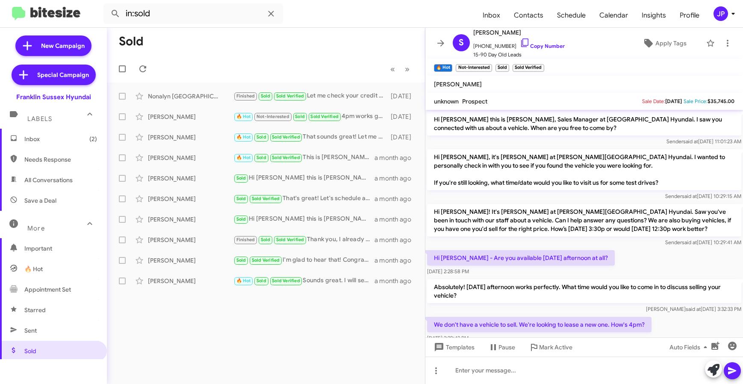
scroll to position [2, 0]
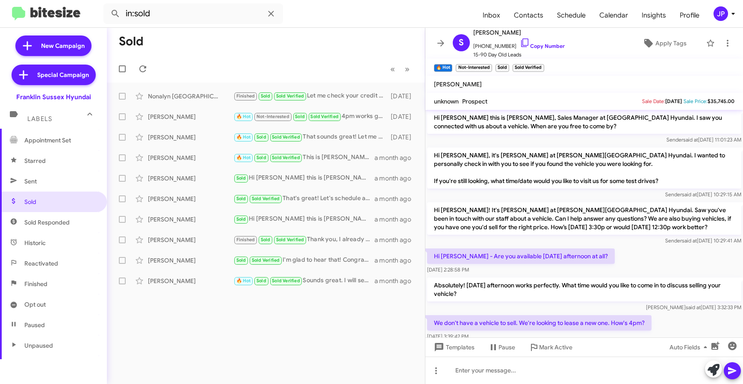
click at [719, 1] on mat-toolbar "in:sold Inbox Contacts Schedule Calendar Insights Profile JP" at bounding box center [371, 13] width 743 height 27
click at [721, 9] on div "JP" at bounding box center [720, 13] width 15 height 15
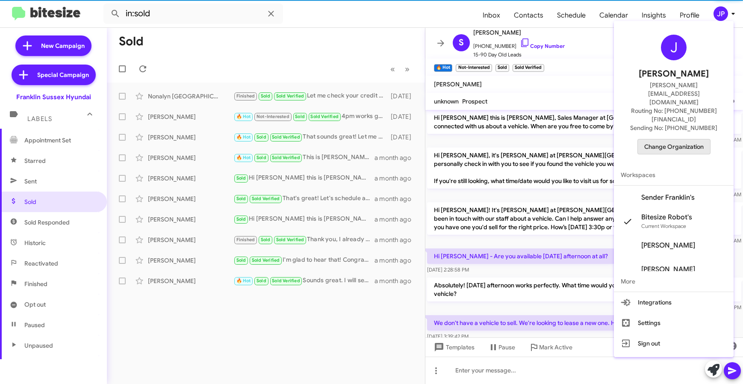
click at [699, 139] on span "Change Organization" at bounding box center [673, 146] width 59 height 15
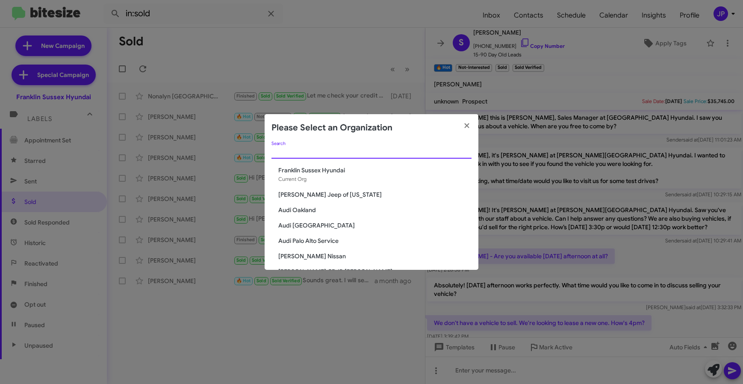
click at [401, 155] on input "Search" at bounding box center [371, 152] width 200 height 7
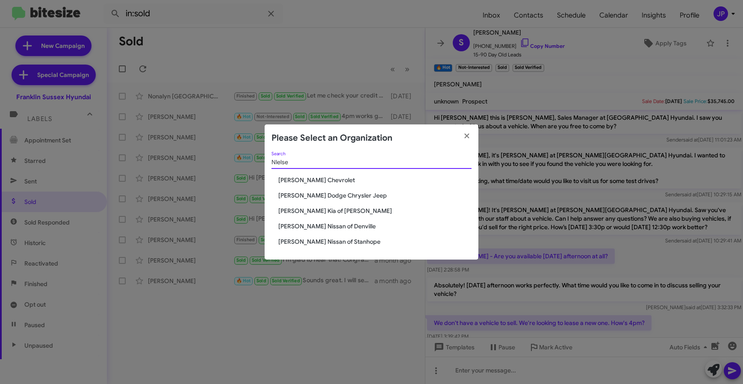
type input "NIelse"
click at [357, 196] on span "[PERSON_NAME] Dodge Chrysler Jeep" at bounding box center [374, 195] width 193 height 9
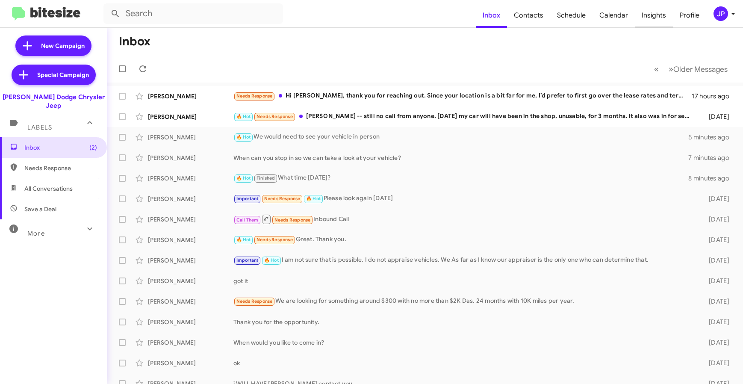
click at [668, 14] on span "Insights" at bounding box center [654, 15] width 38 height 25
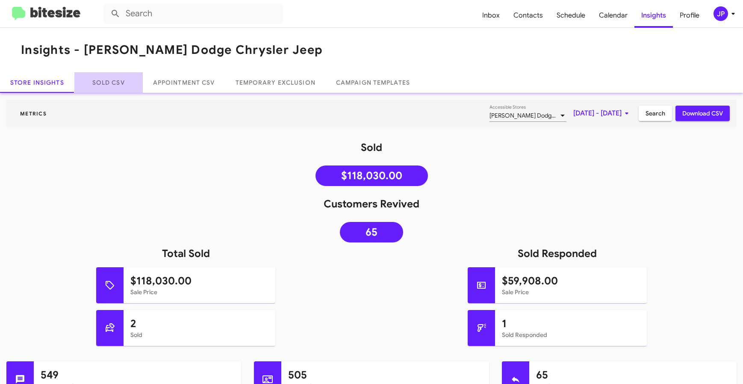
click at [109, 81] on link "Sold CSV" at bounding box center [108, 82] width 68 height 21
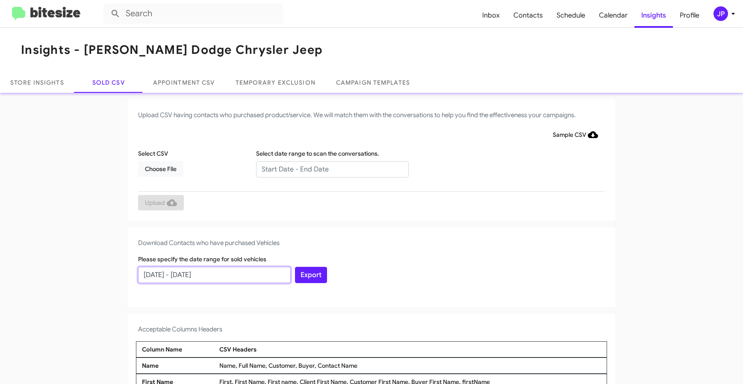
click at [200, 280] on input "[DATE] - [DATE]" at bounding box center [214, 275] width 153 height 16
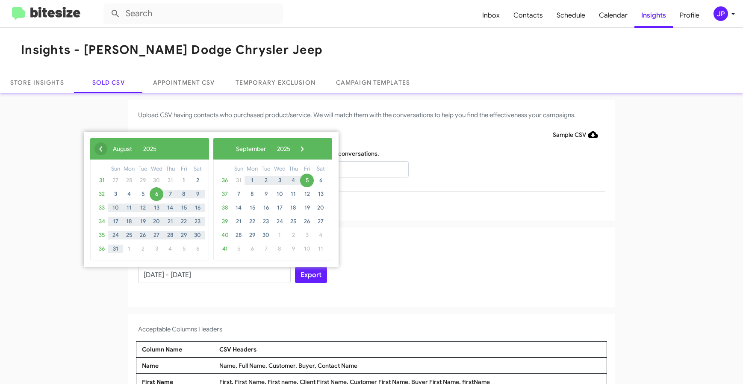
click at [101, 150] on span "‹" at bounding box center [100, 148] width 13 height 13
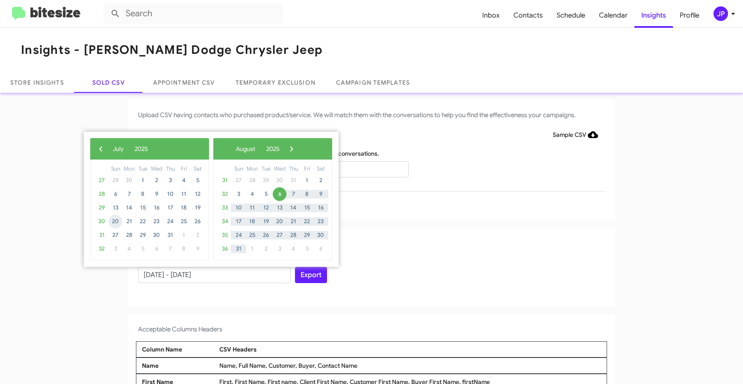
click at [121, 219] on span "20" at bounding box center [116, 222] width 14 height 14
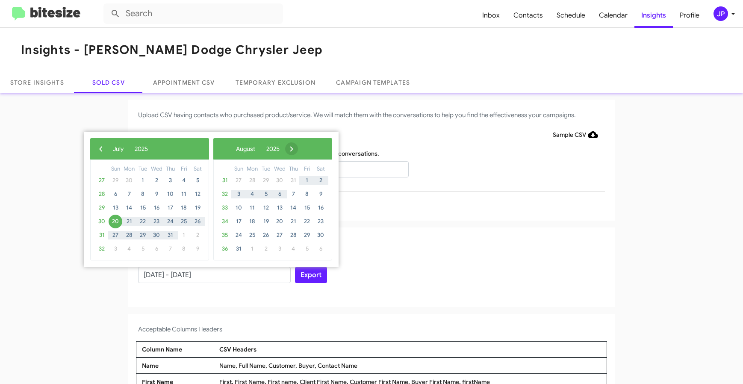
click at [298, 151] on span "›" at bounding box center [291, 148] width 13 height 13
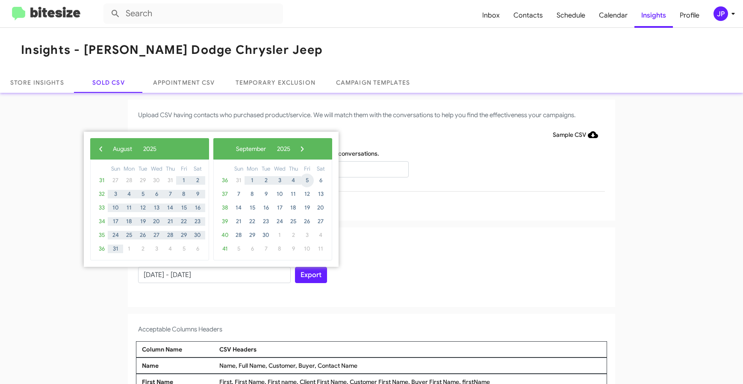
click at [301, 182] on span "5" at bounding box center [307, 181] width 14 height 14
type input "07/20/2025 - 09/05/2025"
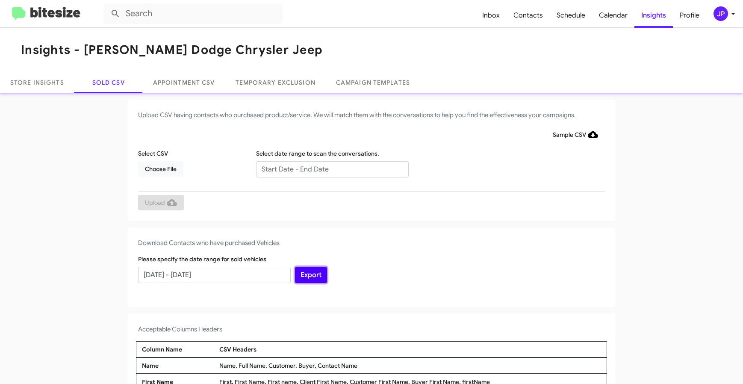
click at [302, 272] on button "Export" at bounding box center [311, 275] width 32 height 16
click at [75, 13] on img at bounding box center [46, 14] width 68 height 14
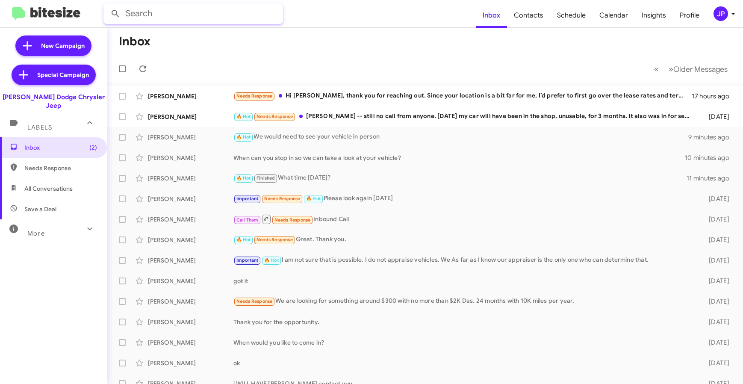
click at [161, 21] on input "text" at bounding box center [193, 13] width 180 height 21
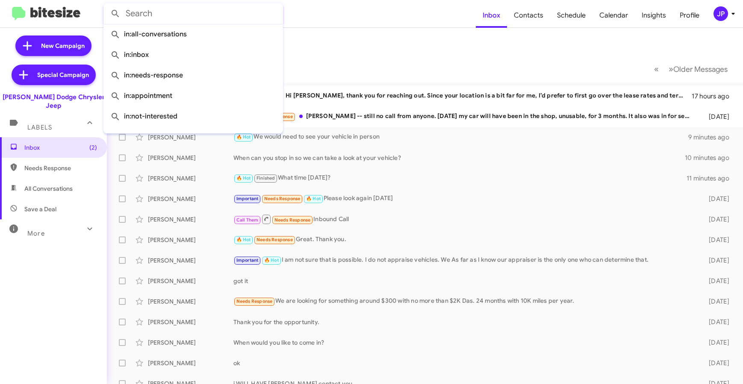
click at [162, 15] on input "text" at bounding box center [193, 13] width 180 height 21
paste input "19175438397"
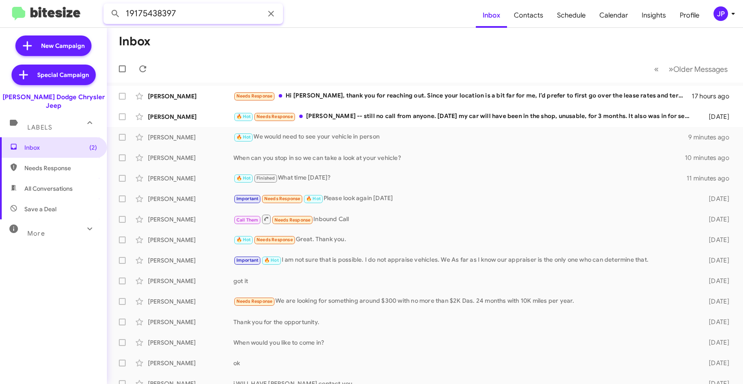
click at [107, 5] on button at bounding box center [115, 13] width 17 height 17
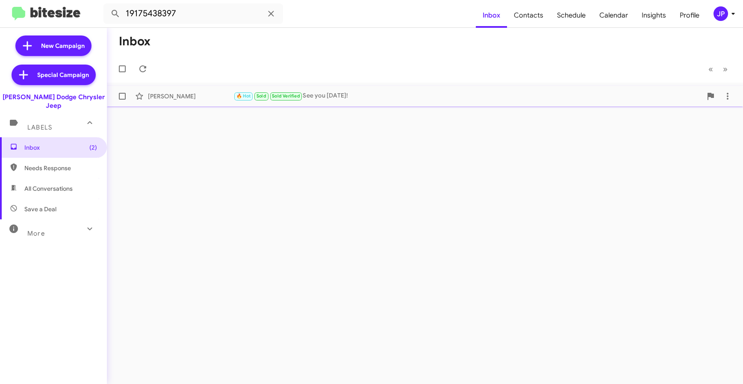
click at [382, 98] on div "🔥 Hot Sold Sold Verified See you tomorrow!" at bounding box center [467, 96] width 469 height 10
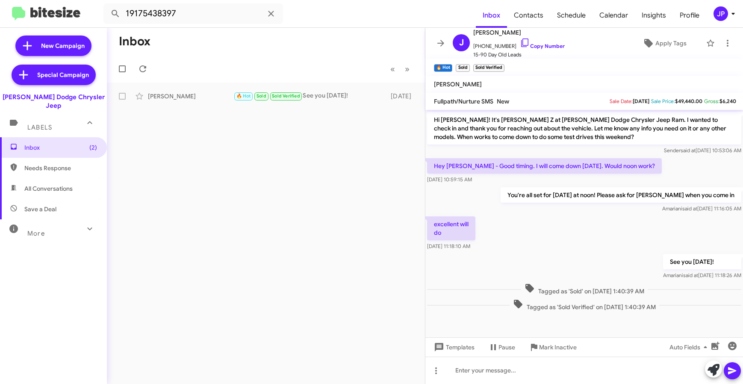
scroll to position [345, 0]
click at [187, 95] on div "Jonathan Degennaro" at bounding box center [190, 96] width 85 height 9
click at [188, 101] on div "Jonathan Degennaro 🔥 Hot Sold Sold Verified See you tomorrow! 7 days ago" at bounding box center [266, 96] width 304 height 17
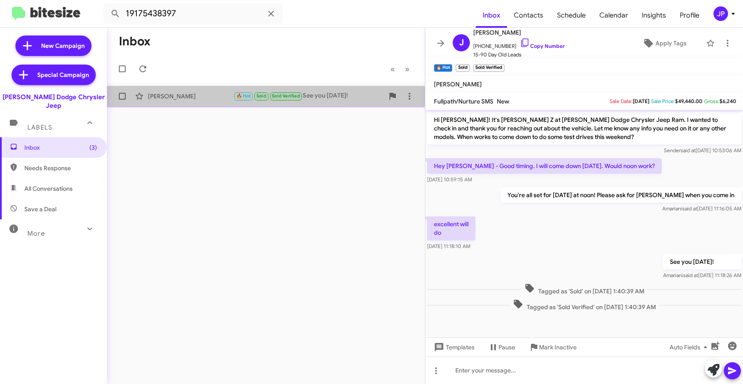
click at [221, 101] on div "Jonathan Degennaro 🔥 Hot Sold Sold Verified See you tomorrow! 7 days ago" at bounding box center [266, 96] width 304 height 17
click at [221, 97] on div "Jonathan Degennaro" at bounding box center [190, 96] width 85 height 9
click at [223, 94] on div "Jonathan Degennaro" at bounding box center [190, 96] width 85 height 9
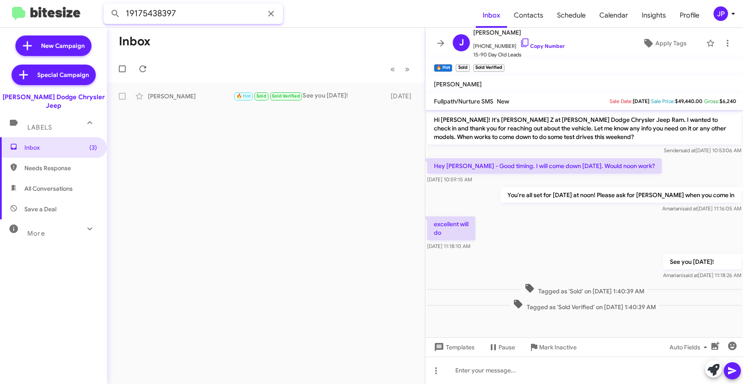
click at [152, 15] on input "19175438397" at bounding box center [193, 13] width 180 height 21
paste input "085408036"
type input "19085408036"
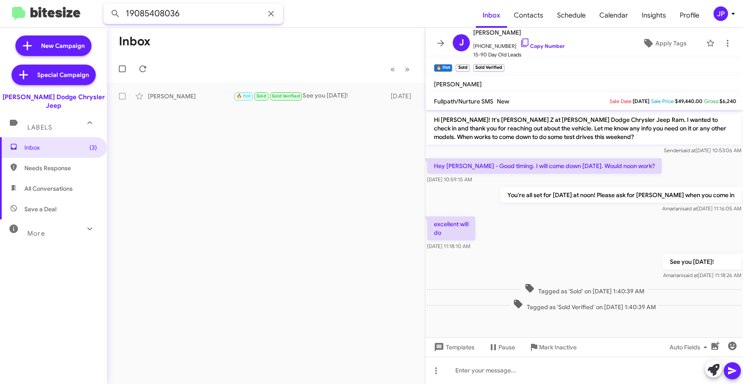
click at [107, 5] on button at bounding box center [115, 13] width 17 height 17
click at [211, 15] on input "19085408036" at bounding box center [193, 13] width 180 height 21
click at [107, 5] on button at bounding box center [115, 13] width 17 height 17
click at [212, 18] on input "19085408036" at bounding box center [193, 13] width 180 height 21
click at [83, 144] on span "Inbox (3)" at bounding box center [53, 147] width 107 height 21
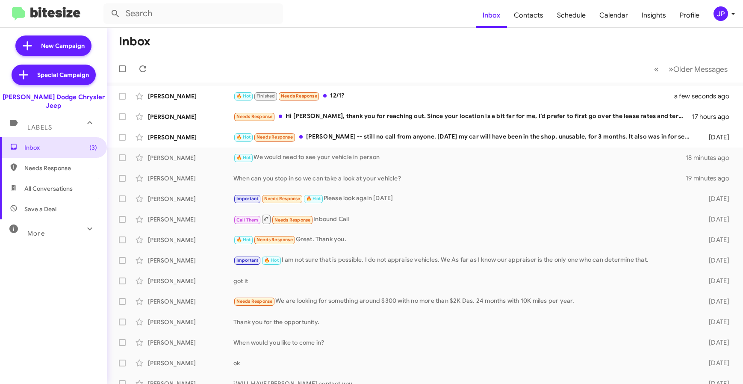
click at [73, 226] on div "More" at bounding box center [45, 230] width 76 height 16
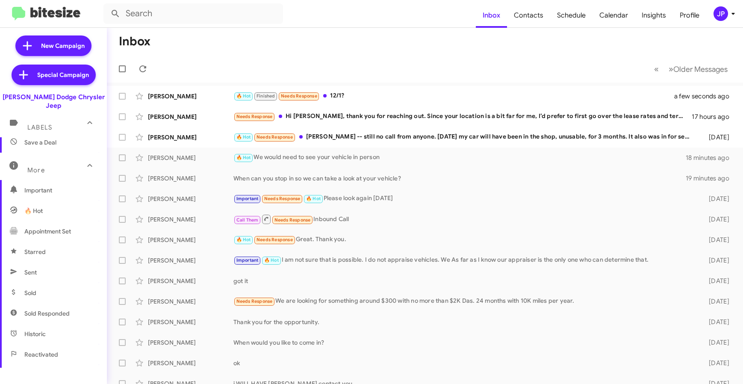
scroll to position [163, 0]
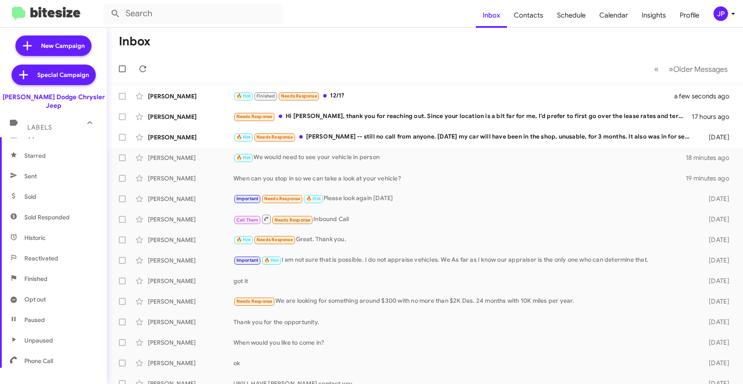
click at [55, 213] on span "Sold Responded" at bounding box center [46, 217] width 45 height 9
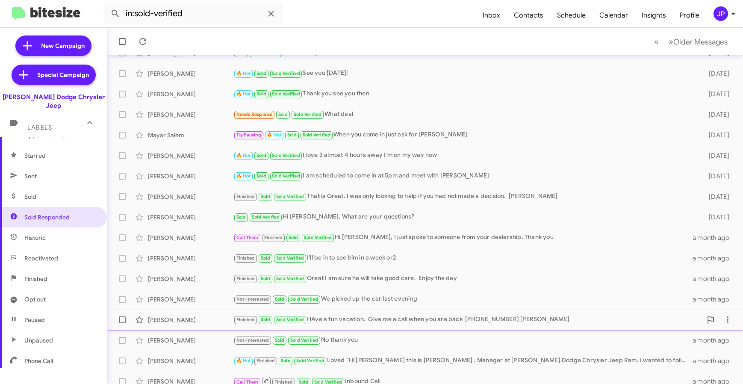
scroll to position [112, 0]
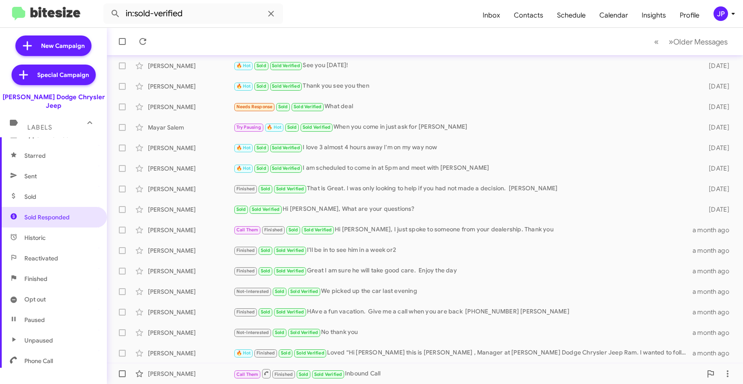
click at [192, 371] on div "Isaac Little" at bounding box center [190, 373] width 85 height 9
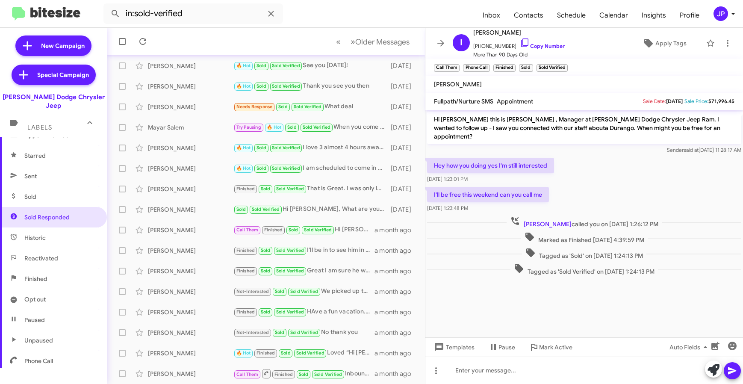
click at [499, 277] on div at bounding box center [584, 284] width 318 height 15
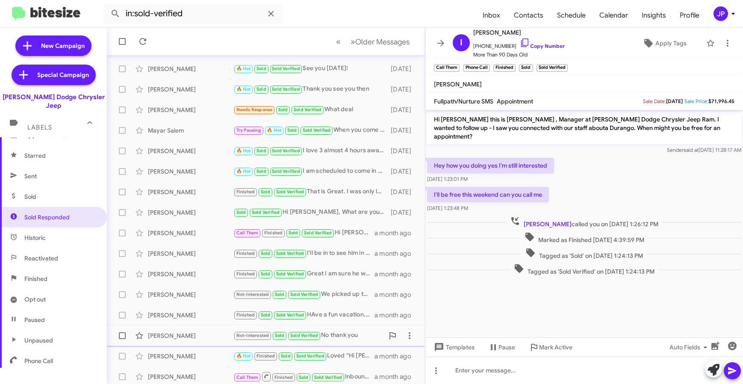
scroll to position [112, 0]
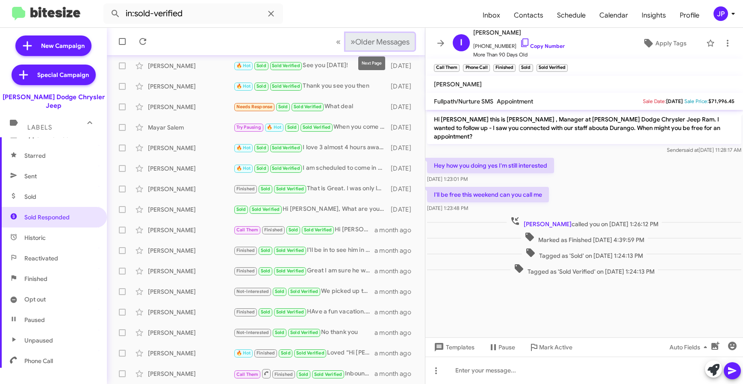
click at [368, 45] on span "Older Messages" at bounding box center [382, 41] width 54 height 9
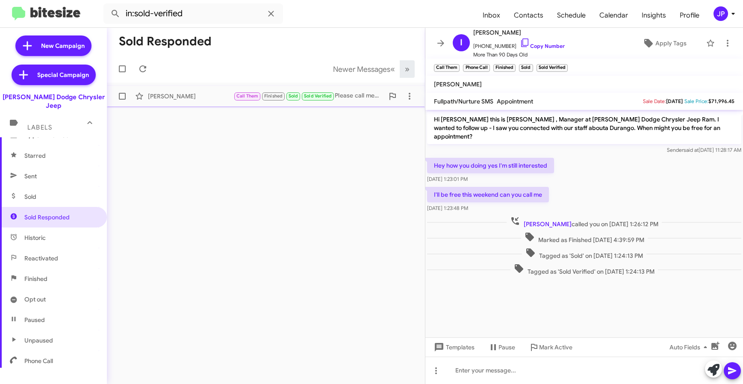
click at [197, 101] on div "Jim Hollywood Call Them Finished Sold Sold Verified Please call me after 3:15 p…" at bounding box center [266, 96] width 304 height 17
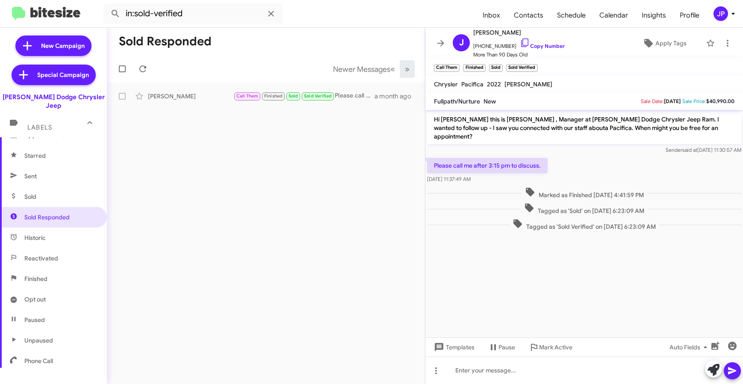
scroll to position [163, 0]
click at [540, 47] on link "Copy Number" at bounding box center [542, 46] width 45 height 6
click at [199, 18] on input "in:sold-verified" at bounding box center [193, 13] width 180 height 21
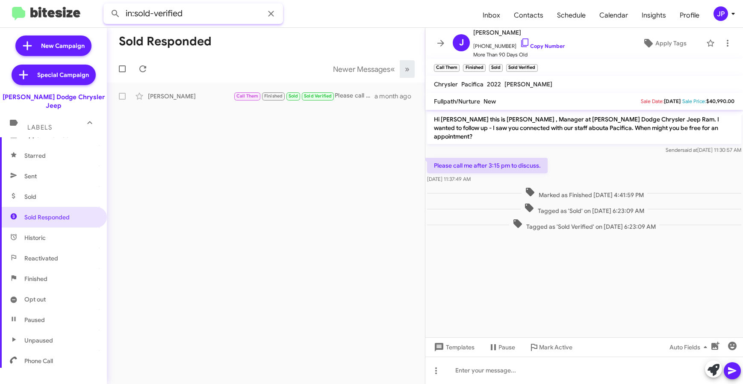
paste input "19176961270"
click at [107, 5] on button at bounding box center [115, 13] width 17 height 17
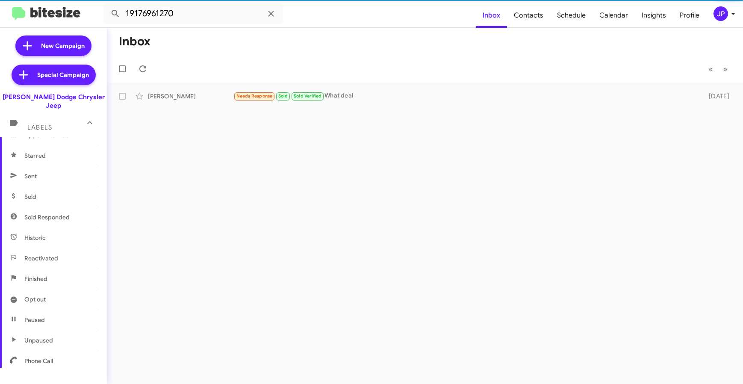
click at [202, 109] on div "Inbox « Previous » Next Victoria Ramoutar Needs Response Sold Sold Verified Wha…" at bounding box center [425, 206] width 636 height 356
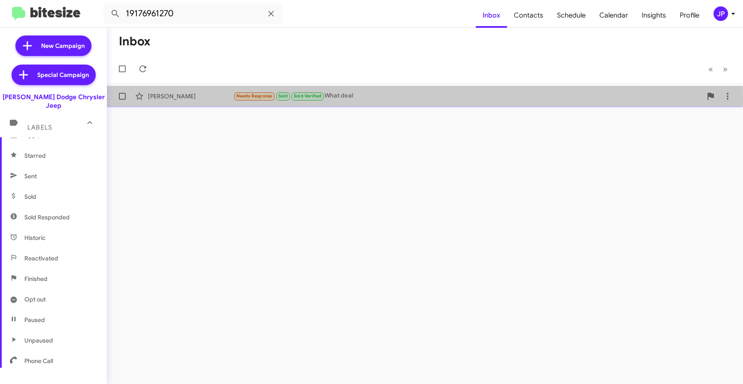
click at [201, 100] on div "Victoria Ramoutar" at bounding box center [190, 96] width 85 height 9
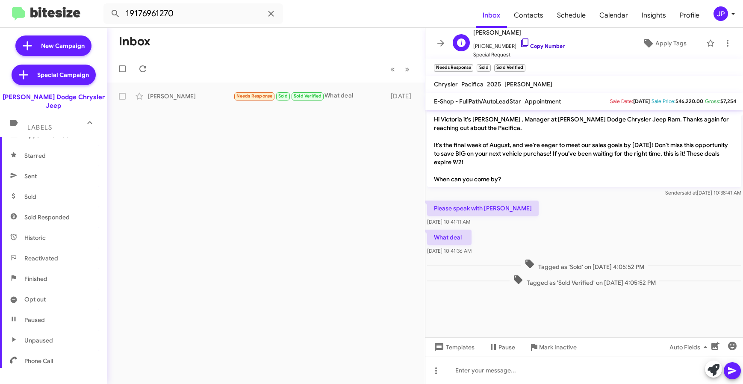
click at [523, 45] on link "Copy Number" at bounding box center [542, 46] width 45 height 6
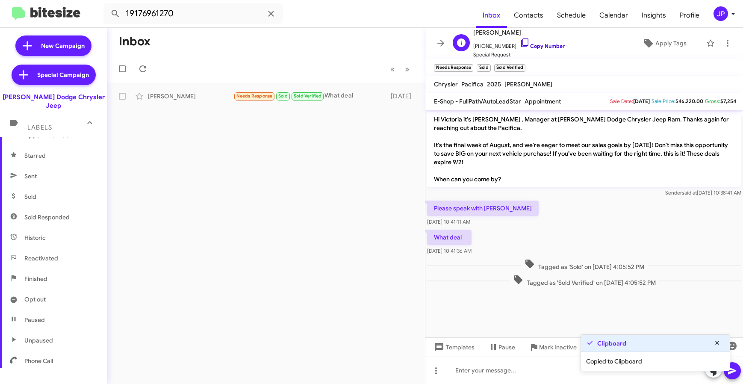
click at [520, 42] on icon at bounding box center [525, 43] width 10 height 10
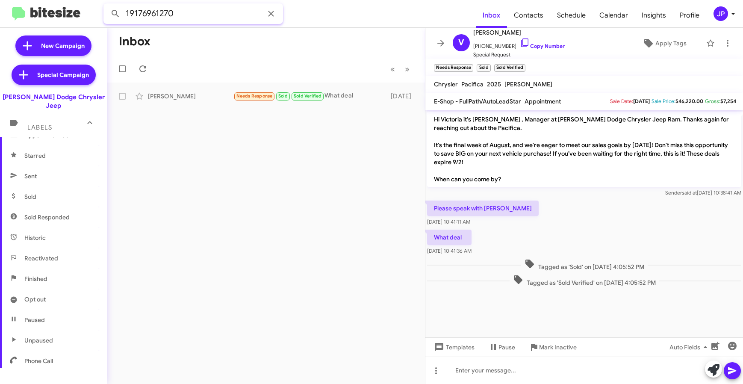
click at [215, 17] on input "19176961270" at bounding box center [193, 13] width 180 height 21
paste input "733325644"
click at [107, 5] on button at bounding box center [115, 13] width 17 height 17
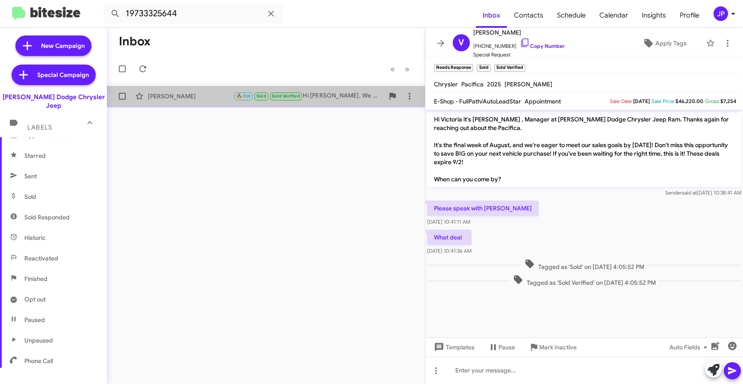
click at [196, 102] on div "James Roca 🔥 Hot Sold Sold Verified Hi James, We will see you then Patti 7 days…" at bounding box center [266, 96] width 304 height 17
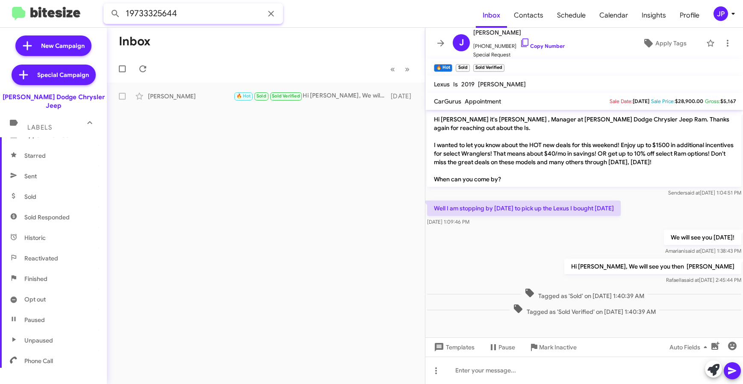
click at [165, 15] on input "19733325644" at bounding box center [193, 13] width 180 height 21
paste input "2166405589"
click at [107, 5] on button at bounding box center [115, 13] width 17 height 17
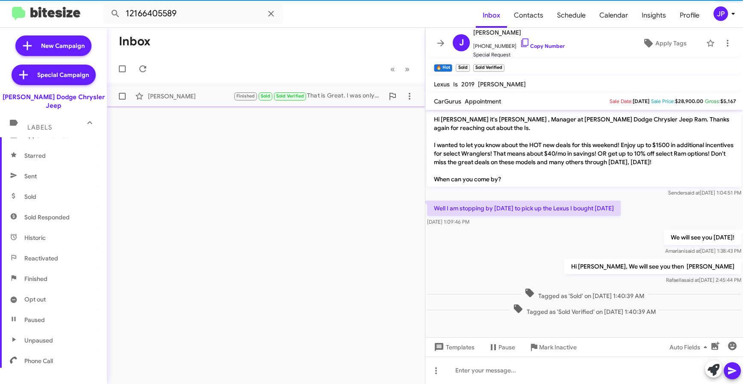
click at [198, 88] on div "Aryeh Schachter Finished Sold Sold Verified That is Great. I was only looking t…" at bounding box center [266, 96] width 304 height 17
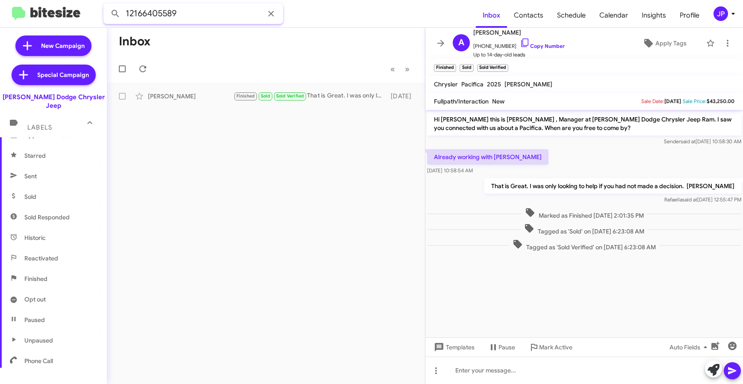
click at [193, 17] on input "12166405589" at bounding box center [193, 13] width 180 height 21
paste input "0196681"
click at [107, 5] on button at bounding box center [115, 13] width 17 height 17
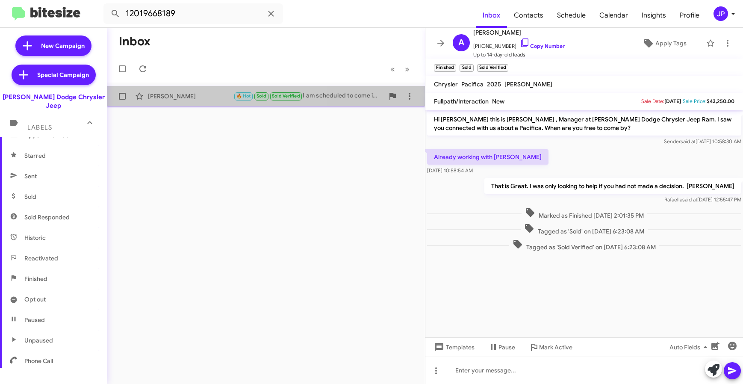
click at [213, 97] on div "Stephen Senak" at bounding box center [190, 96] width 85 height 9
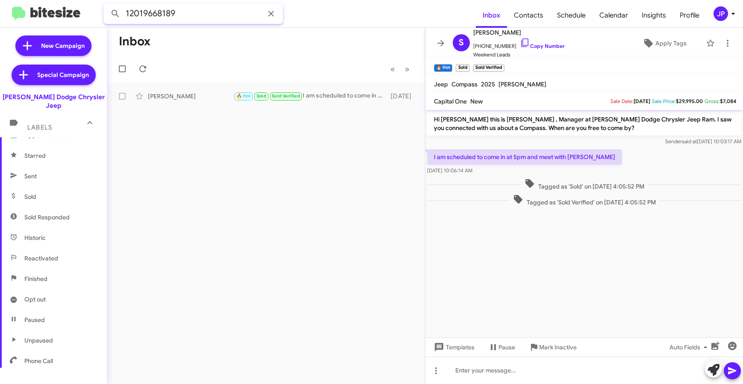
click at [140, 16] on input "12019668189" at bounding box center [193, 13] width 180 height 21
paste input "20169709541"
click at [148, 18] on input "1201201697095419668189" at bounding box center [193, 13] width 180 height 21
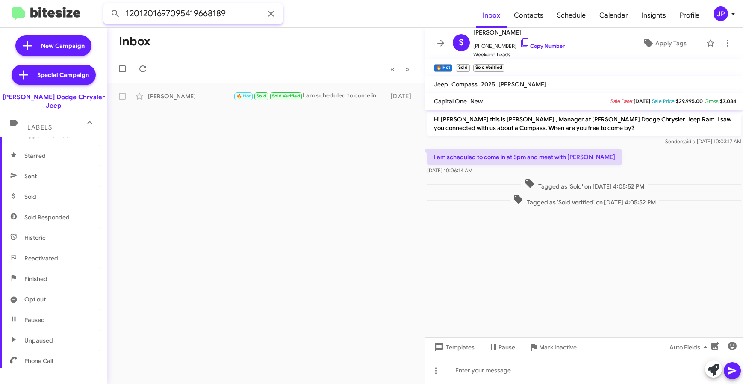
click at [148, 18] on input "1201201697095419668189" at bounding box center [193, 13] width 180 height 21
click at [147, 18] on input "1201201697095419668189" at bounding box center [193, 13] width 180 height 21
paste input "6970954"
click at [107, 5] on button at bounding box center [115, 13] width 17 height 17
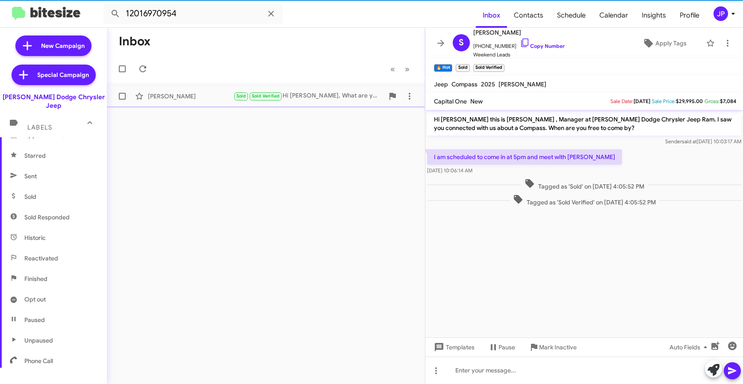
click at [201, 95] on div "Anthony Pamos" at bounding box center [190, 96] width 85 height 9
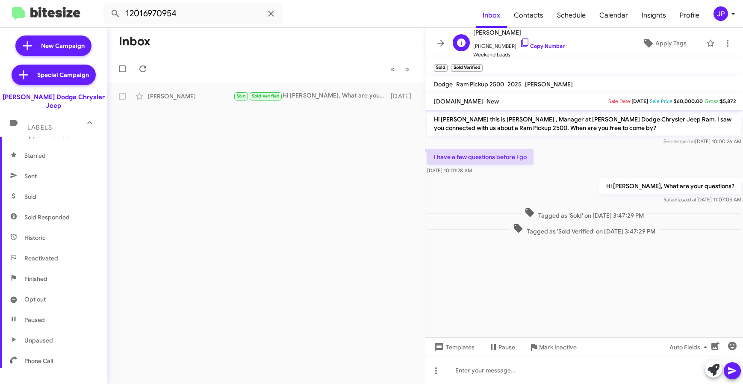
drag, startPoint x: 542, startPoint y: 48, endPoint x: 527, endPoint y: 50, distance: 15.0
click at [541, 49] on span "+12016970954 Copy Number" at bounding box center [518, 44] width 91 height 13
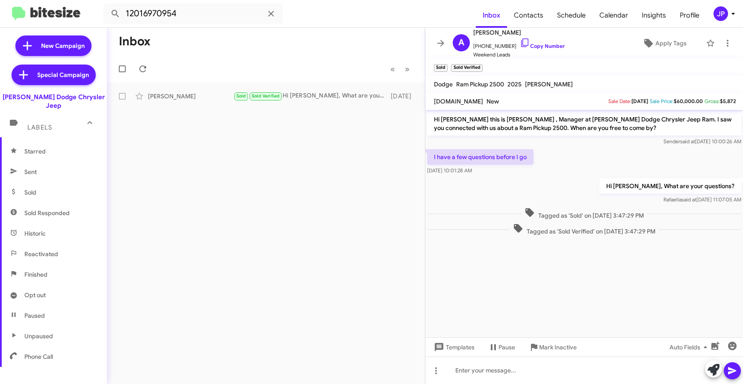
scroll to position [173, 0]
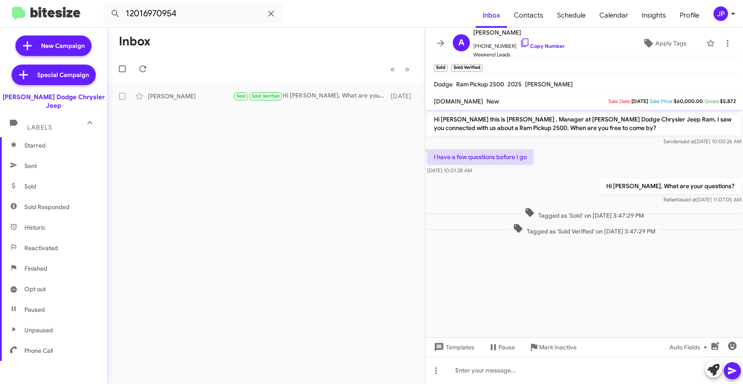
click at [57, 197] on span "Sold Responded" at bounding box center [53, 207] width 107 height 21
type input "in:sold-verified"
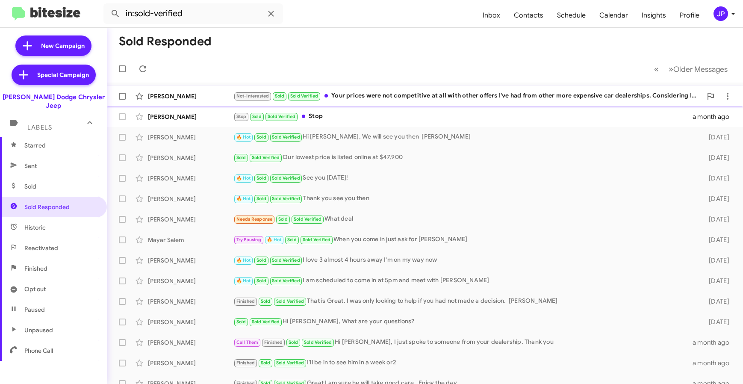
click at [206, 104] on div "Jody Lanzet Not-Interested Sold Sold Verified Your prices were not competitive …" at bounding box center [425, 96] width 622 height 17
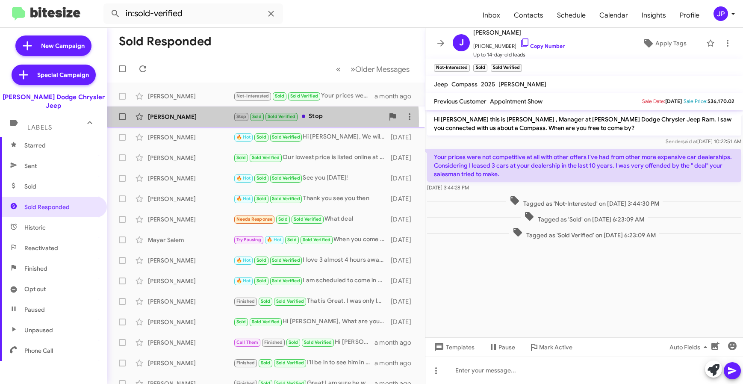
click at [206, 121] on div "Mark Fisch Stop Sold Sold Verified Stop a month ago" at bounding box center [266, 116] width 304 height 17
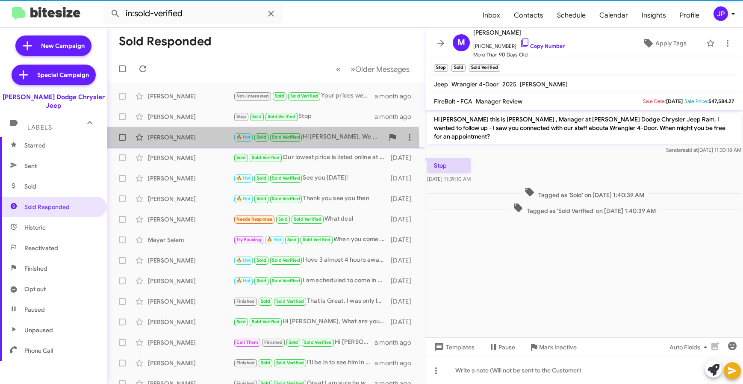
click at [206, 145] on div "James Roca 🔥 Hot Sold Sold Verified Hi James, We will see you then Patti 7 days…" at bounding box center [266, 137] width 304 height 17
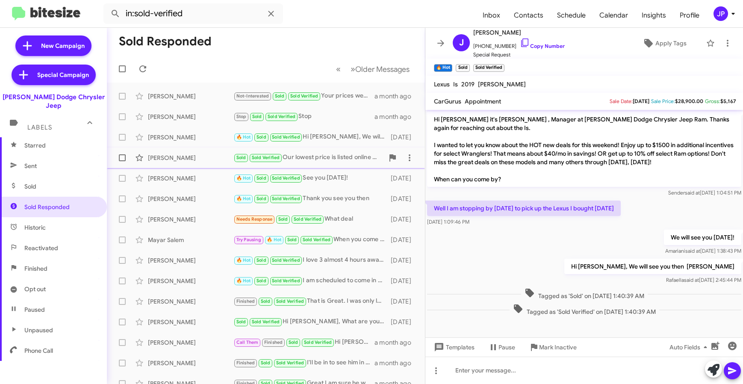
click at [200, 156] on div "Ryszard Sobotka" at bounding box center [190, 157] width 85 height 9
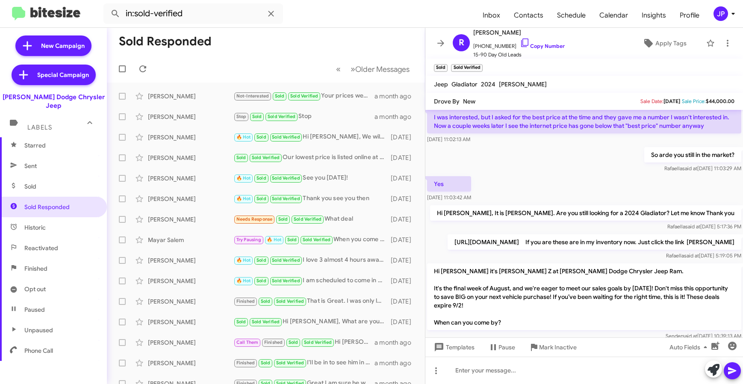
scroll to position [31, 0]
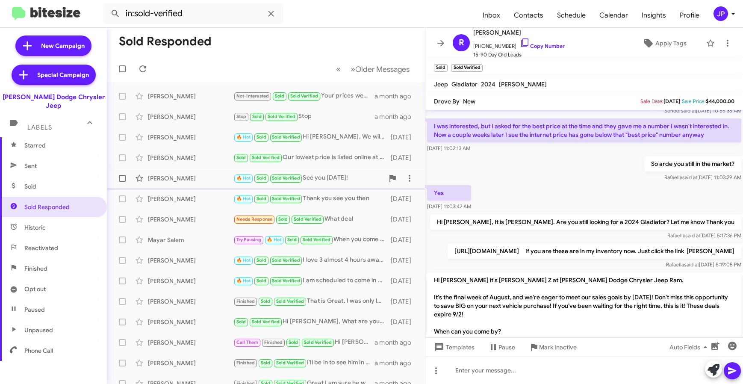
click at [180, 181] on div "Jonathan Degennaro" at bounding box center [190, 178] width 85 height 9
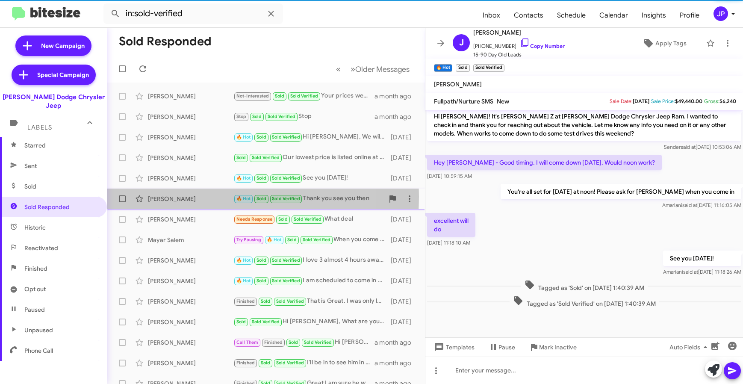
click at [180, 197] on div "Alexa Sauchelli" at bounding box center [190, 199] width 85 height 9
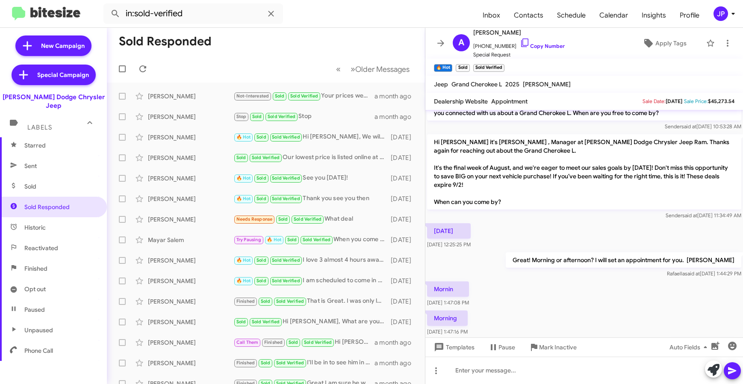
scroll to position [26, 0]
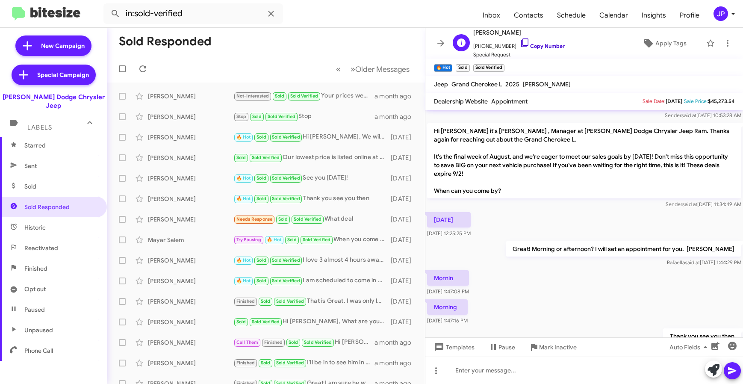
click at [531, 46] on link "Copy Number" at bounding box center [542, 46] width 45 height 6
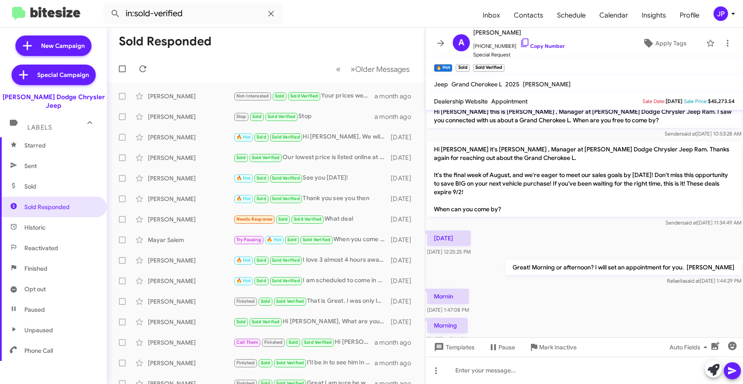
scroll to position [0, 0]
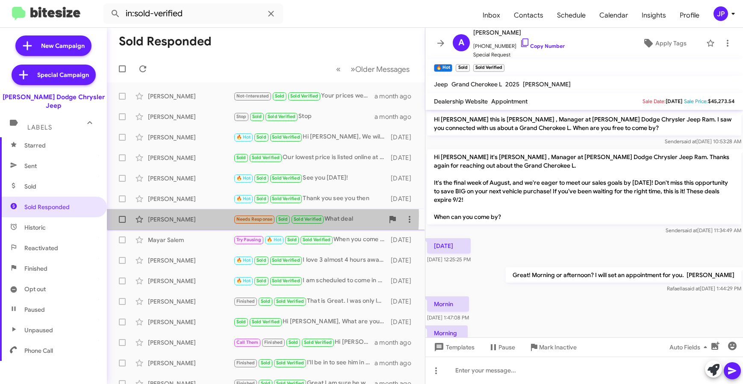
click at [201, 215] on div "Victoria Ramoutar" at bounding box center [190, 219] width 85 height 9
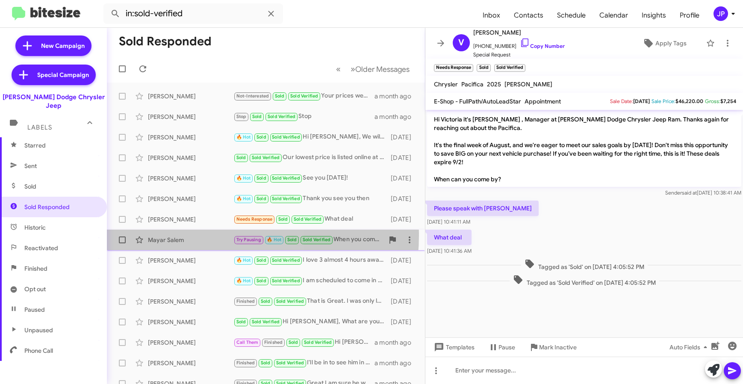
click at [198, 236] on div "Mayar Salem" at bounding box center [190, 240] width 85 height 9
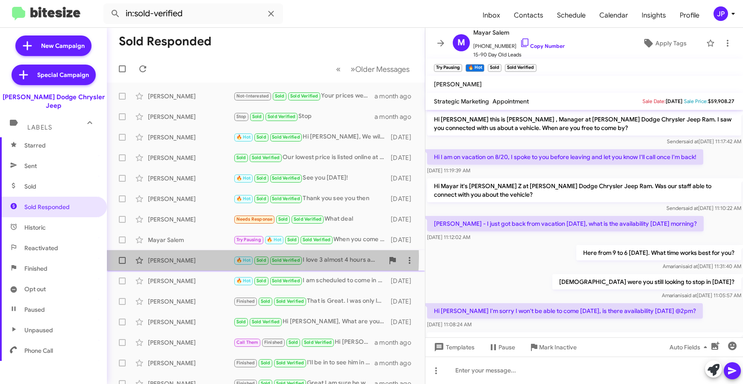
click at [199, 257] on div "Jean Charles" at bounding box center [190, 260] width 85 height 9
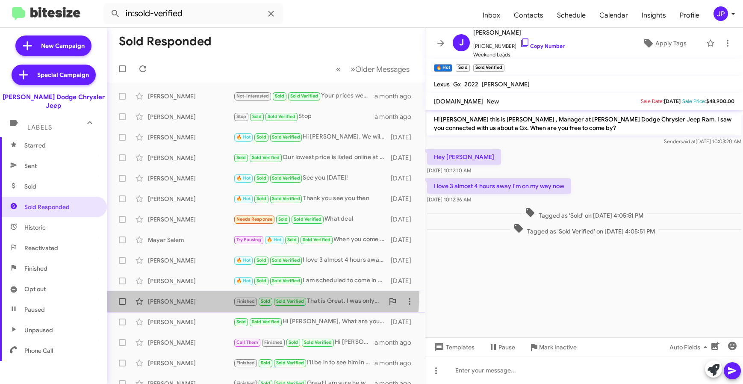
click at [194, 291] on span "Aryeh Schachter Finished Sold Sold Verified That is Great. I was only looking t…" at bounding box center [266, 301] width 318 height 21
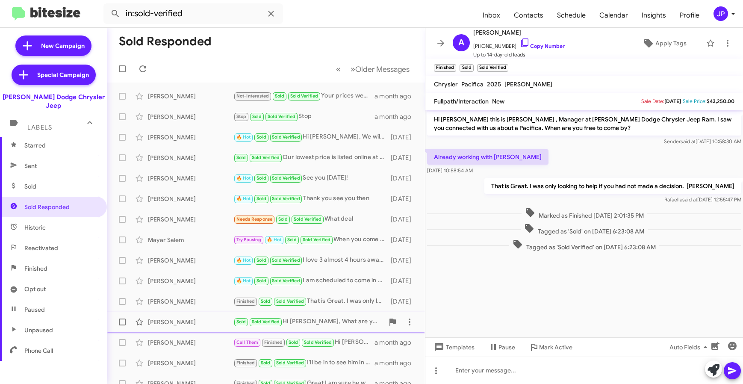
click at [196, 322] on div "Anthony Pamos" at bounding box center [190, 322] width 85 height 9
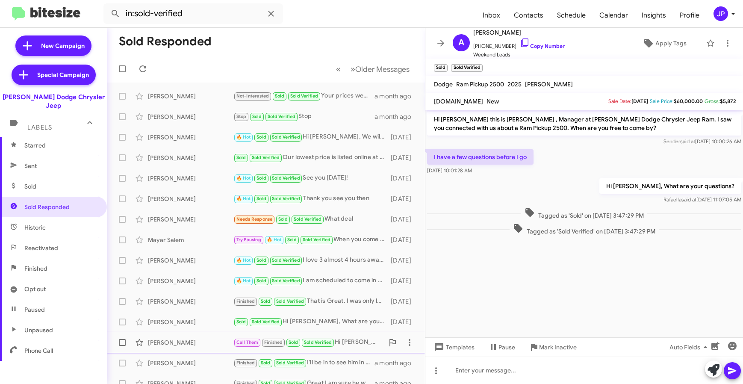
click at [203, 344] on div "Manuel Oliveira" at bounding box center [190, 342] width 85 height 9
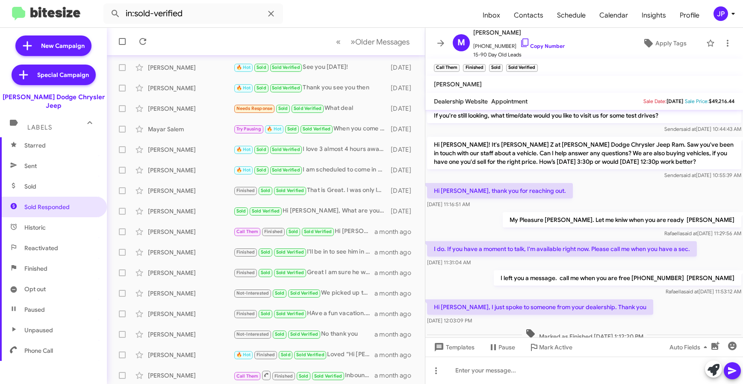
scroll to position [112, 0]
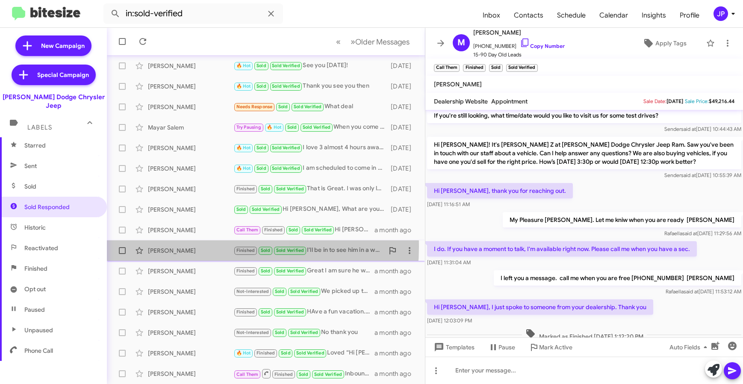
click at [191, 247] on div "Andrew Marino" at bounding box center [190, 250] width 85 height 9
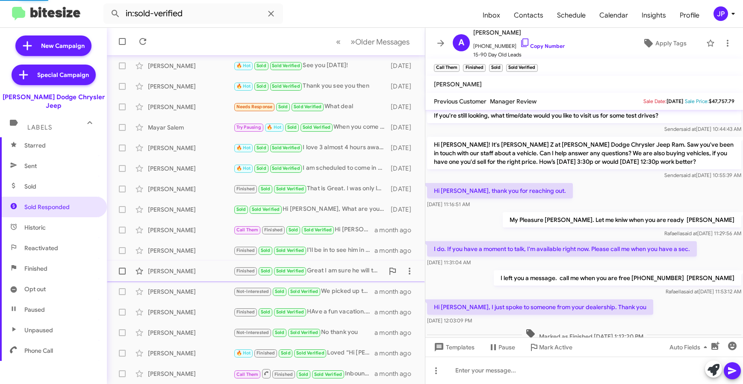
scroll to position [82, 0]
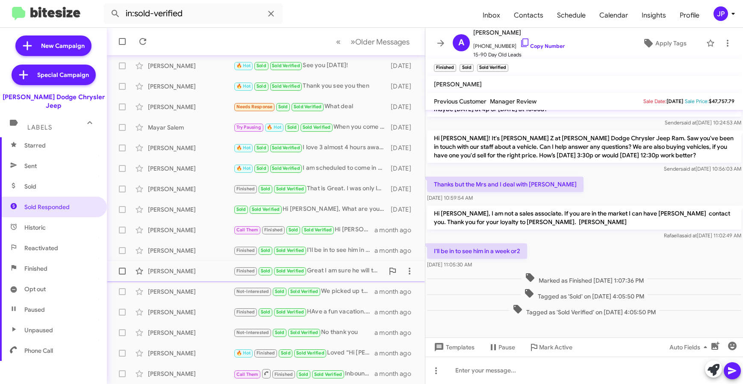
click at [185, 269] on div "Susan Molhotra" at bounding box center [190, 271] width 85 height 9
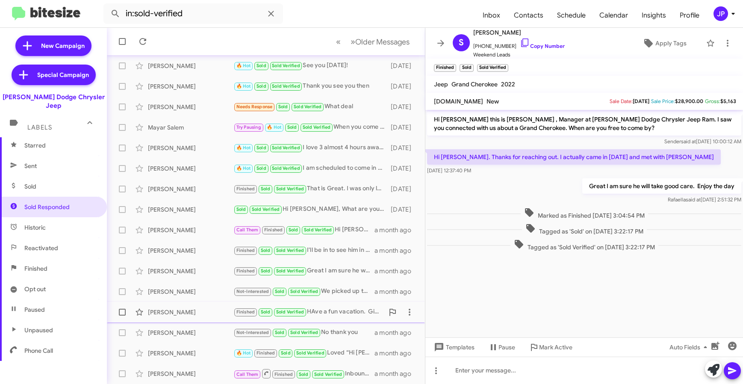
click at [186, 312] on div "Gerald Korde" at bounding box center [190, 312] width 85 height 9
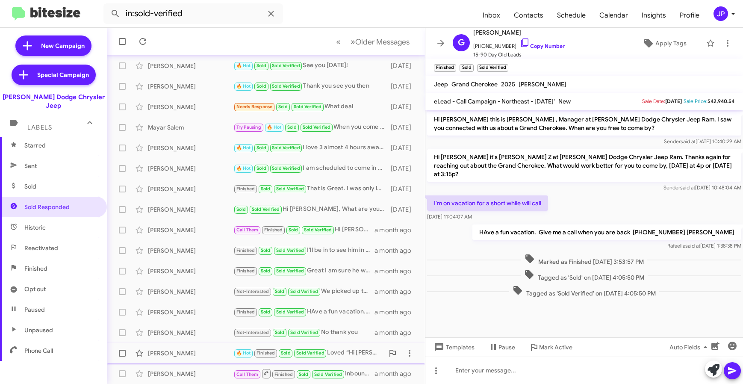
click at [186, 346] on div "Roberto Arcucci 🔥 Hot Finished Sold Sold Verified Loved “Hi Roberto this is Pat…" at bounding box center [266, 353] width 304 height 17
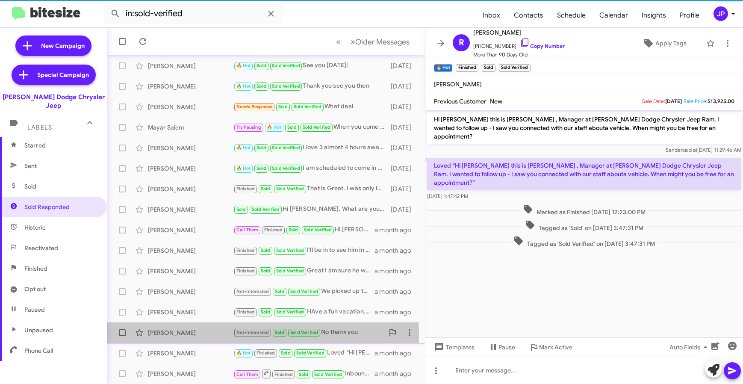
click at [189, 335] on div "Ted Wickner" at bounding box center [190, 332] width 85 height 9
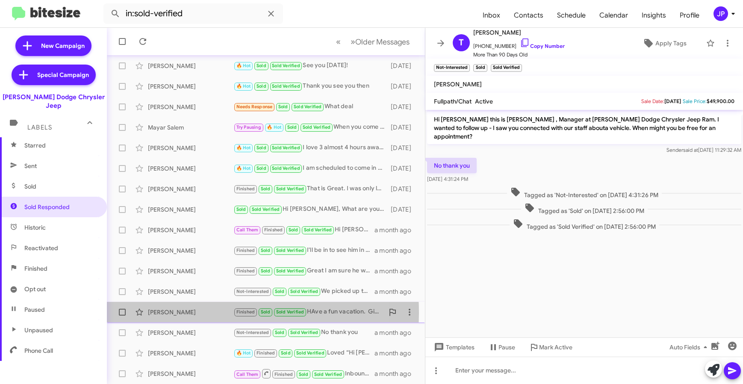
click div "Gerald Korde"
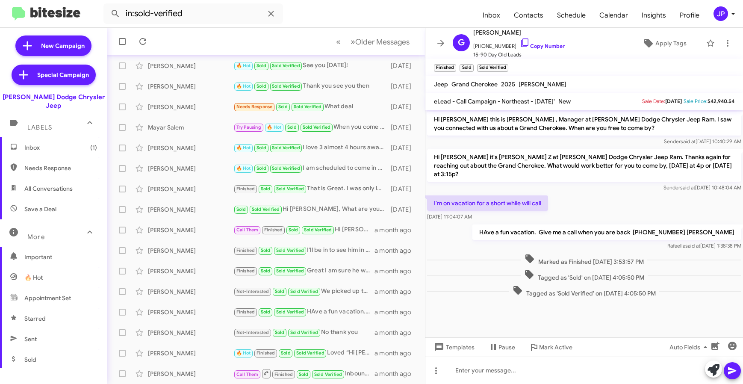
click span "Inbox (1)"
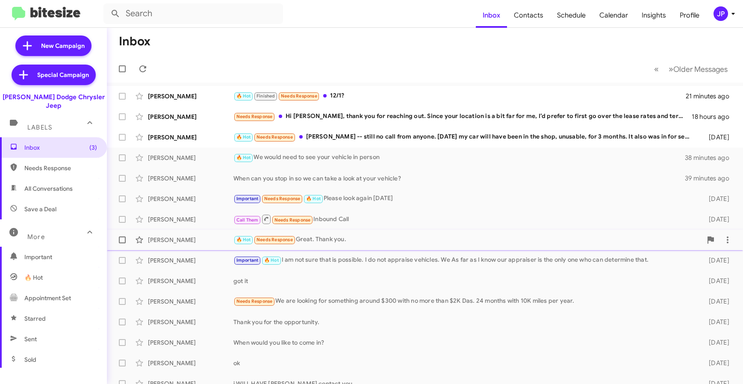
click div "Daniel Supple 🔥 Hot Needs Response Great. Thank you. 2 days ago"
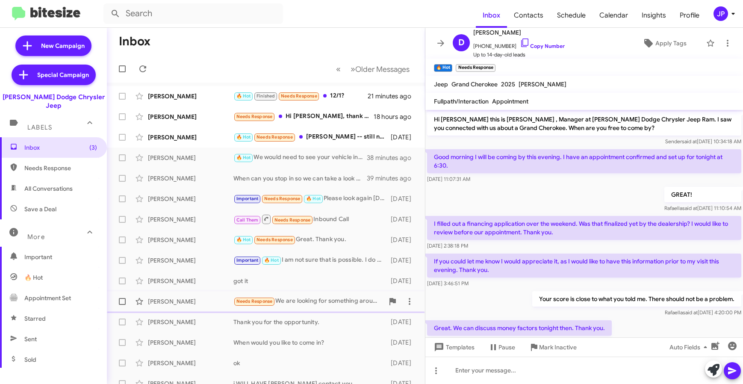
click div "Andrea Lorberbaum"
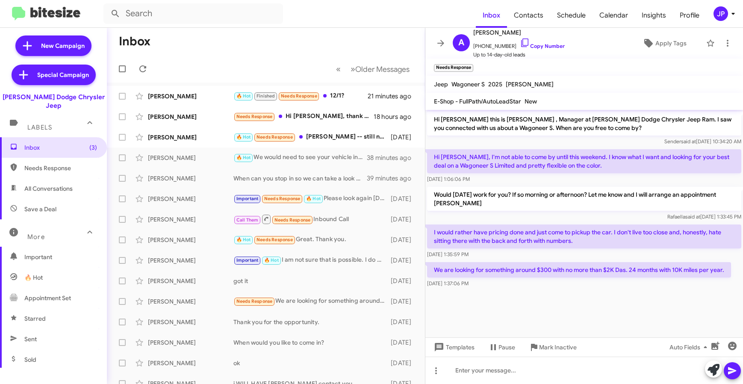
click span "Needs Response"
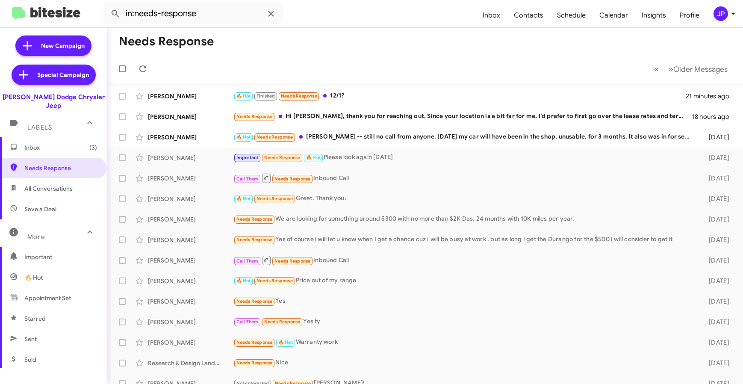
drag, startPoint x: 105, startPoint y: 97, endPoint x: 1, endPoint y: 97, distance: 103.9
click div "[PERSON_NAME] Dodge Chrysler Jeep"
copy div "[PERSON_NAME] Dodge Chrysler Jeep"
click span "Save a Deal"
type input "in:not-interested"
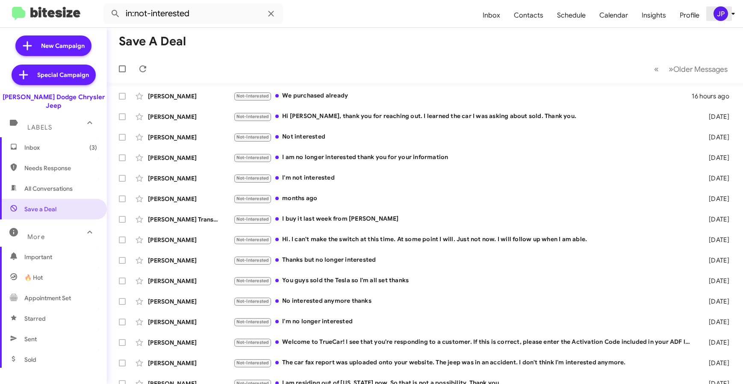
click div "JP"
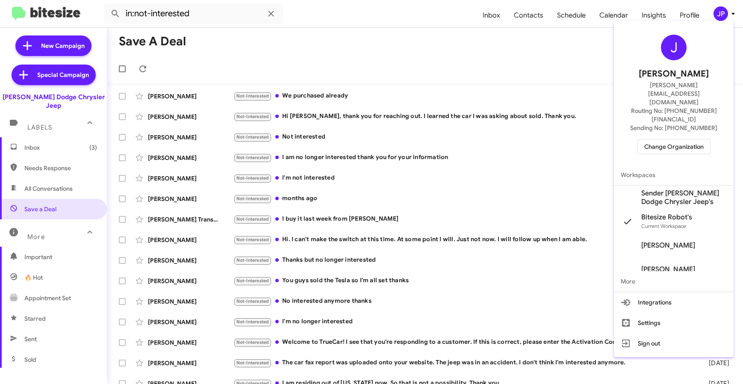
click span "Change Organization"
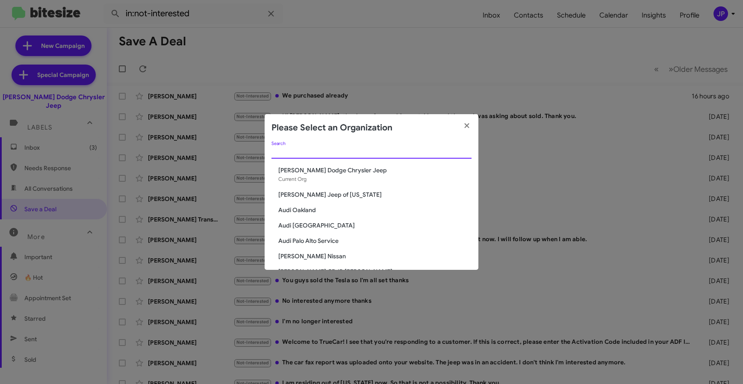
click input "Search"
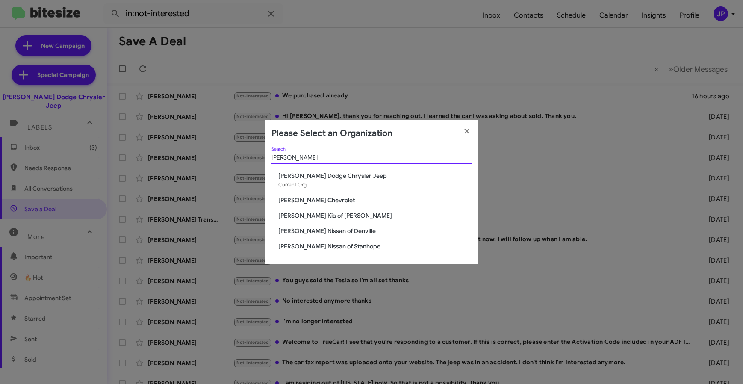
type input "Nielsen"
click span "[PERSON_NAME] Nissan of Stanhope"
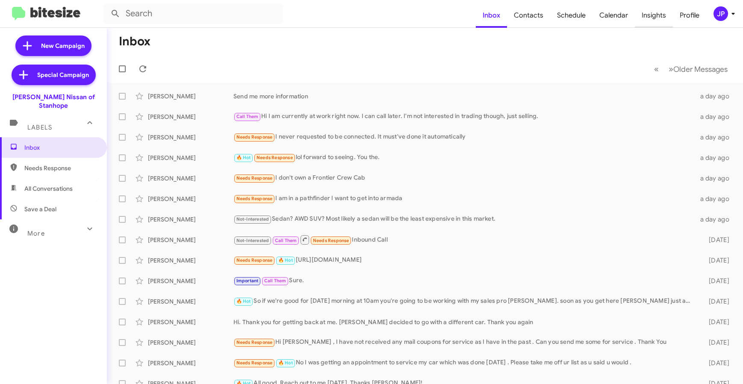
click at [653, 17] on span "Insights" at bounding box center [654, 15] width 38 height 25
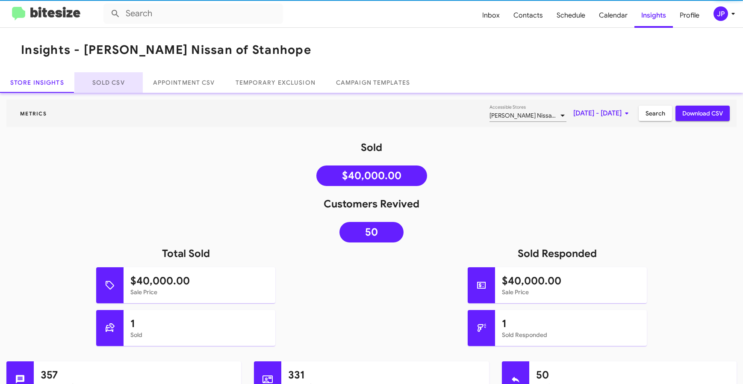
click at [88, 83] on link "Sold CSV" at bounding box center [108, 82] width 68 height 21
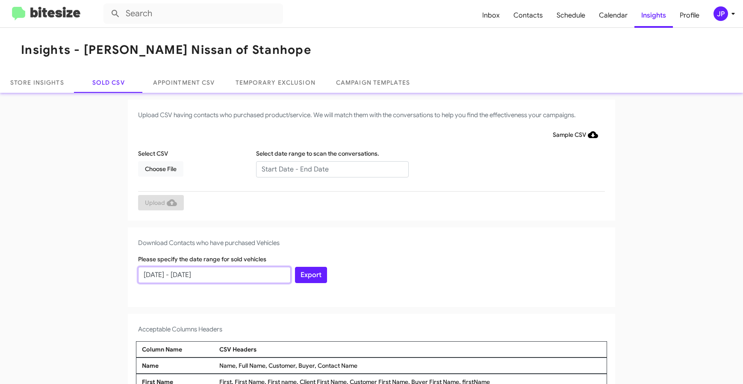
click at [162, 271] on input "[DATE] - [DATE]" at bounding box center [214, 275] width 153 height 16
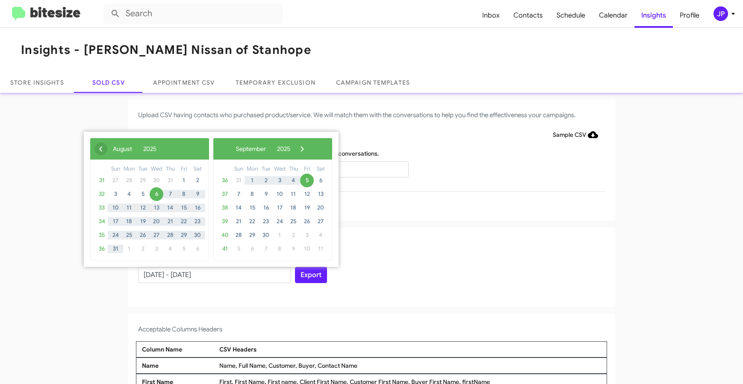
click at [104, 149] on span "‹" at bounding box center [100, 148] width 13 height 13
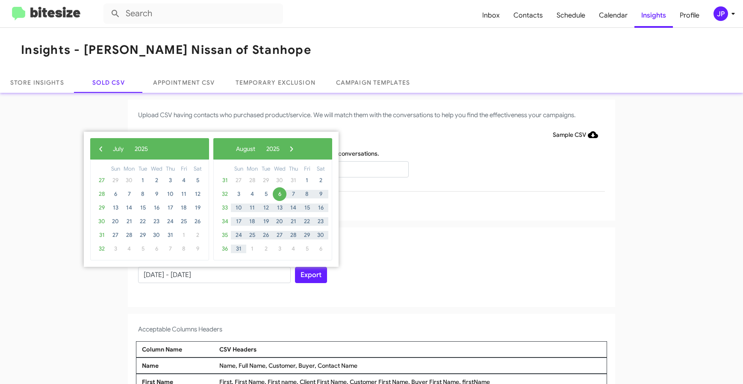
click at [104, 236] on span "31" at bounding box center [102, 235] width 14 height 14
click at [187, 221] on span "25" at bounding box center [184, 222] width 14 height 14
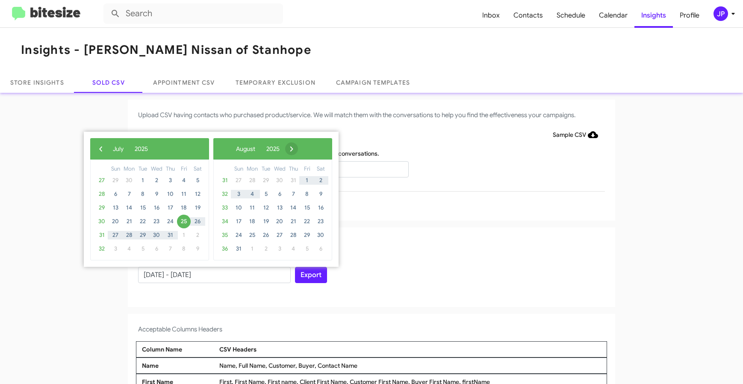
click at [298, 149] on span "›" at bounding box center [291, 148] width 13 height 13
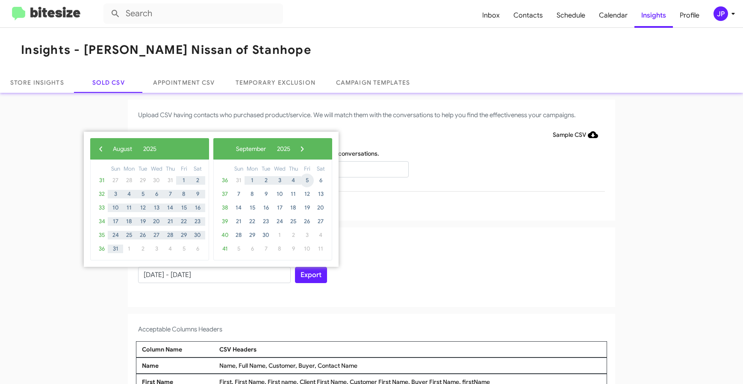
click at [307, 176] on span "5" at bounding box center [307, 181] width 14 height 14
type input "07/25/2025 - 09/05/2025"
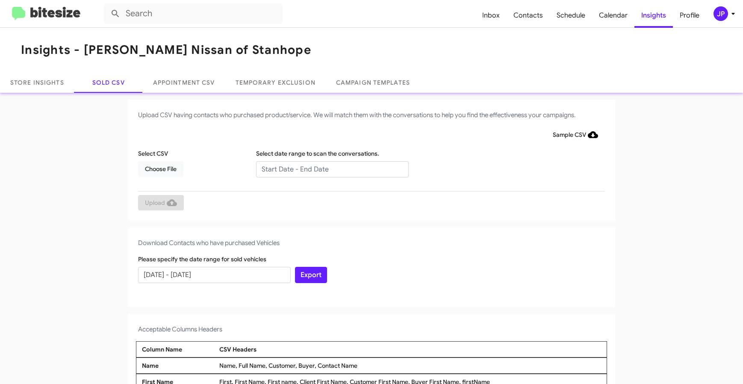
drag, startPoint x: 435, startPoint y: 221, endPoint x: 378, endPoint y: 261, distance: 69.9
click at [435, 221] on app-sold-csv "Upload CSV having contacts who purchased product/service. We will match them wi…" at bounding box center [371, 316] width 743 height 433
click at [320, 277] on button "Export" at bounding box center [311, 275] width 32 height 16
click at [62, 7] on img at bounding box center [46, 14] width 68 height 14
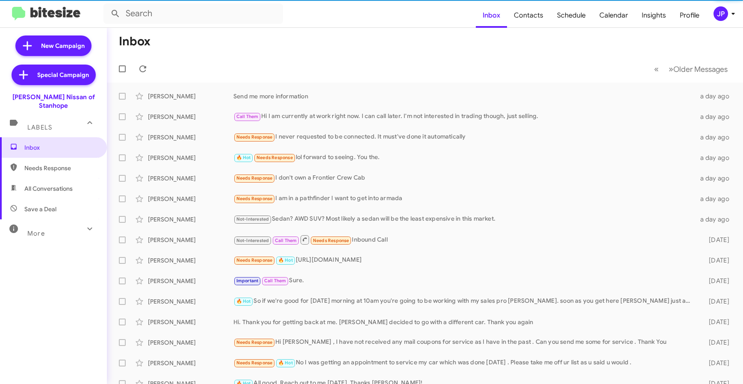
click at [46, 222] on div "More" at bounding box center [45, 230] width 76 height 16
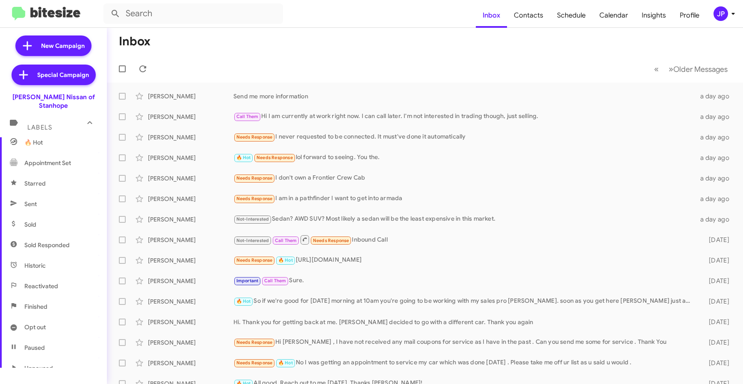
scroll to position [136, 0]
click at [51, 234] on span "Sold Responded" at bounding box center [53, 244] width 107 height 21
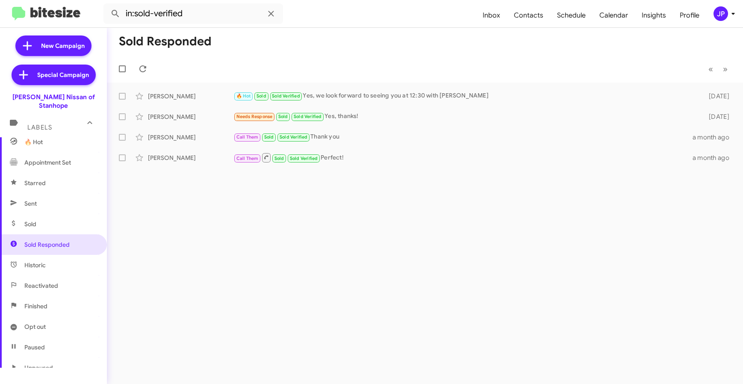
click at [80, 214] on span "Sold" at bounding box center [53, 224] width 107 height 21
type input "in:sold"
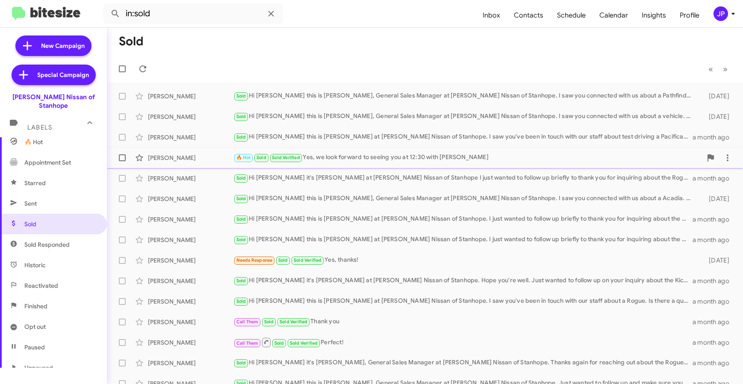
click at [196, 160] on div "Gregory Price" at bounding box center [190, 157] width 85 height 9
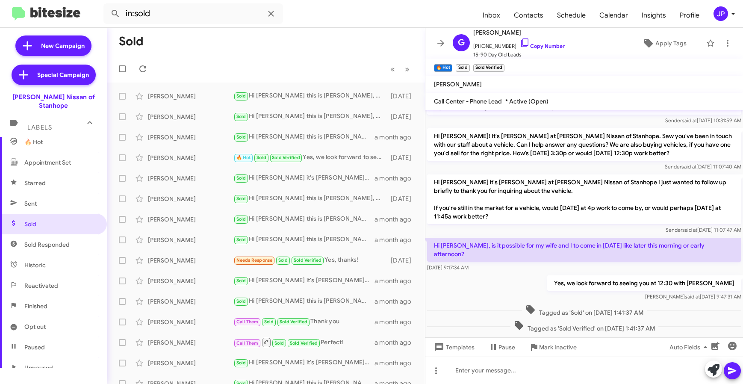
scroll to position [165, 0]
drag, startPoint x: 97, startPoint y: 100, endPoint x: 13, endPoint y: 98, distance: 83.8
click at [13, 98] on div "[PERSON_NAME] Nissan of Stanhope" at bounding box center [53, 99] width 107 height 21
copy div "[PERSON_NAME] Nissan of Stanhope"
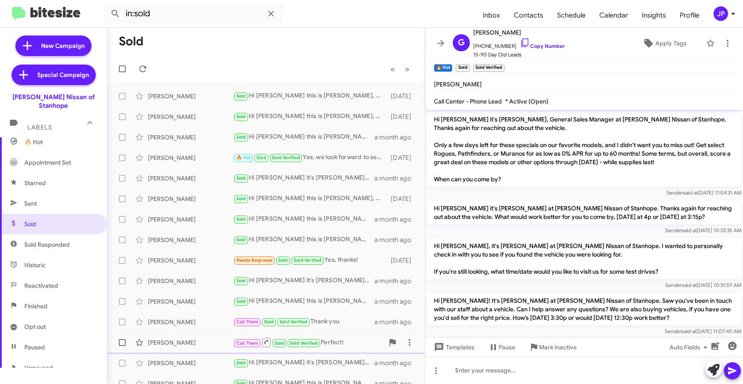
click at [200, 346] on div "Justice Moses" at bounding box center [190, 342] width 85 height 9
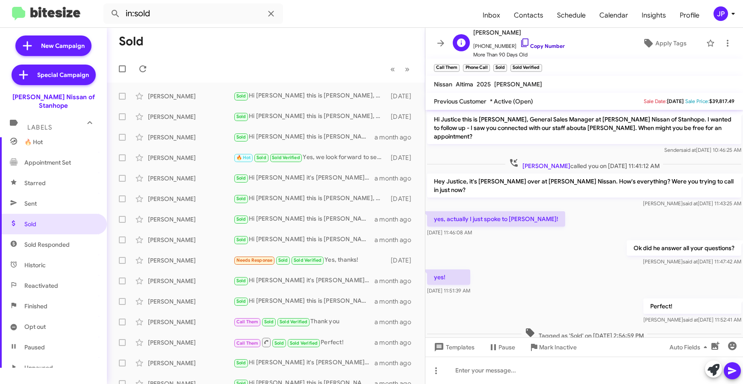
click at [545, 48] on link "Copy Number" at bounding box center [542, 46] width 45 height 6
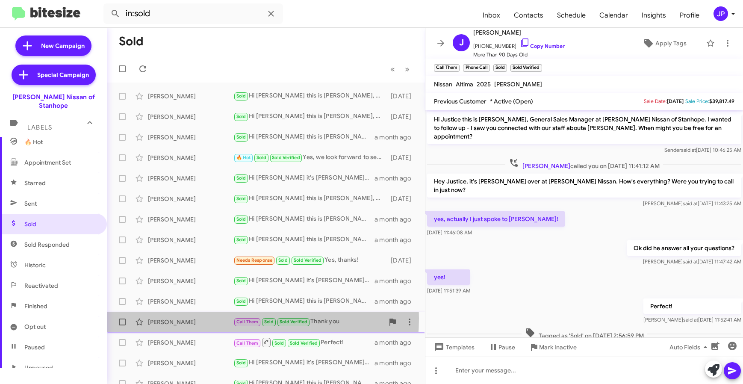
click at [202, 318] on div "Andrea Schroeder" at bounding box center [190, 322] width 85 height 9
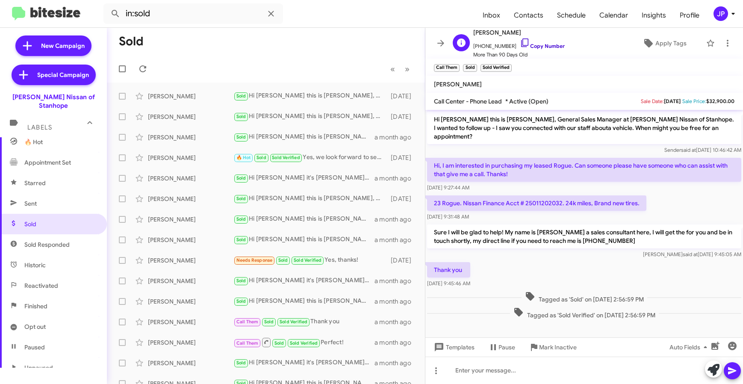
click at [538, 46] on link "Copy Number" at bounding box center [542, 46] width 45 height 6
click at [211, 157] on div "Gregory Price" at bounding box center [190, 157] width 85 height 9
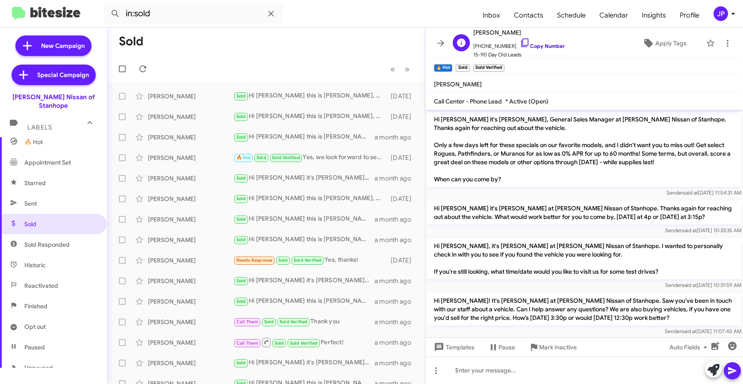
click at [543, 47] on link "Copy Number" at bounding box center [542, 46] width 45 height 6
click at [731, 15] on icon at bounding box center [733, 14] width 10 height 10
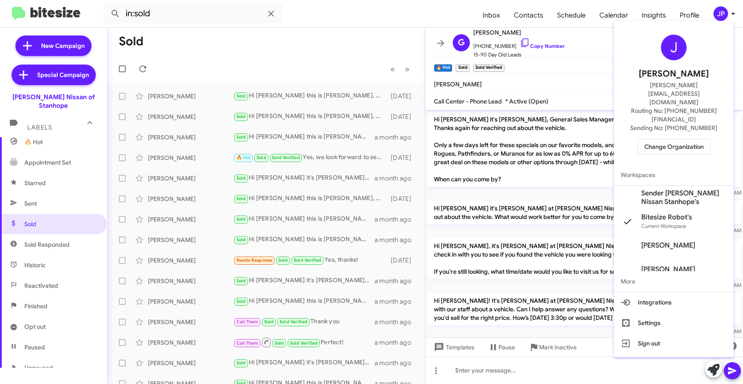
click at [694, 139] on span "Change Organization" at bounding box center [673, 146] width 59 height 15
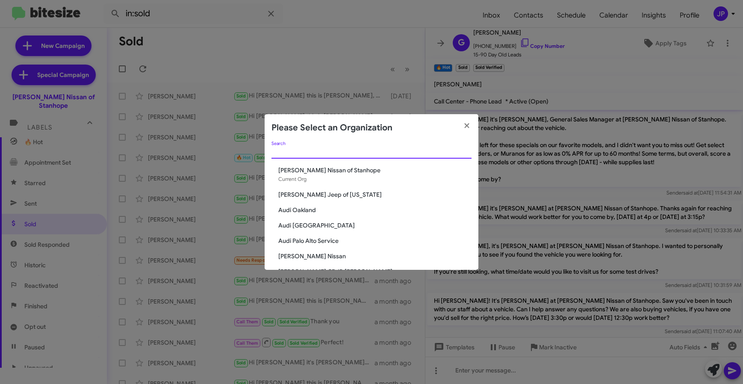
click at [358, 154] on input "Search" at bounding box center [371, 152] width 200 height 7
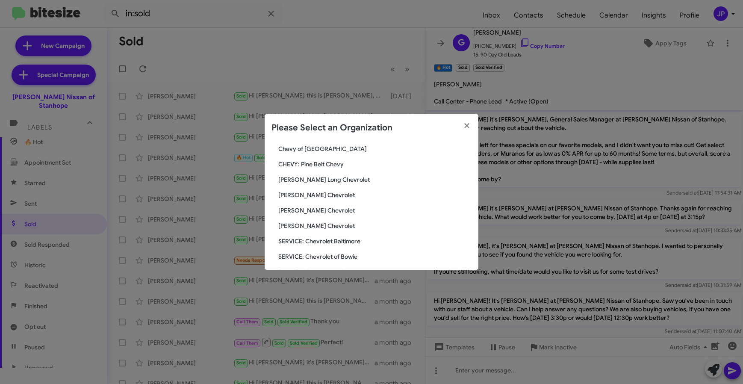
scroll to position [88, 0]
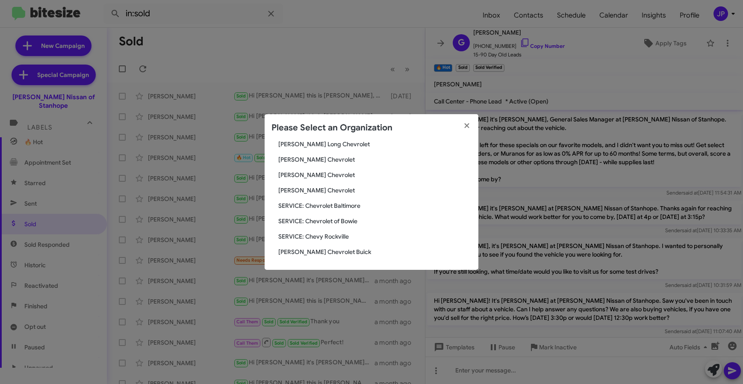
type input "Chev"
click at [317, 192] on span "Nielsen Chevrolet" at bounding box center [374, 190] width 193 height 9
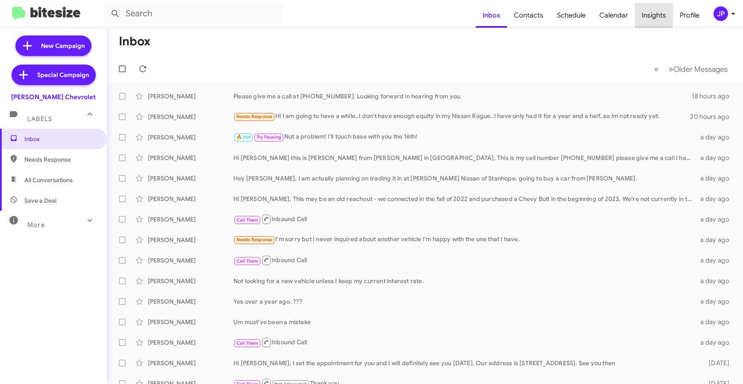
click at [659, 16] on span "Insights" at bounding box center [654, 15] width 38 height 25
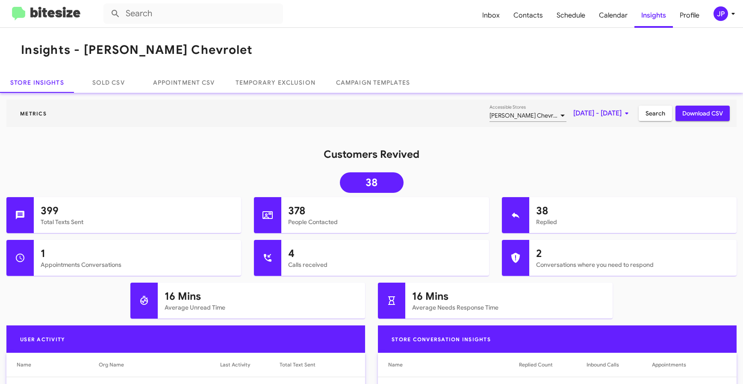
click at [482, 167] on div "Customers Revived 38" at bounding box center [371, 172] width 743 height 50
click at [99, 80] on link "Sold CSV" at bounding box center [108, 82] width 68 height 21
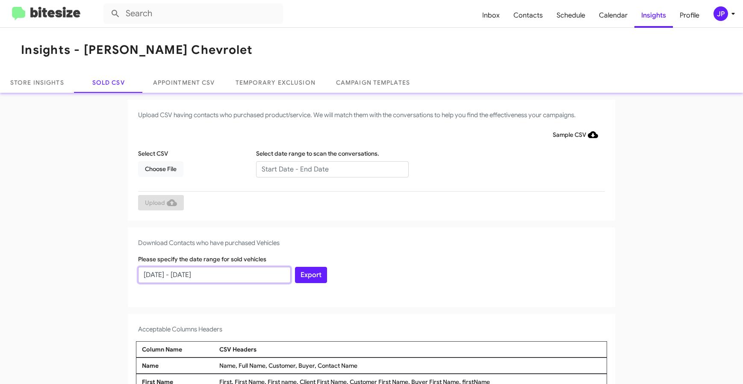
click at [169, 278] on input "[DATE] - [DATE]" at bounding box center [214, 275] width 153 height 16
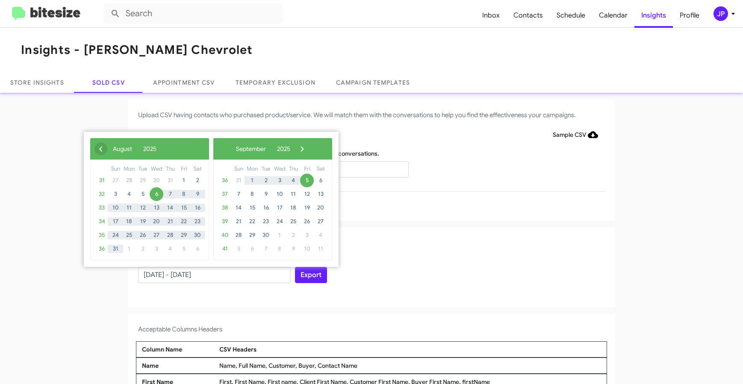
click at [98, 147] on span "‹" at bounding box center [100, 148] width 13 height 13
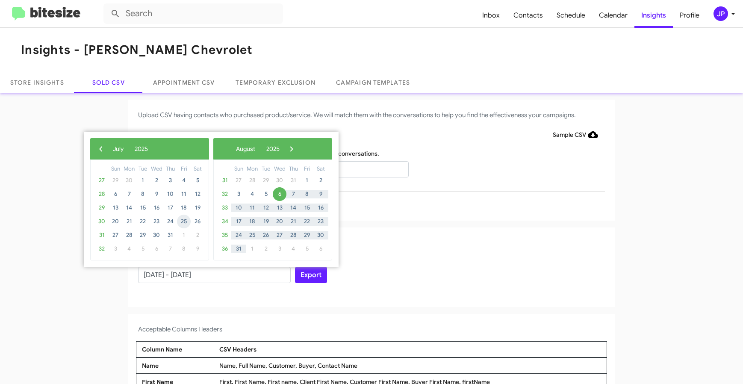
click at [186, 220] on span "25" at bounding box center [184, 222] width 14 height 14
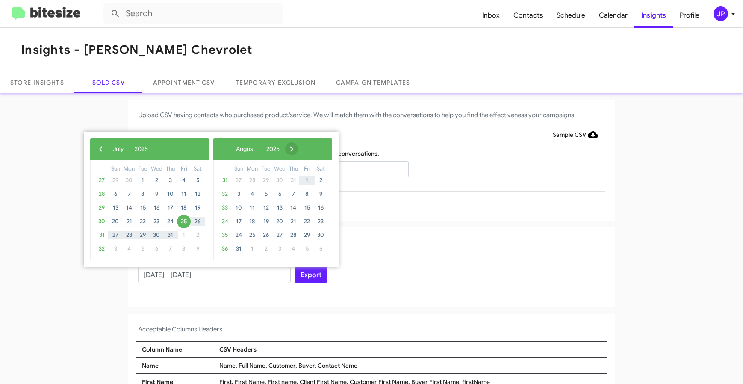
click at [298, 147] on span "›" at bounding box center [291, 148] width 13 height 13
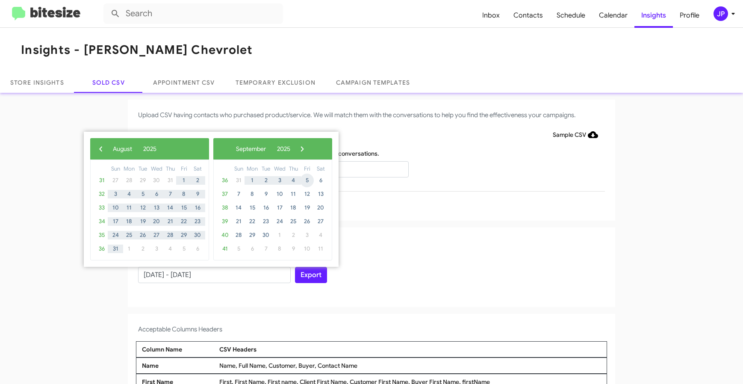
drag, startPoint x: 307, startPoint y: 188, endPoint x: 308, endPoint y: 180, distance: 7.4
click at [308, 180] on span "5" at bounding box center [307, 181] width 14 height 14
type input "07/25/2025 - 09/05/2025"
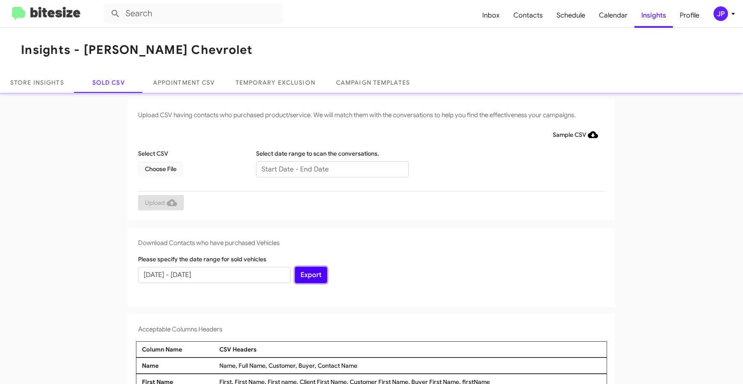
click at [301, 282] on button "Export" at bounding box center [311, 275] width 32 height 16
click at [398, 290] on div "Download Contacts who have purchased Vehicles Please specify the date range for…" at bounding box center [371, 267] width 487 height 80
click at [60, 12] on img at bounding box center [46, 14] width 68 height 14
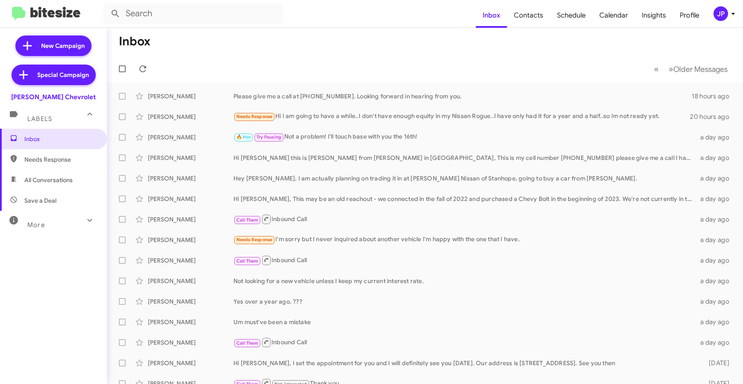
click at [53, 233] on div "Inbox Needs Response All Conversations Save a Deal More Important 🔥 Hot Appoint…" at bounding box center [53, 244] width 107 height 230
click at [53, 228] on div "More" at bounding box center [45, 221] width 76 height 16
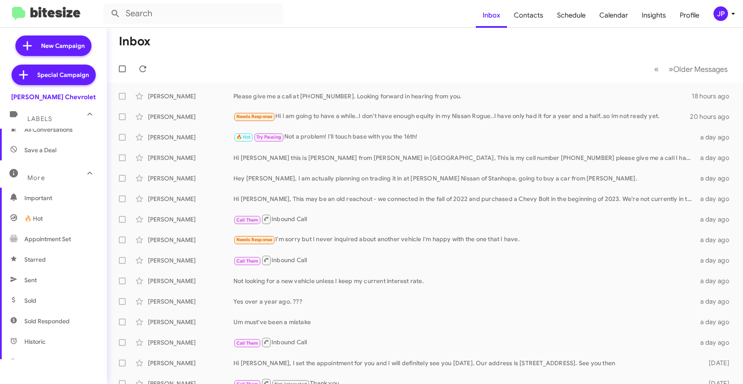
scroll to position [173, 0]
click at [61, 173] on span "Sold" at bounding box center [53, 178] width 107 height 21
type input "in:sold"
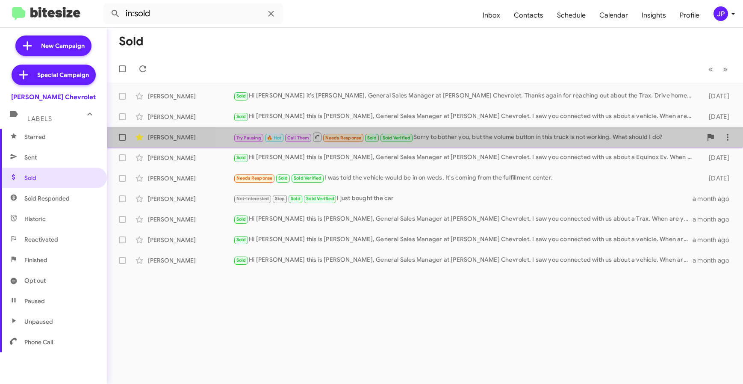
click at [445, 135] on div "Try Pausing 🔥 Hot Call Them Needs Response Sold Sold Verified Sorry to bother y…" at bounding box center [467, 137] width 469 height 11
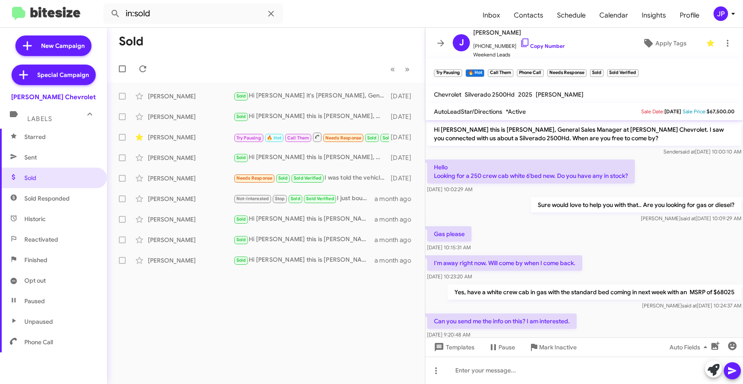
drag, startPoint x: 80, startPoint y: 97, endPoint x: 20, endPoint y: 94, distance: 60.8
click at [20, 94] on div "[PERSON_NAME] Chevrolet" at bounding box center [53, 95] width 107 height 12
copy div "[PERSON_NAME] Chevrolet"
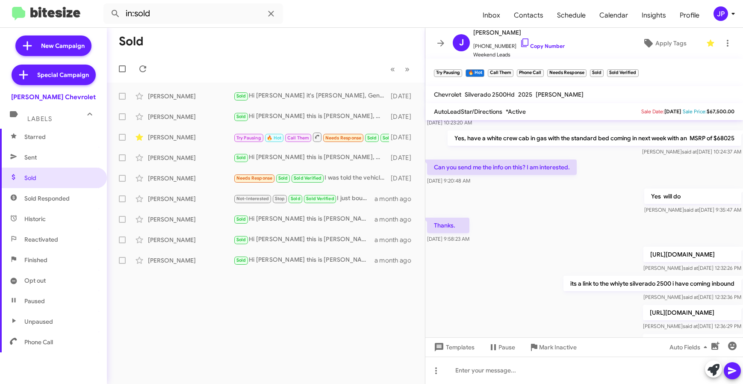
scroll to position [162, 0]
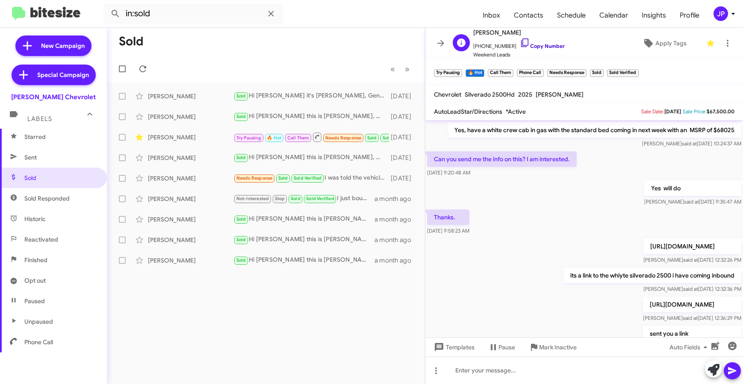
click at [538, 48] on link "Copy Number" at bounding box center [542, 46] width 45 height 6
copy div "[PERSON_NAME] Chevrolet"
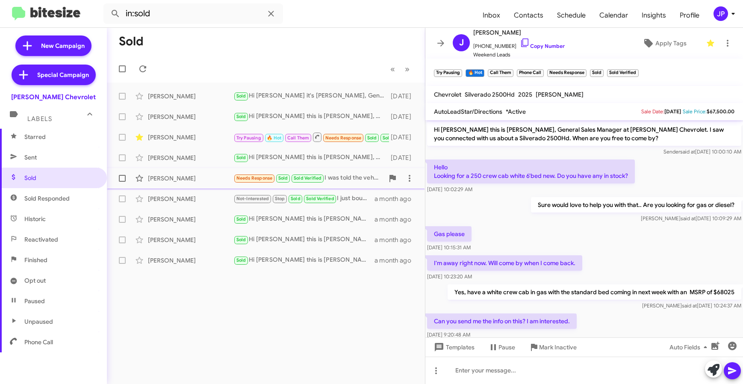
click at [187, 178] on div "Emily Erler" at bounding box center [190, 178] width 85 height 9
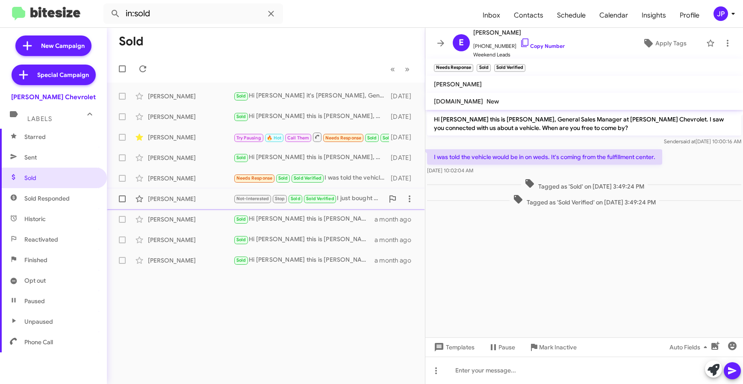
click at [203, 203] on div "Helen Mccourt" at bounding box center [190, 199] width 85 height 9
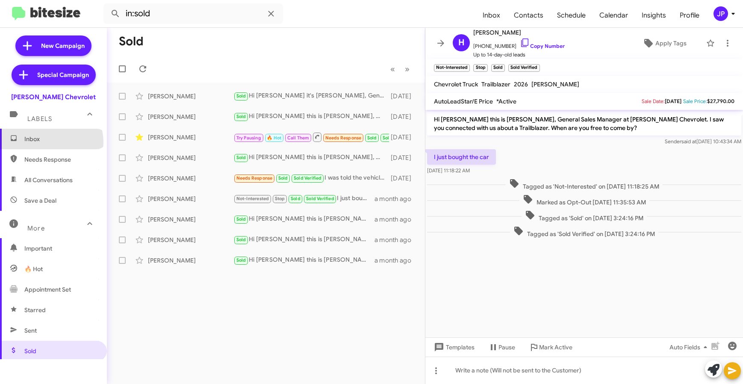
click at [51, 141] on span "Inbox" at bounding box center [60, 139] width 73 height 9
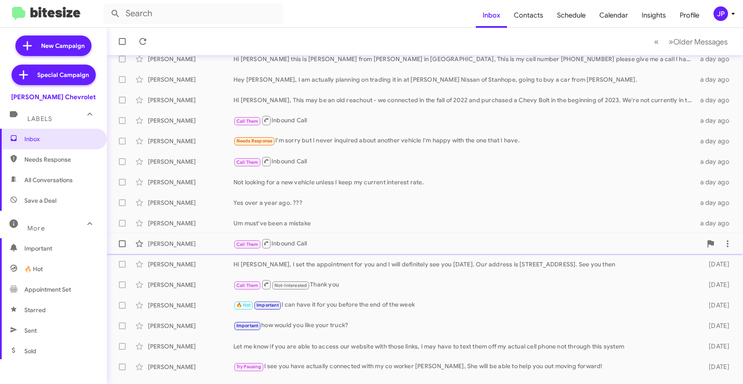
scroll to position [112, 0]
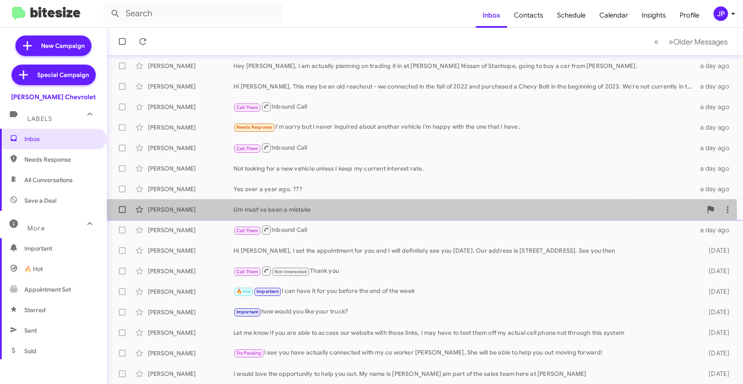
click at [305, 217] on div "Anthony Quarto Um must've been a mistake a day ago" at bounding box center [425, 209] width 622 height 17
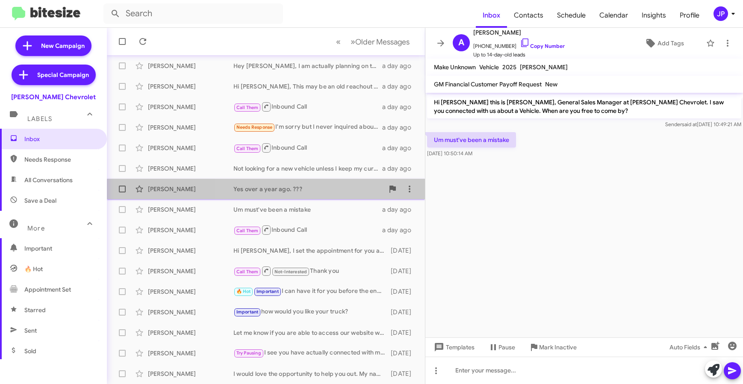
click at [285, 192] on div "Yes over a year ago. ???" at bounding box center [308, 189] width 150 height 9
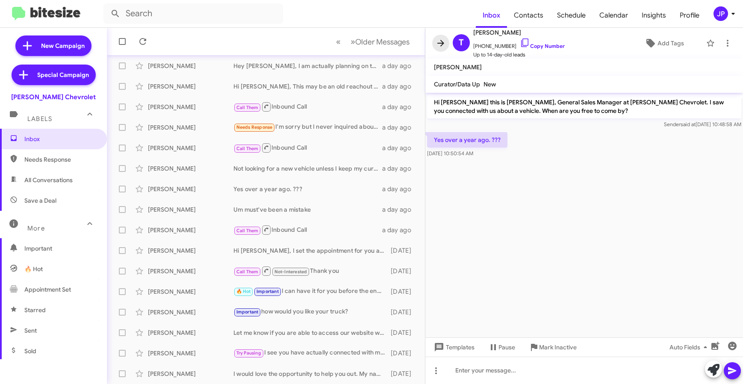
click at [439, 44] on icon at bounding box center [441, 43] width 10 height 10
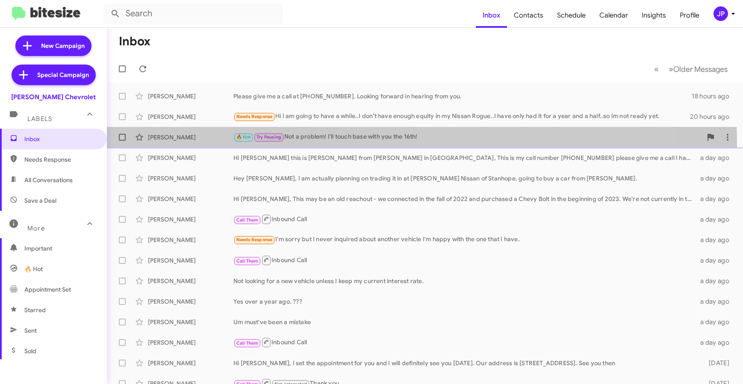
click at [326, 143] on div "William Harris 🔥 Hot Try Pausing Not a problem! I'll touch base with you the 16…" at bounding box center [425, 137] width 622 height 17
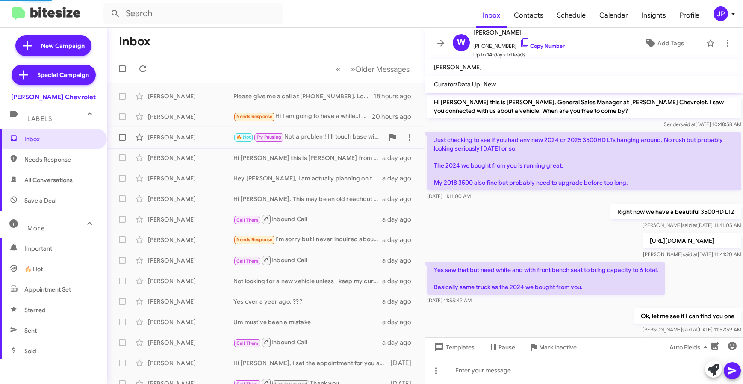
scroll to position [144, 0]
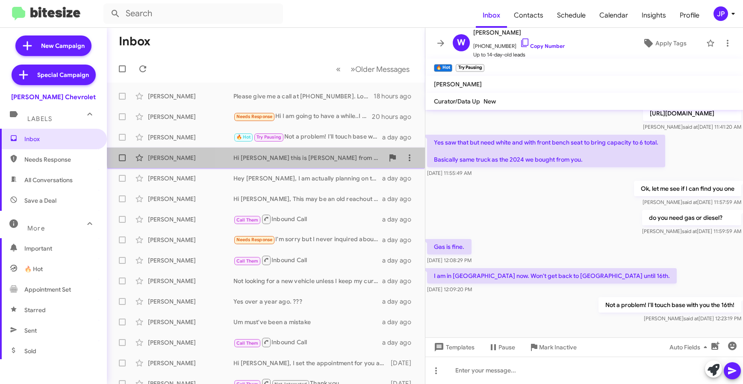
click at [328, 152] on div "Leonardo Definis Hi Leonardo this is Shana from Nielsen Chevy in Dover NJ, This…" at bounding box center [266, 157] width 304 height 17
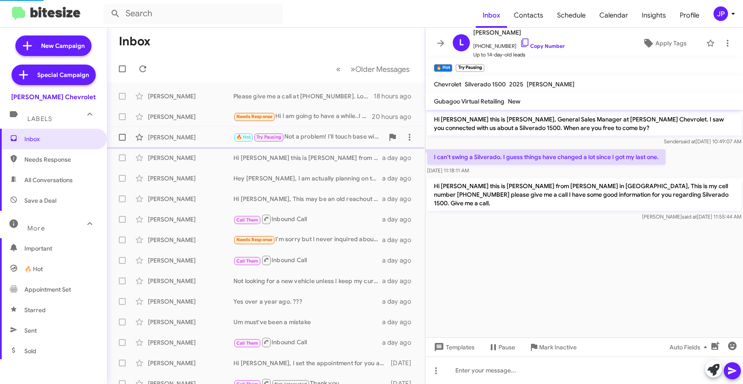
click at [324, 132] on div "🔥 Hot Try Pausing Not a problem! I'll touch base with you the 16th!" at bounding box center [308, 137] width 150 height 10
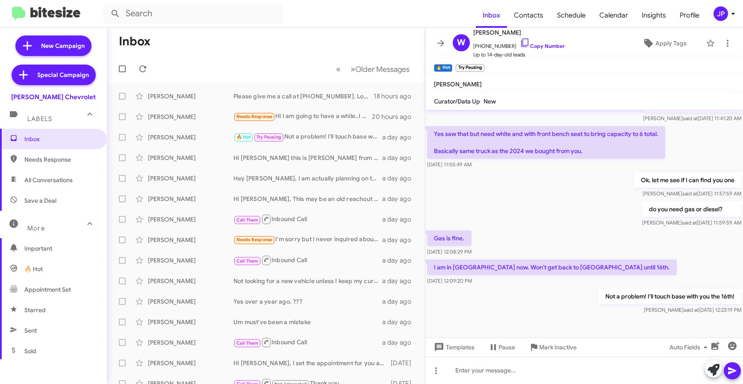
scroll to position [153, 0]
drag, startPoint x: 99, startPoint y: 99, endPoint x: 20, endPoint y: 96, distance: 78.7
click at [20, 96] on div "Nielsen Chevrolet" at bounding box center [53, 95] width 107 height 12
copy div "Nielsen Chevrolet"
click at [495, 348] on icon at bounding box center [493, 347] width 5 height 6
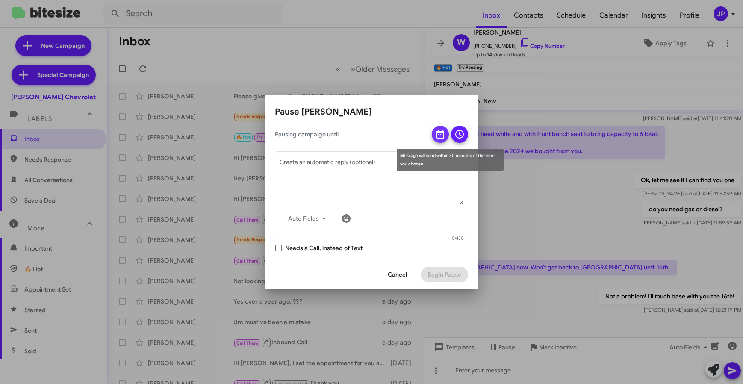
click at [441, 137] on icon at bounding box center [440, 134] width 10 height 10
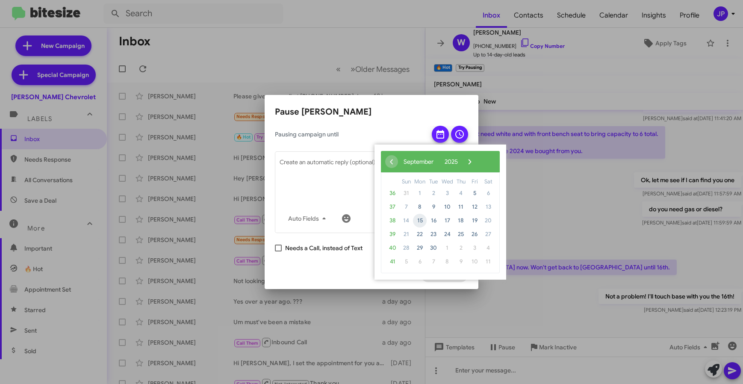
click at [415, 220] on span "15" at bounding box center [420, 221] width 14 height 14
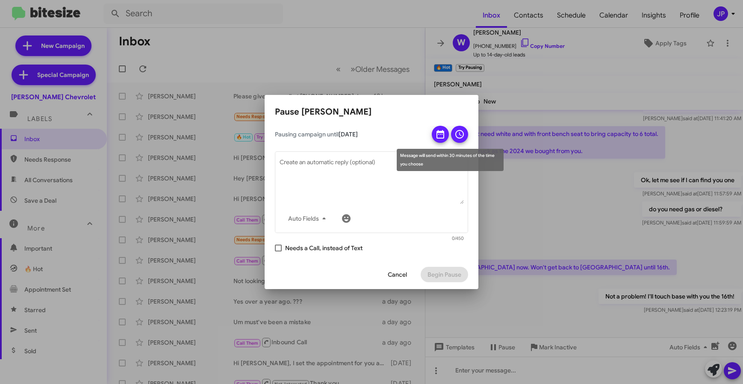
click at [456, 136] on icon at bounding box center [459, 134] width 9 height 9
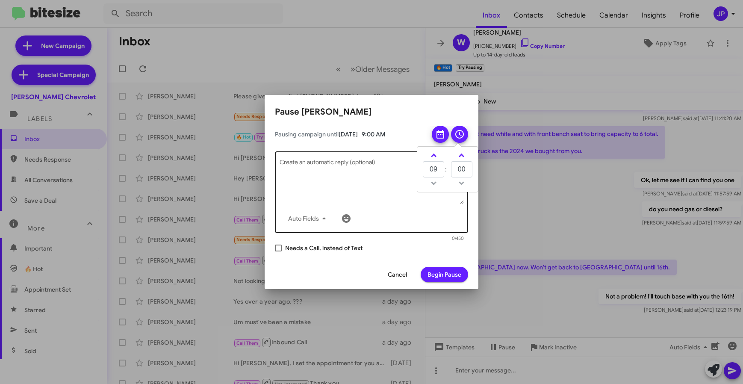
click at [422, 210] on div "Auto Fields" at bounding box center [372, 218] width 184 height 17
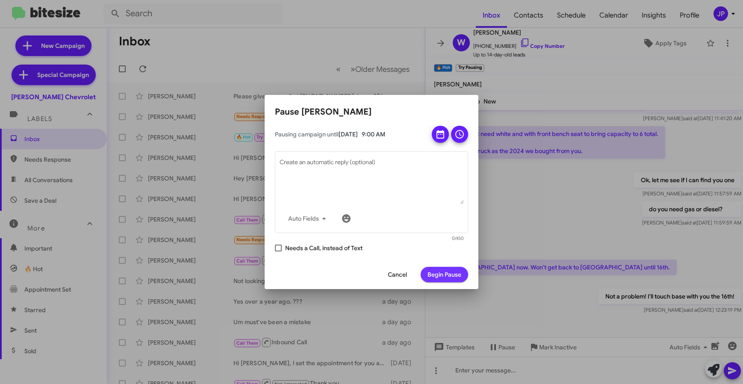
click at [439, 277] on span "Begin Pause" at bounding box center [444, 274] width 34 height 15
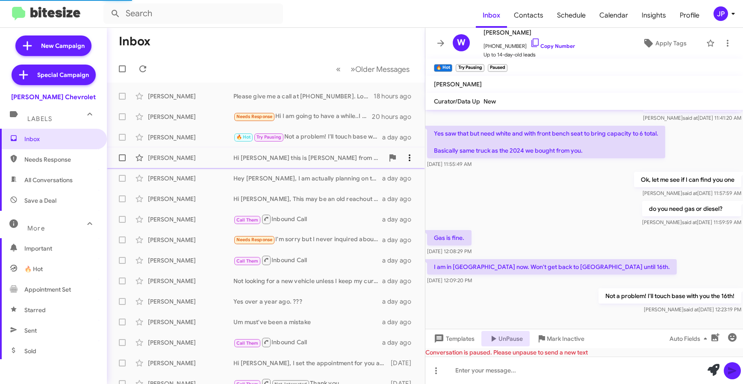
scroll to position [0, 0]
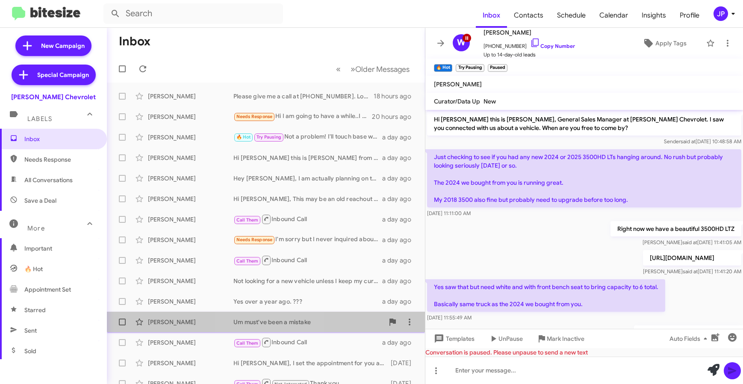
click at [274, 319] on div "Um must've been a mistake" at bounding box center [308, 322] width 150 height 9
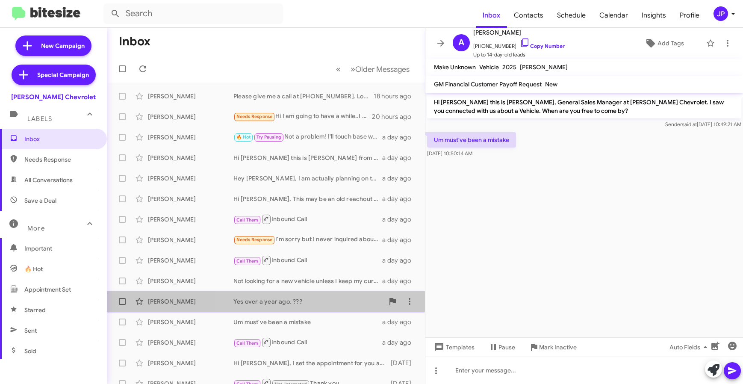
click at [284, 305] on div "Yes over a year ago. ???" at bounding box center [308, 301] width 150 height 9
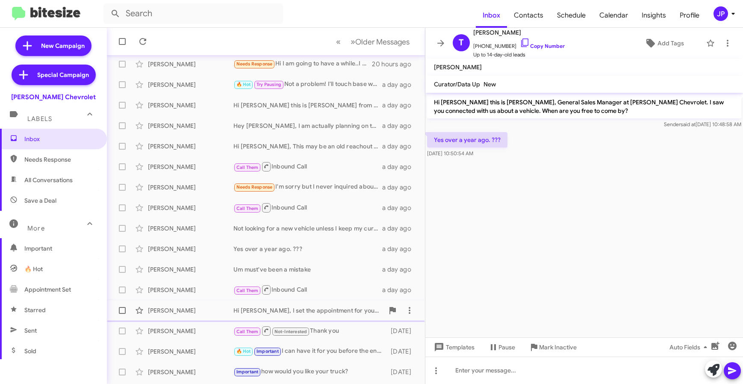
scroll to position [58, 0]
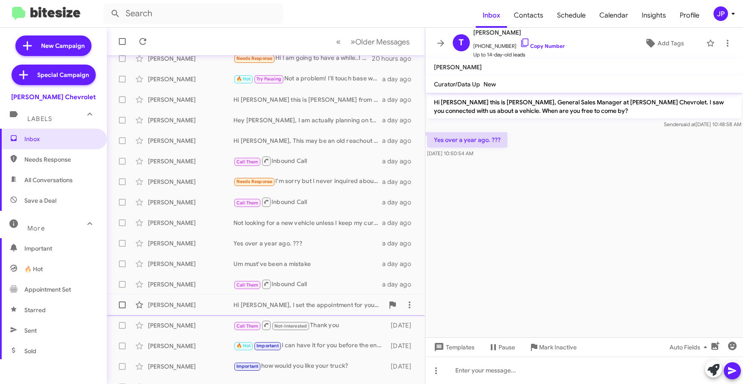
click at [307, 308] on div "Hi Julian, I set the appointment for you and I will definitely see you tomorrow…" at bounding box center [308, 305] width 150 height 9
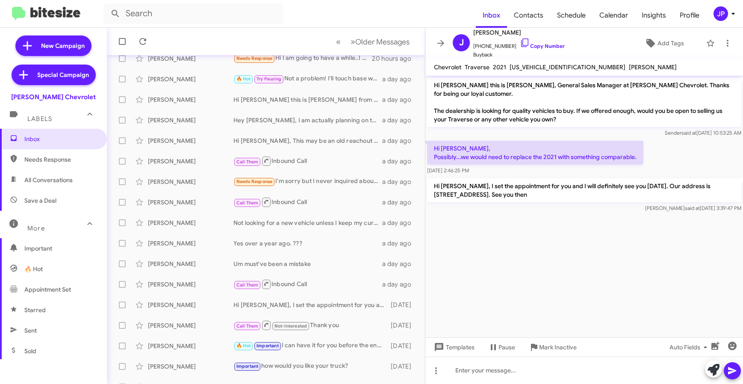
click at [628, 255] on cdk-virtual-scroll-viewport "Hi Julian this is Brentt Mynhier, General Sales Manager at Nielsen Chevrolet. T…" at bounding box center [584, 207] width 318 height 262
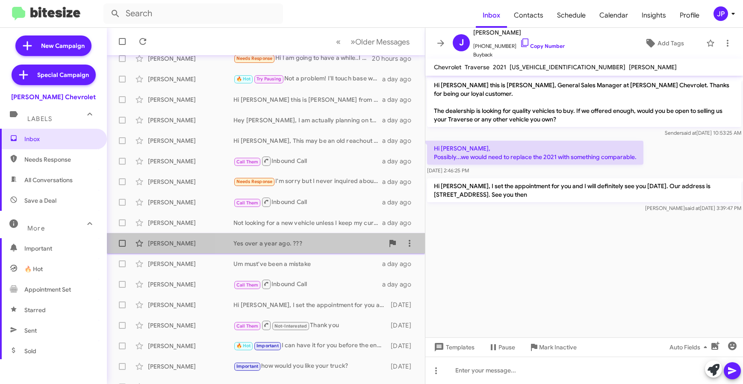
click at [297, 250] on div "Thomas Duffy Yes over a year ago. ??? a day ago" at bounding box center [266, 243] width 304 height 17
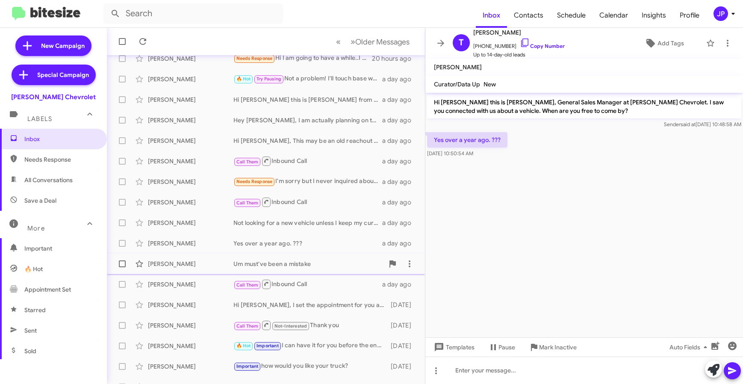
click at [297, 257] on div "Anthony Quarto Um must've been a mistake a day ago" at bounding box center [266, 263] width 304 height 17
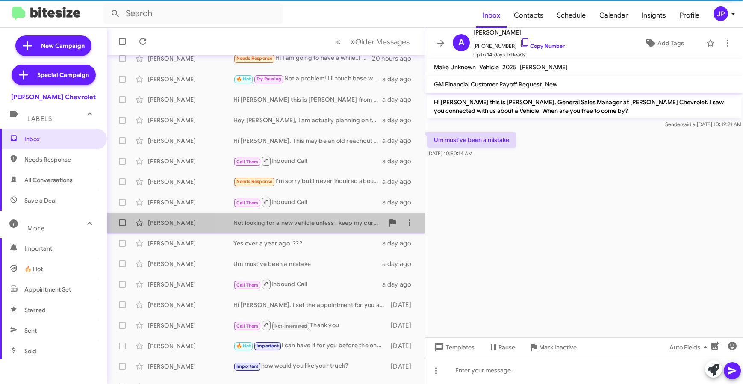
click at [310, 227] on div "Michael Bracco Not looking for a new vehicle unless I keep my current interest …" at bounding box center [266, 222] width 304 height 17
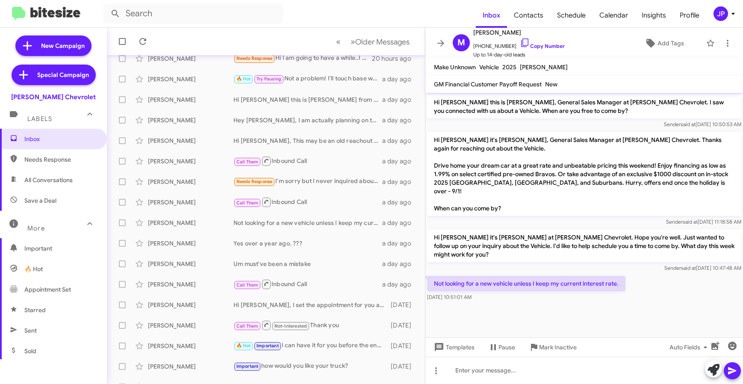
click at [594, 295] on cdk-virtual-scroll-viewport "Hi Michael this is Brentt Mynhier, General Sales Manager at Nielsen Chevrolet. …" at bounding box center [584, 215] width 318 height 245
drag, startPoint x: 525, startPoint y: 32, endPoint x: 457, endPoint y: 32, distance: 68.0
click at [457, 32] on div "M Michael Bracco +19735901172 Copy Number Up to 14-day-old leads" at bounding box center [506, 43] width 115 height 32
copy span "Michael Bracco"
click at [312, 184] on div "Needs Response I'm sorry but I never inquired about another vehicle I'm happy w…" at bounding box center [308, 182] width 150 height 10
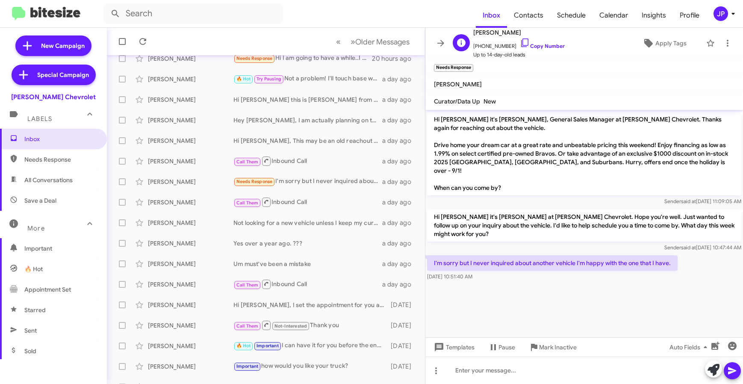
drag, startPoint x: 525, startPoint y: 32, endPoint x: 475, endPoint y: 35, distance: 50.1
click at [475, 35] on span "Charles Milligan" at bounding box center [518, 32] width 91 height 10
copy span "Charles Milligan"
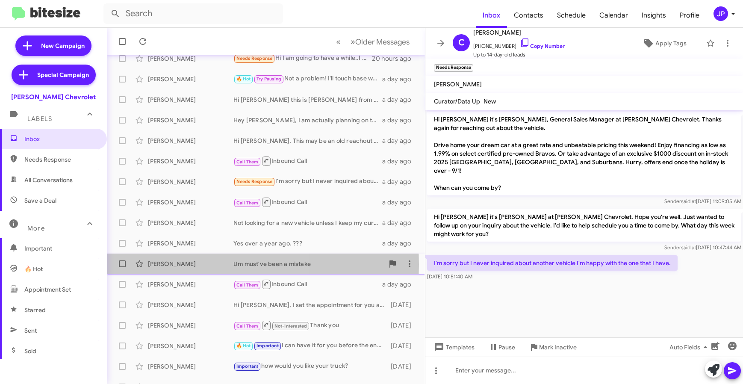
click at [201, 265] on div "Anthony Quarto" at bounding box center [190, 263] width 85 height 9
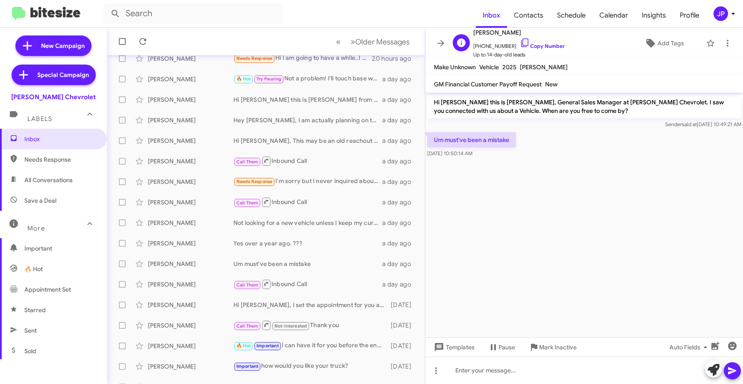
drag, startPoint x: 534, startPoint y: 31, endPoint x: 472, endPoint y: 30, distance: 62.4
click at [472, 30] on div "A Anthony Quarto +12037277920 Copy Number Up to 14-day-old leads" at bounding box center [506, 43] width 115 height 32
copy span "Anthony Quarto"
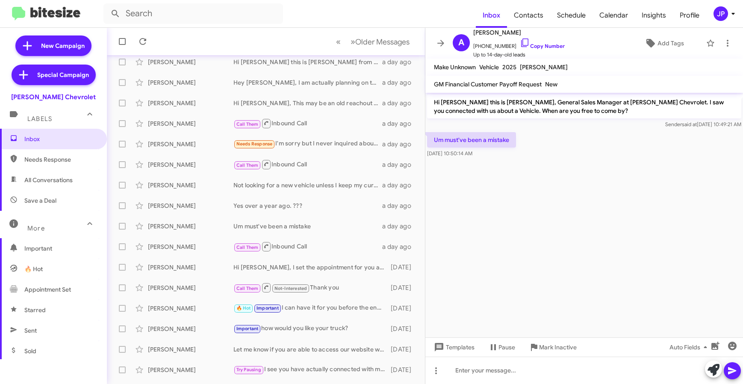
scroll to position [100, 0]
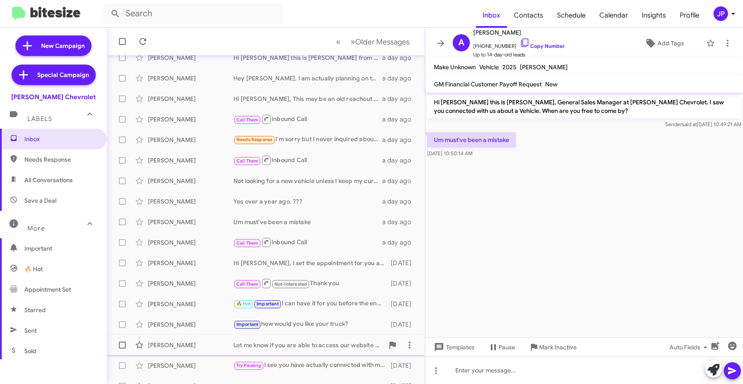
click at [209, 345] on div "Oskar Alexander" at bounding box center [190, 345] width 85 height 9
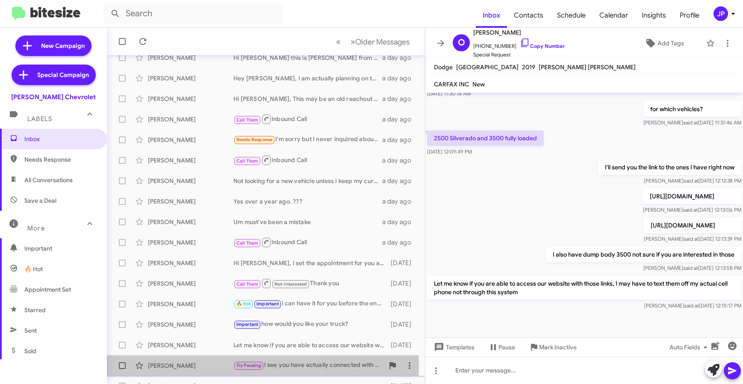
click at [208, 365] on div "Jeff Gandolfo" at bounding box center [190, 365] width 85 height 9
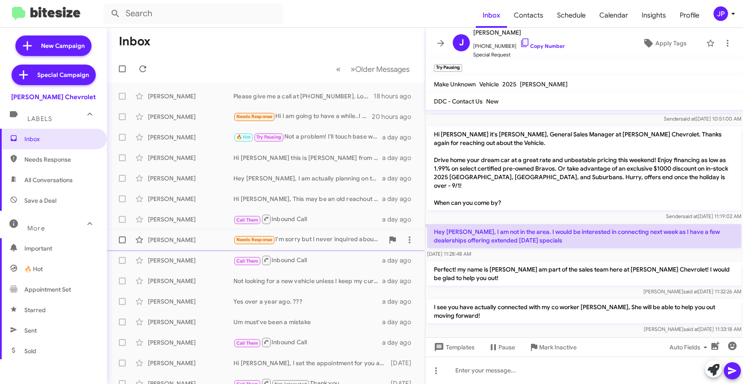
click at [316, 245] on div "Charles Milligan Needs Response I'm sorry but I never inquired about another ve…" at bounding box center [266, 239] width 304 height 17
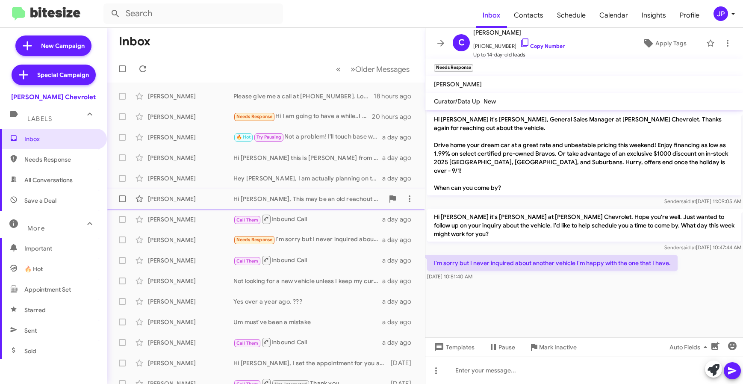
click at [328, 202] on div "Hi Brentt, This may be an old reachout - we connected in the fall of 2022 and p…" at bounding box center [308, 199] width 150 height 9
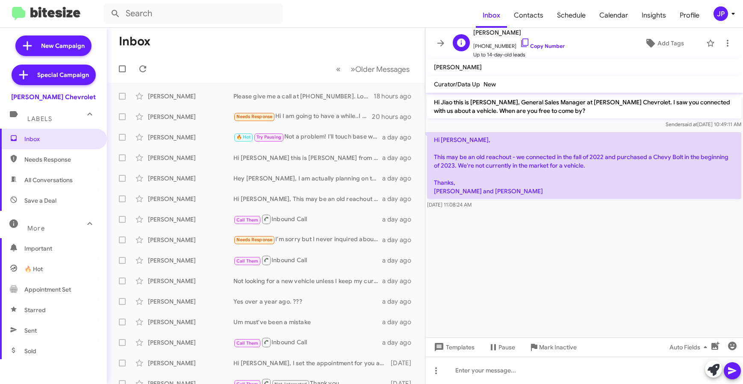
drag, startPoint x: 504, startPoint y: 30, endPoint x: 475, endPoint y: 35, distance: 29.8
click at [475, 35] on span "Jiao Zou" at bounding box center [518, 32] width 91 height 10
copy span "Jiao Zou"
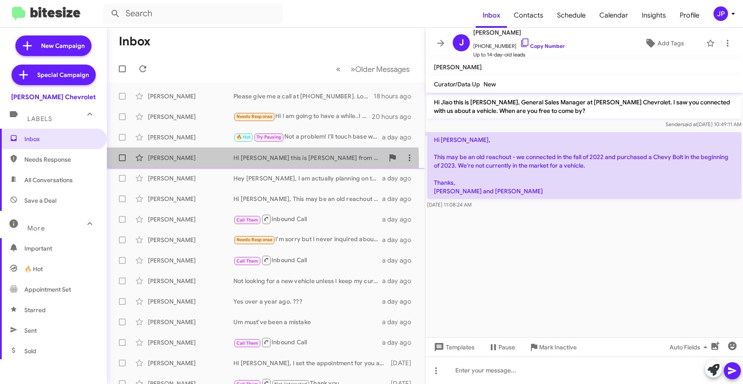
click at [215, 161] on div "Leonardo Definis" at bounding box center [190, 157] width 85 height 9
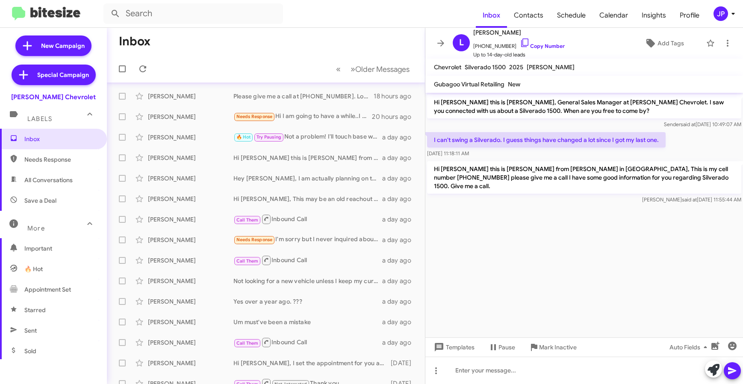
scroll to position [112, 0]
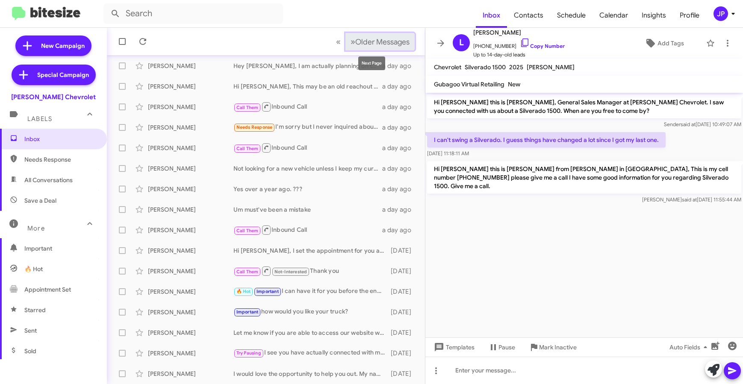
click at [389, 40] on span "Older Messages" at bounding box center [382, 41] width 54 height 9
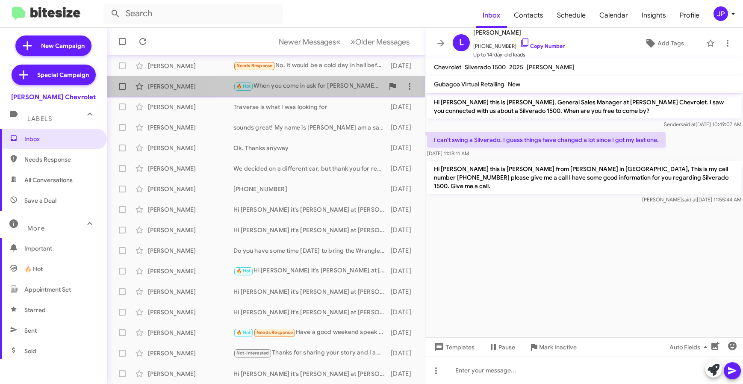
click at [289, 92] on div "Mathew Dehaas 🔥 Hot When you come in ask for Luis, our address is 1 us 46 Dover…" at bounding box center [266, 86] width 304 height 17
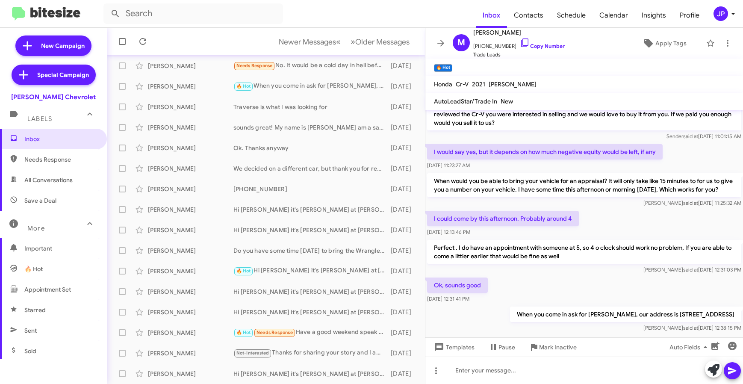
scroll to position [8, 0]
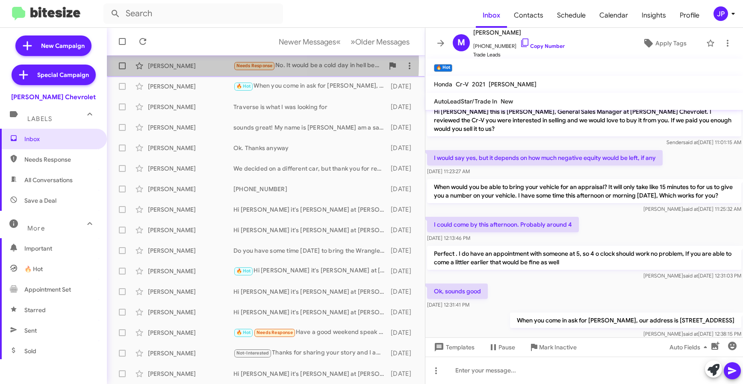
click at [200, 62] on div "Frank Moraski" at bounding box center [190, 66] width 85 height 9
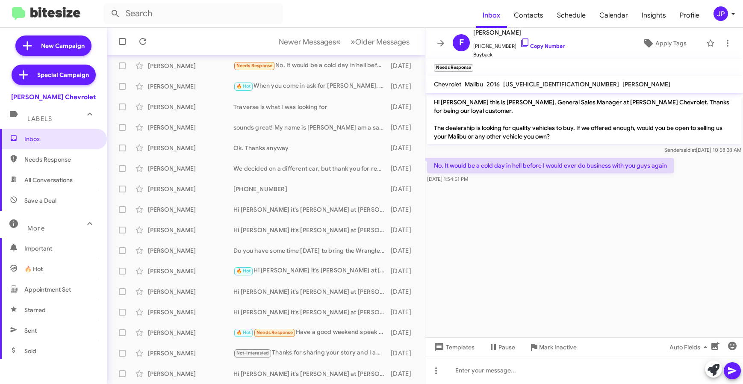
click at [604, 242] on cdk-virtual-scroll-viewport "Hi Frank this is Brentt Mynhier, General Sales Manager at Nielsen Chevrolet. Th…" at bounding box center [584, 215] width 318 height 245
click at [722, 43] on icon at bounding box center [727, 43] width 10 height 10
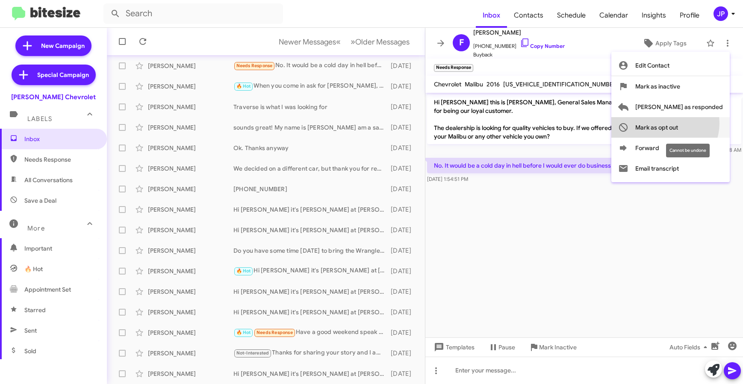
click at [678, 123] on span "Mark as opt out" at bounding box center [656, 127] width 43 height 21
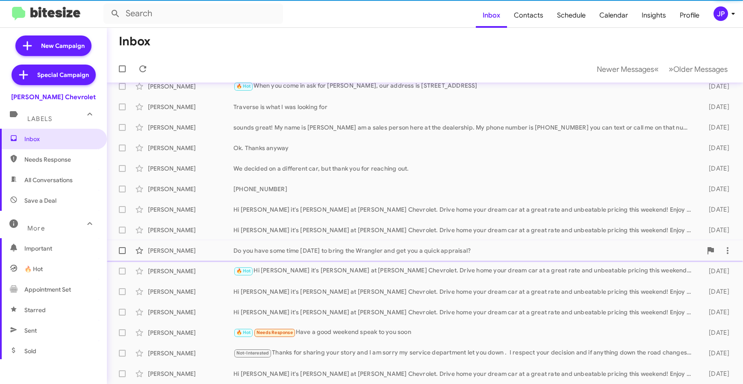
scroll to position [92, 0]
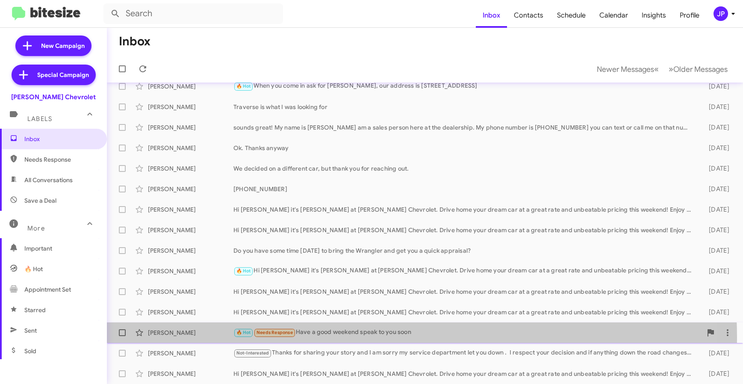
click at [347, 337] on div "Joe Landa 🔥 Hot Needs Response Have a good weekend speak to you soon 14 days ago" at bounding box center [425, 332] width 622 height 17
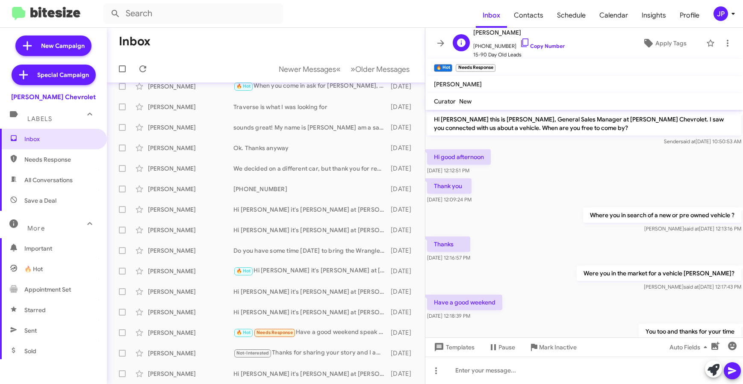
click at [531, 41] on span "+18452820990 Copy Number" at bounding box center [518, 44] width 91 height 13
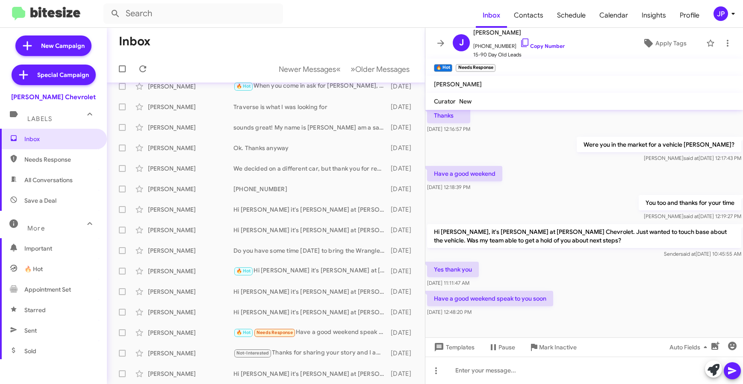
scroll to position [133, 0]
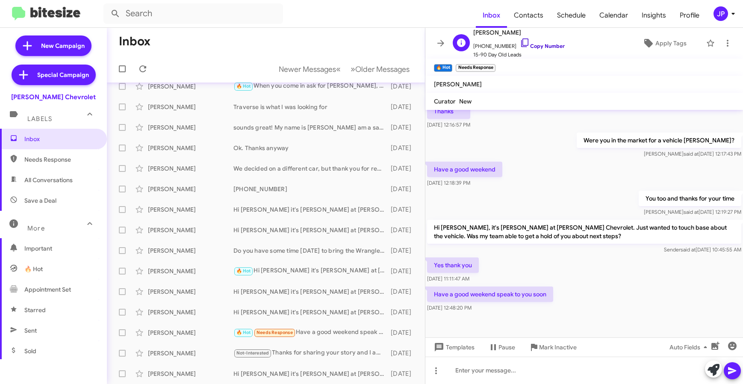
click at [548, 45] on link "Copy Number" at bounding box center [542, 46] width 45 height 6
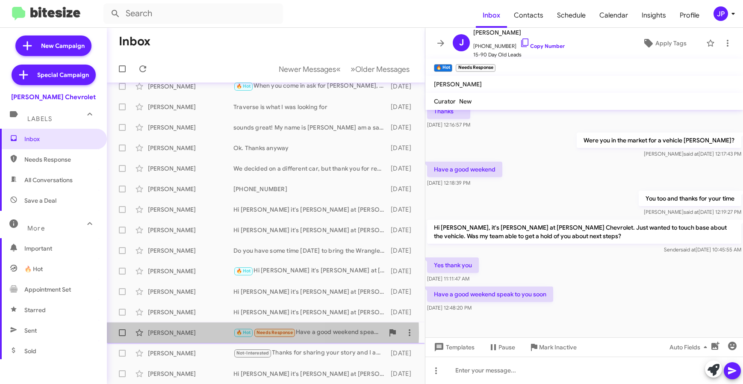
click at [209, 333] on div "Joe Landa" at bounding box center [190, 332] width 85 height 9
click at [177, 327] on div "Joe Landa 🔥 Hot Needs Response Have a good weekend speak to you soon 14 days ago" at bounding box center [266, 332] width 304 height 17
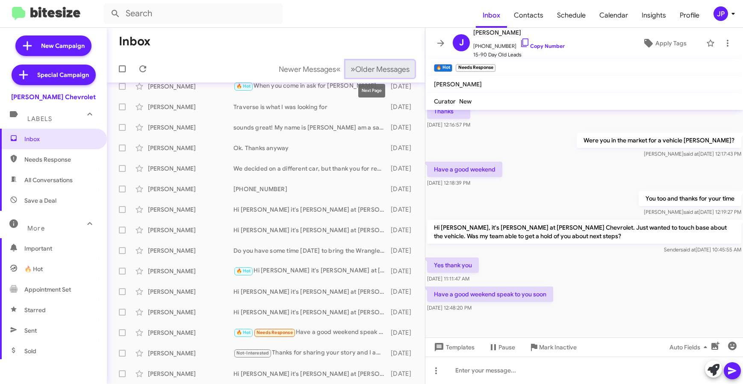
click at [361, 67] on span "Older Messages" at bounding box center [382, 69] width 54 height 9
click at [299, 112] on div "Kyle Hester Traverse is what I was looking for 8 days ago" at bounding box center [266, 106] width 304 height 17
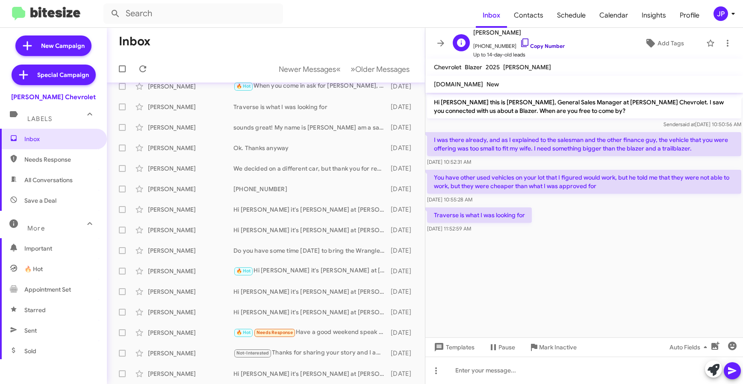
click at [533, 47] on link "Copy Number" at bounding box center [542, 46] width 45 height 6
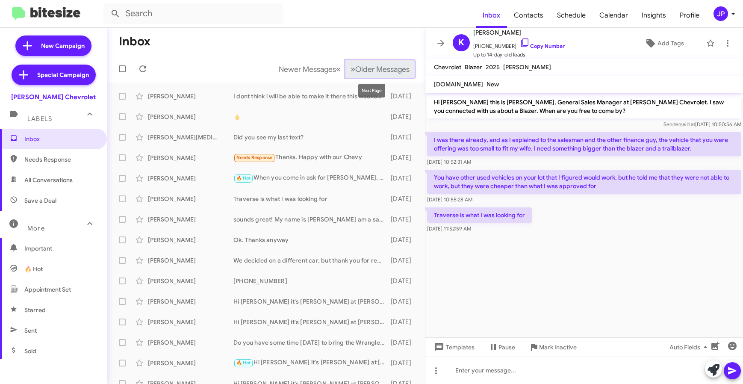
click at [369, 75] on button "» Next Older Messages" at bounding box center [379, 69] width 69 height 18
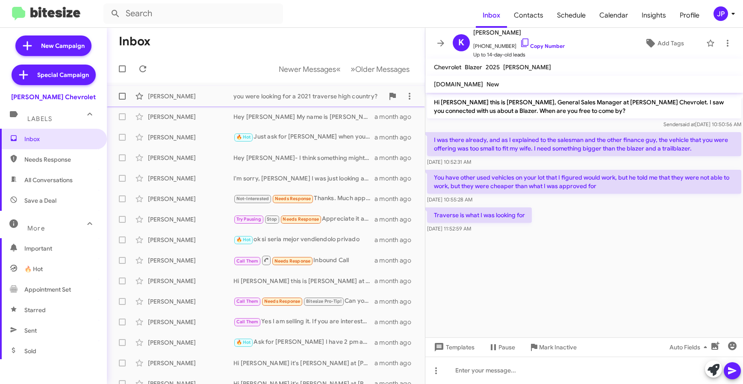
click at [271, 99] on div "you were looking for a 2021 traverse high country?" at bounding box center [308, 96] width 150 height 9
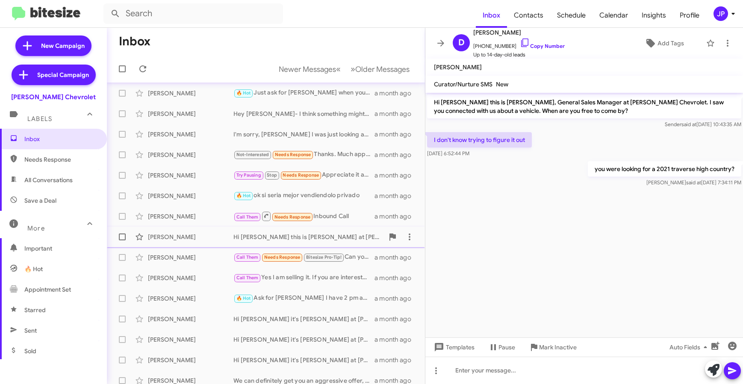
scroll to position [53, 0]
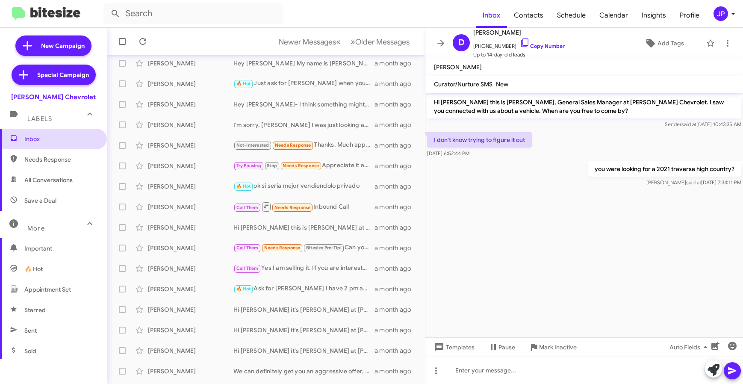
click at [71, 144] on span "Inbox" at bounding box center [53, 139] width 107 height 21
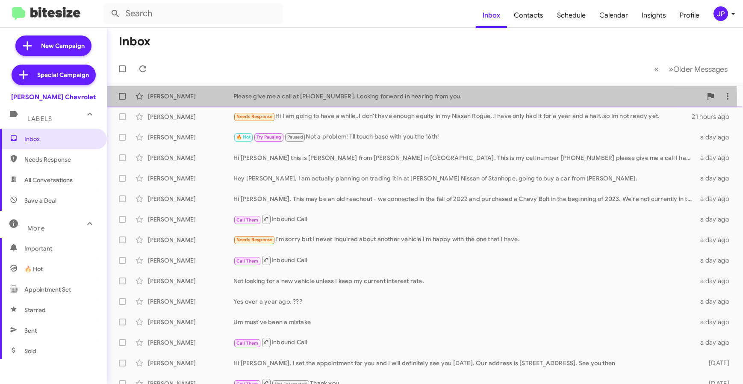
click at [325, 103] on div "Michael Gould Please give me a call at 848 298 9384. Looking forward in hearing…" at bounding box center [425, 96] width 622 height 17
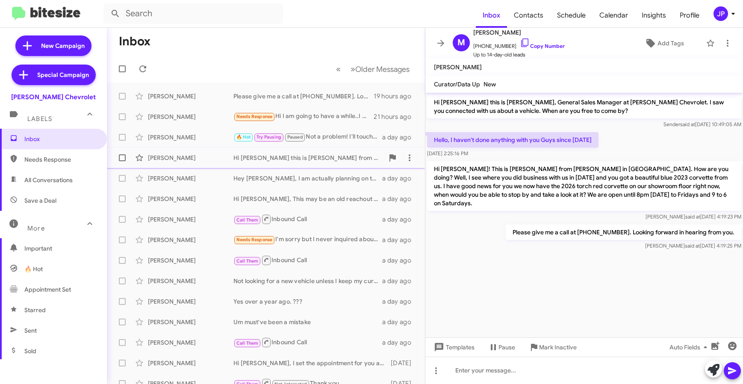
click at [240, 153] on div "Hi Leonardo this is Shana from Nielsen Chevy in Dover NJ, This is my cell numbe…" at bounding box center [308, 157] width 150 height 9
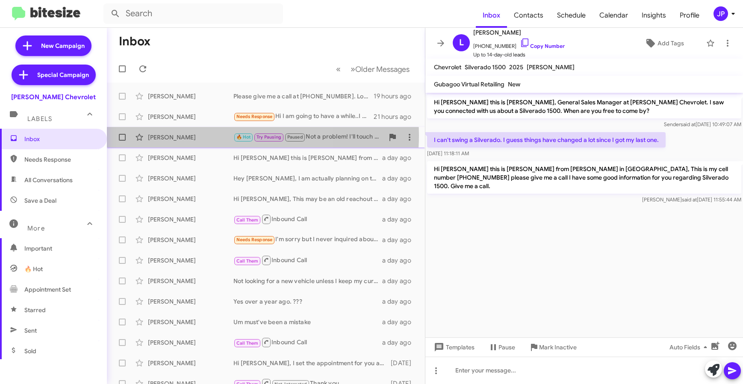
click at [213, 135] on div "William Harris" at bounding box center [190, 137] width 85 height 9
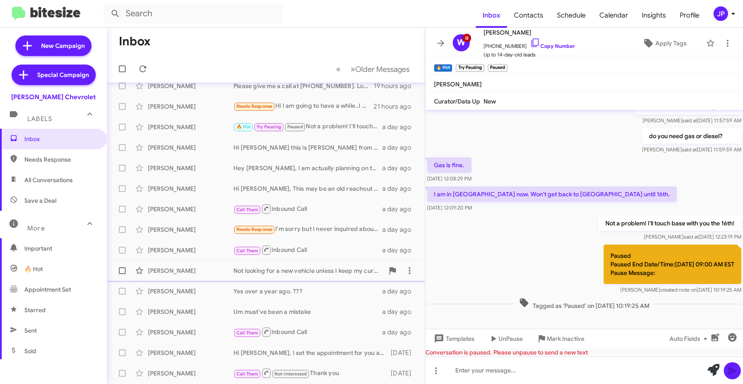
scroll to position [15, 0]
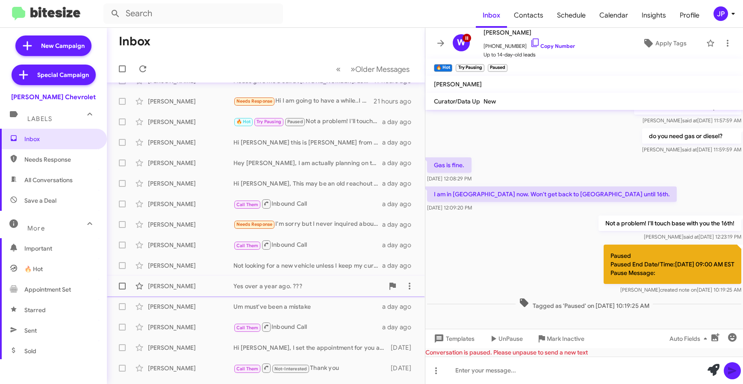
click at [212, 286] on div "Thomas Duffy" at bounding box center [190, 286] width 85 height 9
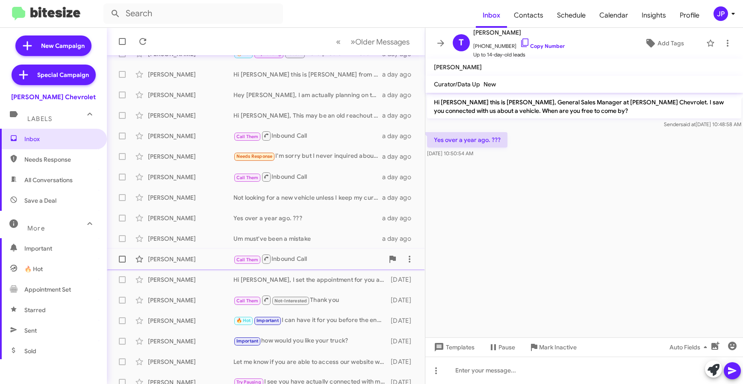
scroll to position [112, 0]
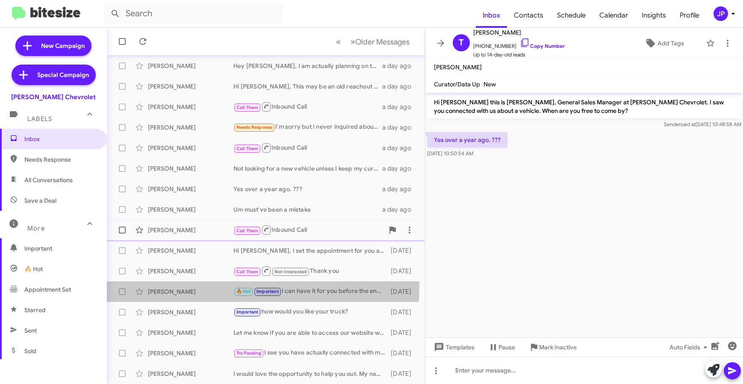
click at [212, 285] on div "Jatinder Chhatwal 🔥 Hot Important I can have it for you before the end of the w…" at bounding box center [266, 291] width 304 height 17
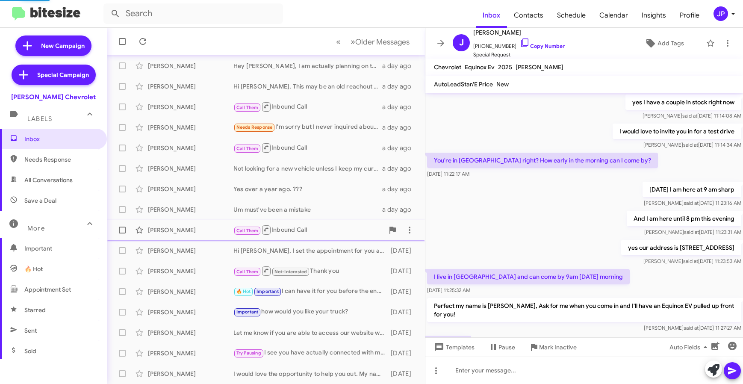
scroll to position [422, 0]
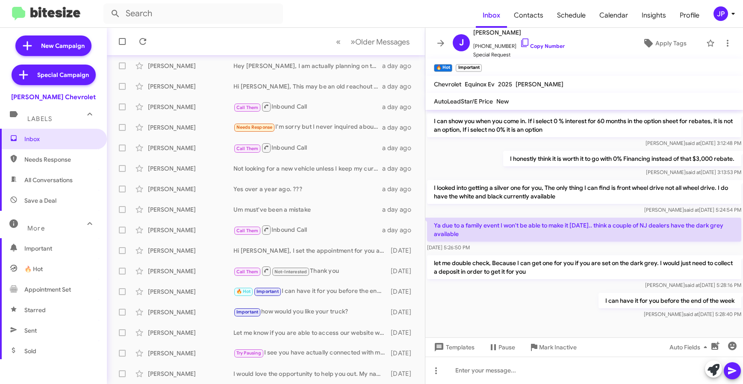
click at [725, 16] on div "JP" at bounding box center [720, 13] width 15 height 15
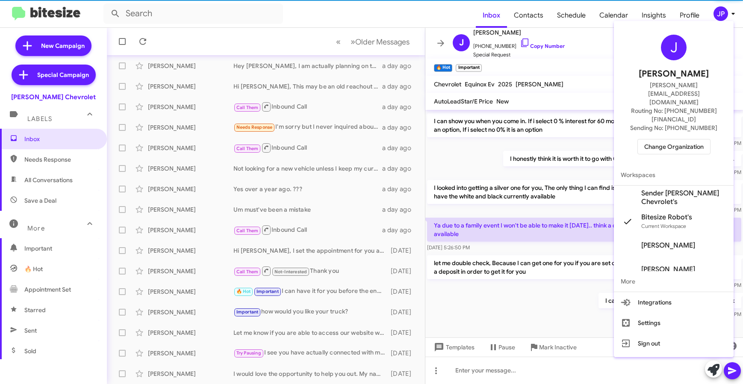
click at [689, 139] on span "Change Organization" at bounding box center [673, 146] width 59 height 15
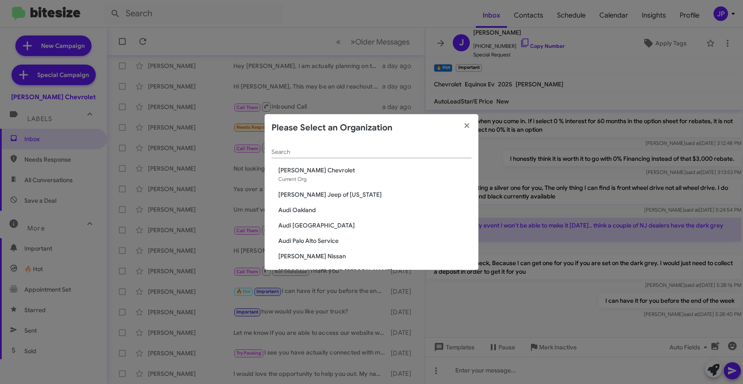
click at [354, 150] on input "Search" at bounding box center [371, 152] width 200 height 7
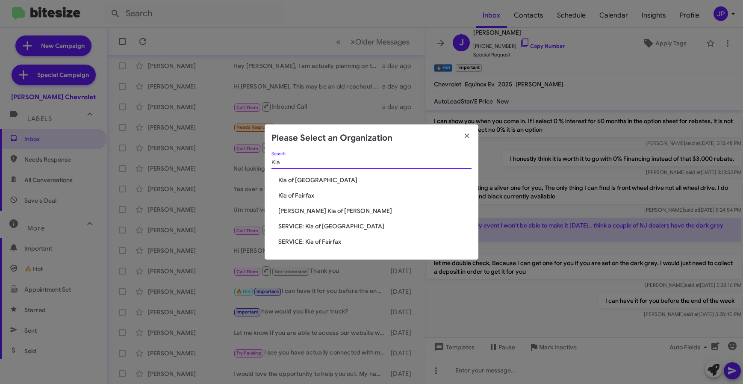
type input "Kia"
click at [297, 216] on div "Kia Search Kia of Catonsville Kia of Fairfax Nielsen Kia of Newton SERVICE: Kia…" at bounding box center [372, 206] width 214 height 108
click at [298, 212] on span "Nielsen Kia of Newton" at bounding box center [374, 210] width 193 height 9
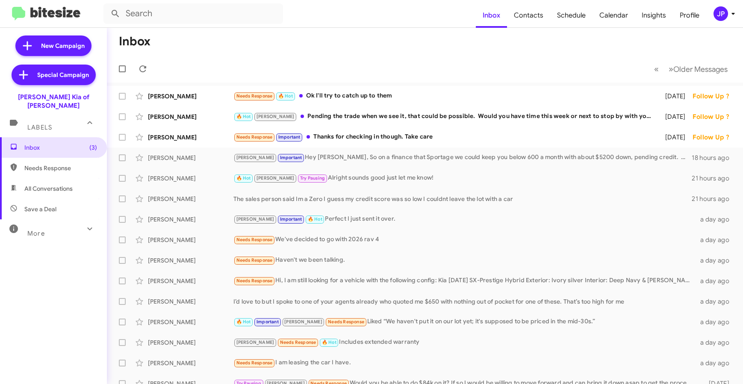
click at [719, 13] on div "JP" at bounding box center [720, 13] width 15 height 15
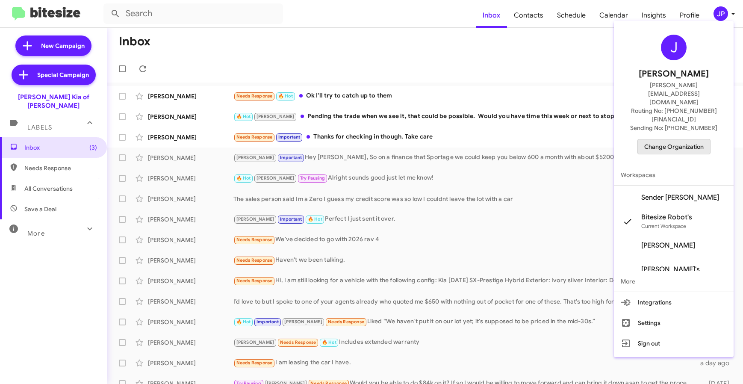
click at [677, 139] on span "Change Organization" at bounding box center [673, 146] width 59 height 15
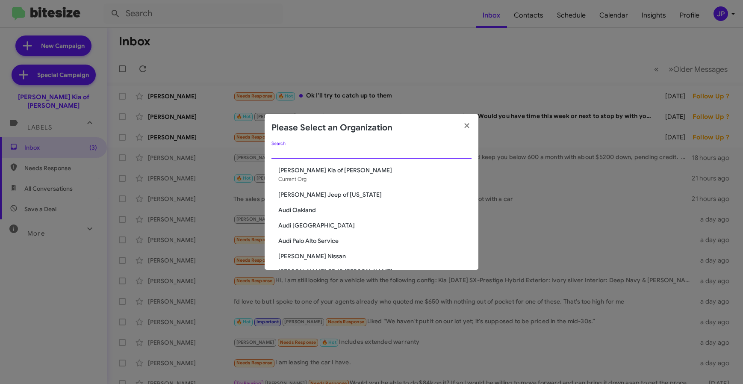
click at [407, 150] on input "Search" at bounding box center [371, 152] width 200 height 7
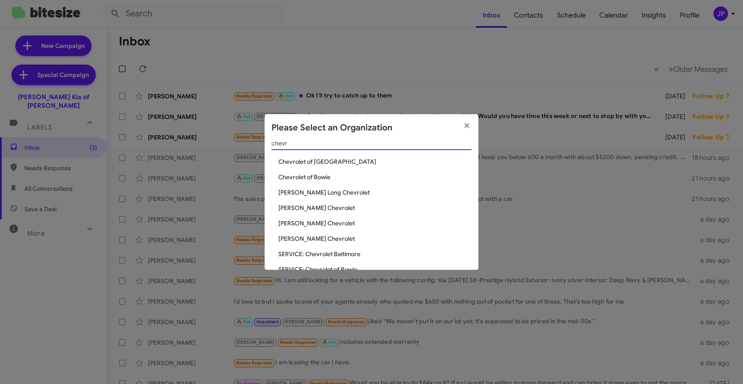
scroll to position [20, 0]
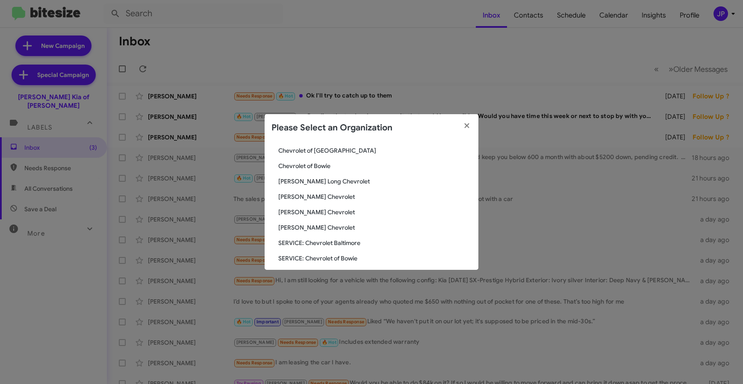
type input "chevr"
click at [321, 163] on span "Chevrolet of Bowie" at bounding box center [374, 166] width 193 height 9
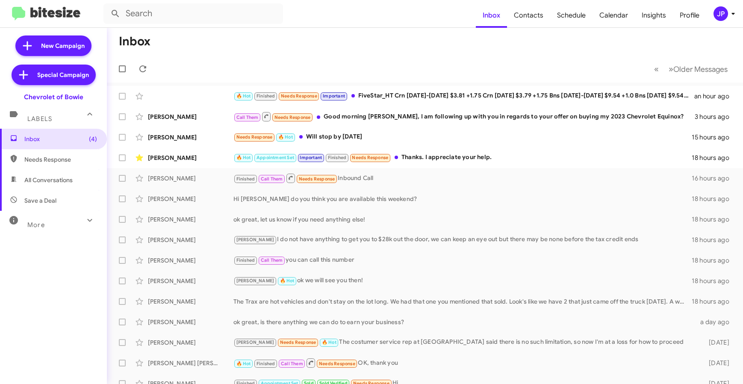
click at [44, 231] on div "Inbox (4) Needs Response All Conversations Save a Deal More Important 🔥 Hot App…" at bounding box center [53, 244] width 107 height 230
click at [47, 225] on div "More" at bounding box center [45, 221] width 76 height 16
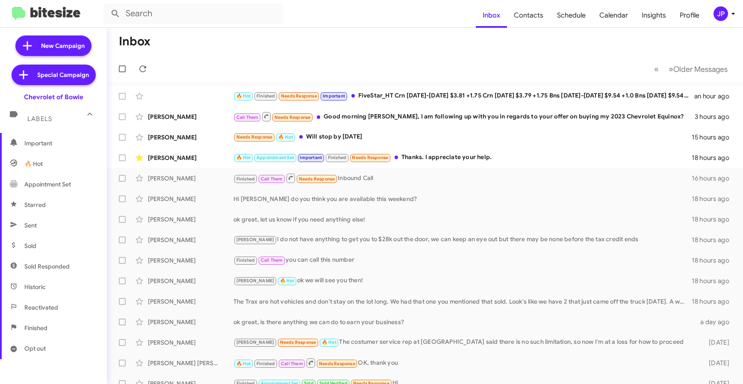
scroll to position [173, 0]
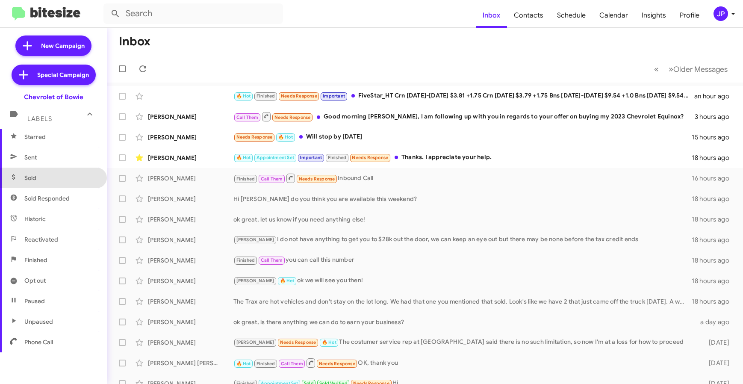
click at [58, 182] on span "Sold" at bounding box center [53, 178] width 107 height 21
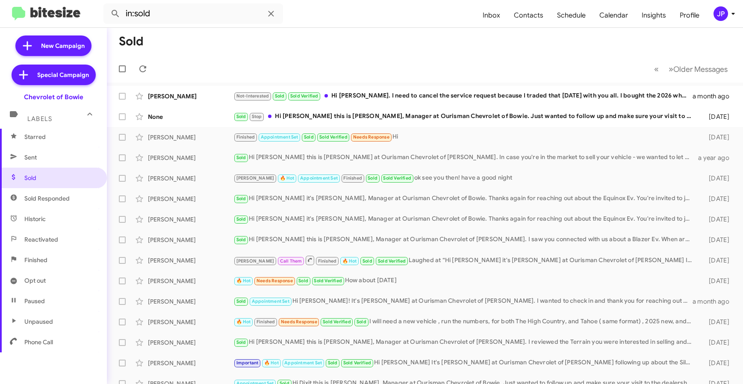
click at [51, 193] on span "Sold Responded" at bounding box center [53, 198] width 107 height 21
type input "in:sold-verified"
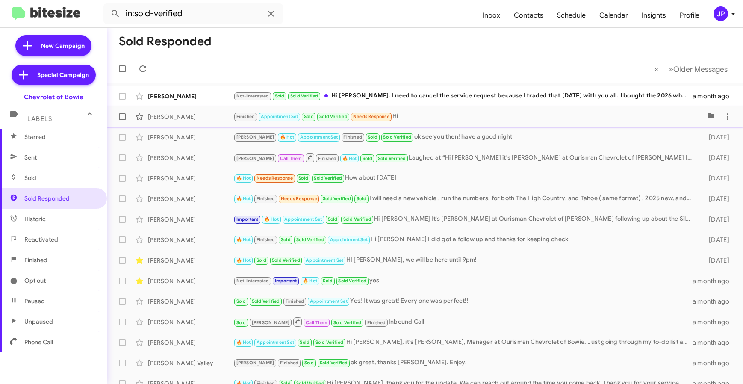
click at [169, 122] on div "[PERSON_NAME] Finished Appointment Set Sold Sold Verified Needs Response Hi [DA…" at bounding box center [425, 116] width 622 height 17
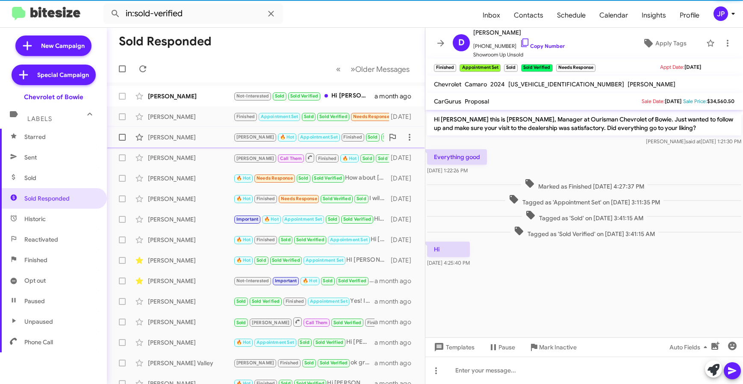
click at [174, 137] on div "[PERSON_NAME]" at bounding box center [190, 137] width 85 height 9
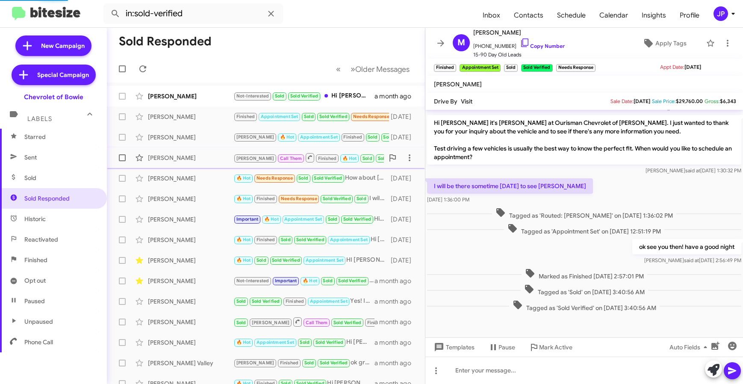
click at [177, 153] on div "[PERSON_NAME]" at bounding box center [190, 157] width 85 height 9
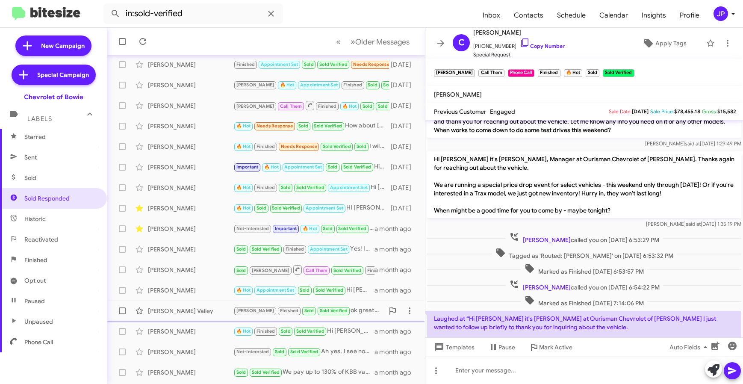
scroll to position [112, 0]
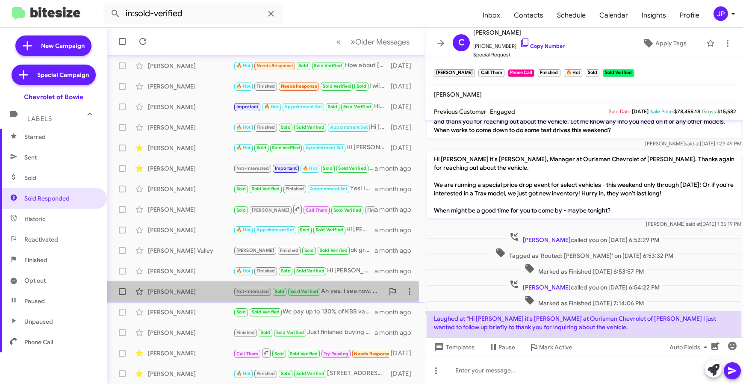
click at [192, 294] on div "[PERSON_NAME]" at bounding box center [190, 291] width 85 height 9
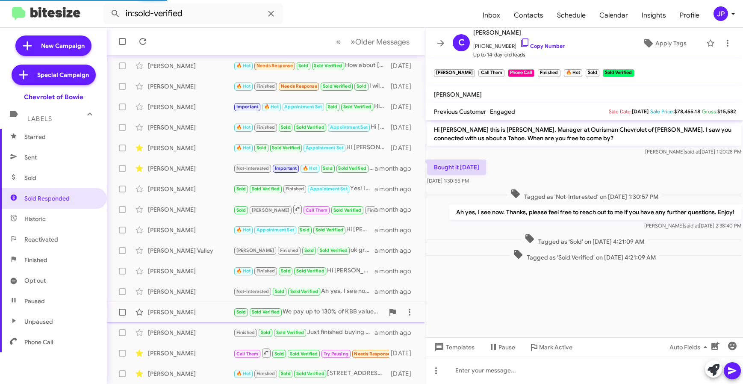
click at [188, 308] on div "Garnet Smith" at bounding box center [190, 312] width 85 height 9
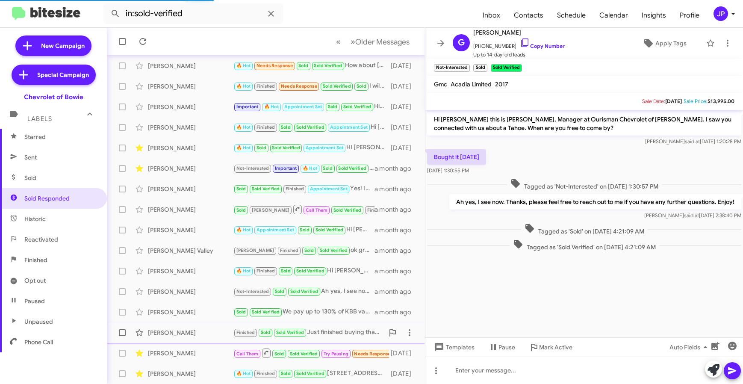
click at [188, 327] on div "Alondra Barraza Finished Sold Sold Verified Just finished buying thanks a month…" at bounding box center [266, 332] width 304 height 17
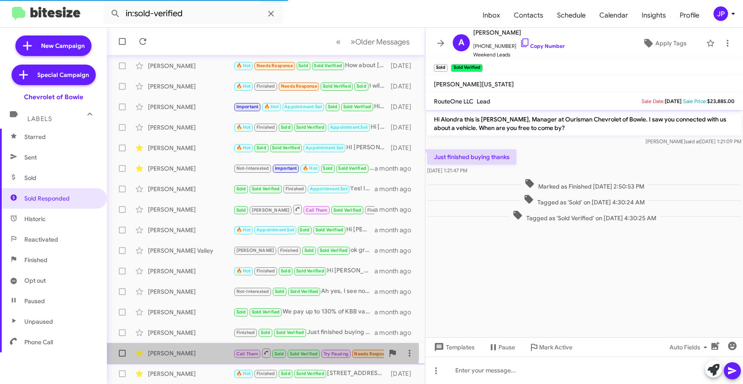
click at [197, 353] on div "Christopher Wohn" at bounding box center [190, 353] width 85 height 9
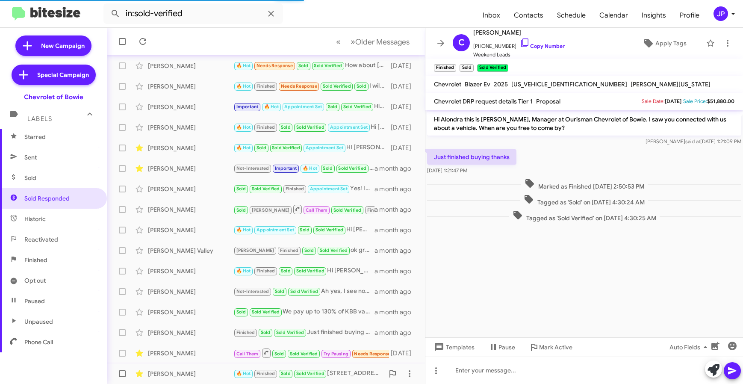
scroll to position [190, 0]
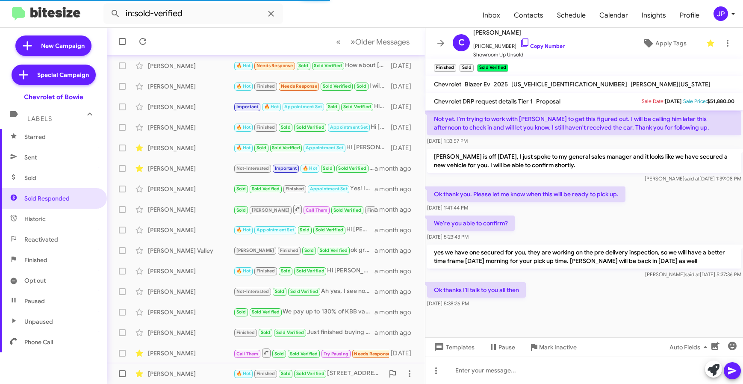
click at [200, 370] on div "Blake Poffenbarger" at bounding box center [190, 373] width 85 height 9
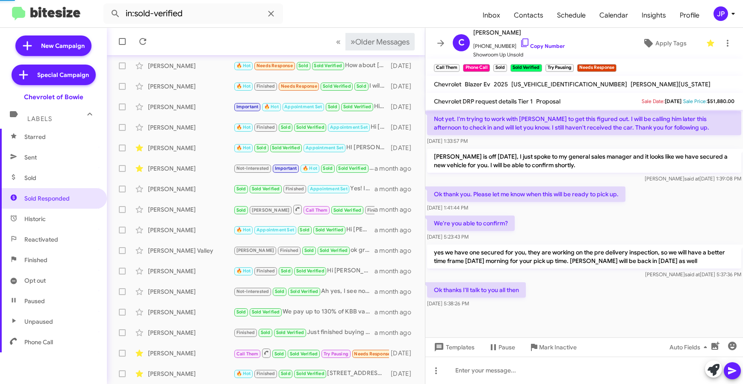
scroll to position [31, 0]
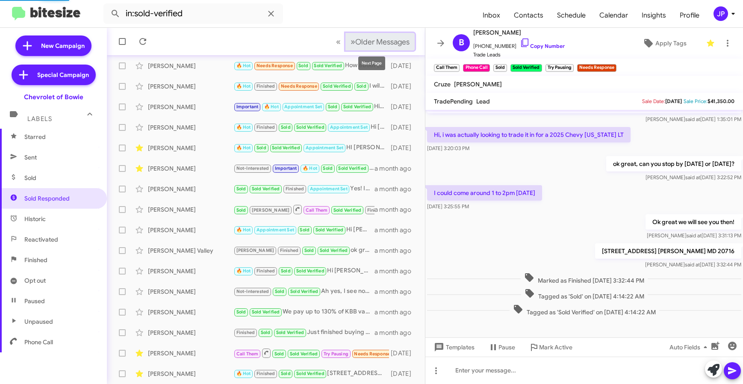
click at [356, 48] on button "» Next Older Messages" at bounding box center [379, 42] width 69 height 18
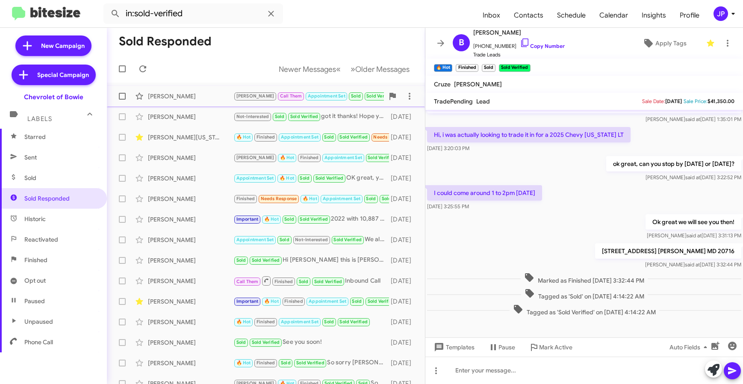
click at [197, 106] on span "Alicia Simmons Brian Call Them Appointment Set Sold Sold Verified ok we can cal…" at bounding box center [266, 96] width 318 height 21
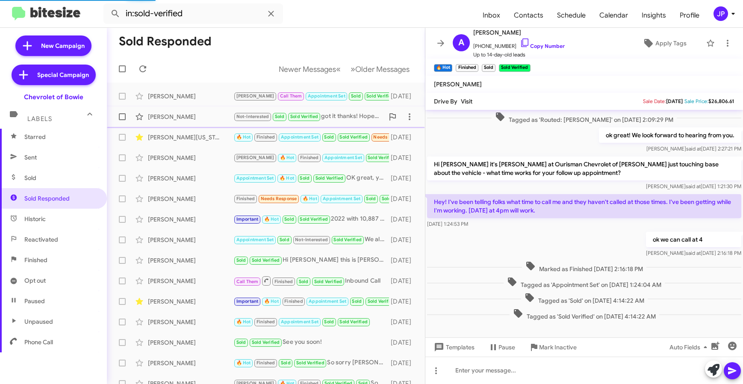
click at [197, 120] on div "Shirley Thornton" at bounding box center [190, 116] width 85 height 9
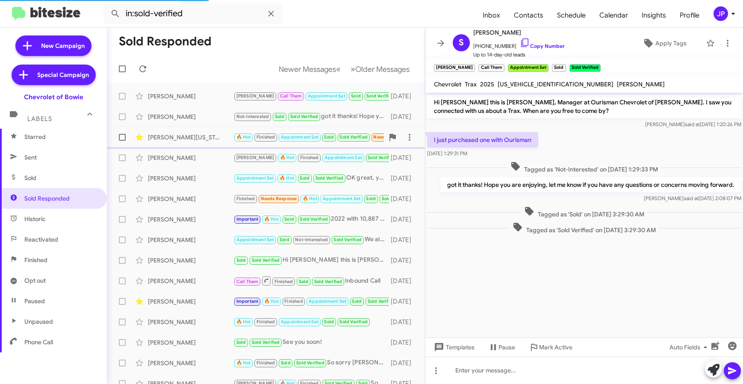
click at [200, 141] on div "Lakisia Washington" at bounding box center [190, 137] width 85 height 9
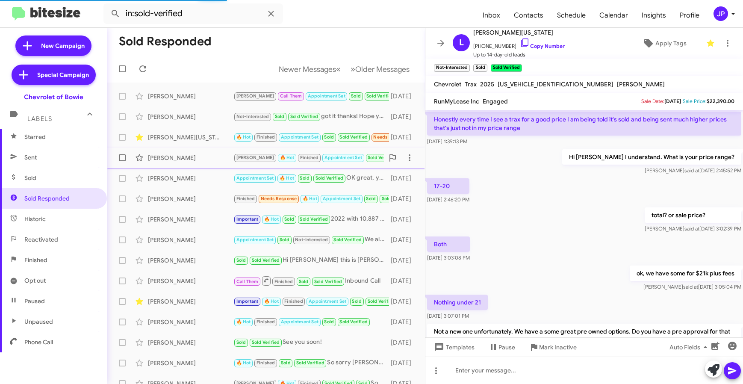
scroll to position [417, 0]
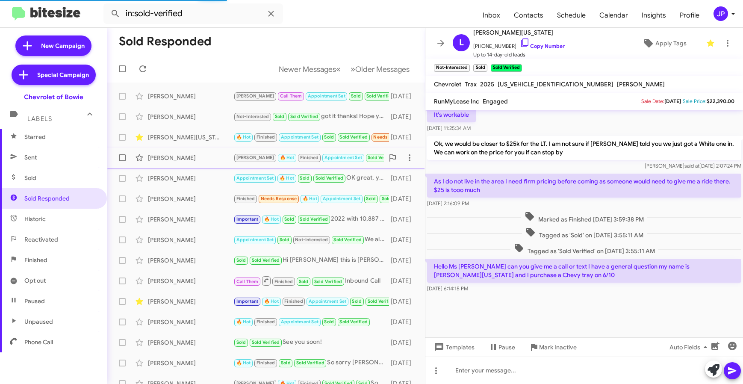
click at [201, 162] on div "Ahmad Wali" at bounding box center [190, 157] width 85 height 9
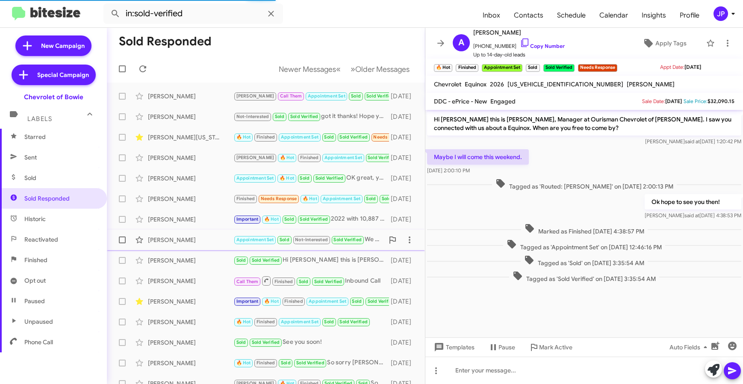
click at [203, 235] on div "Natalie Bragg Appointment Set Sold Not-Interested Sold Verified We already purc…" at bounding box center [266, 239] width 304 height 17
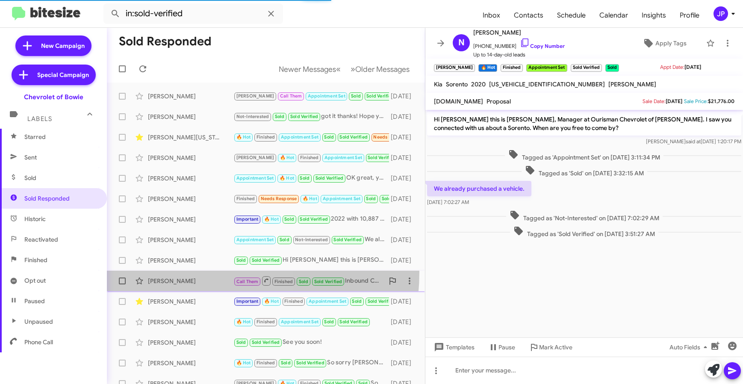
click at [193, 272] on div "Robert Frost Call Them Finished Sold Sold Verified Inbound Call 3 months ago" at bounding box center [266, 280] width 304 height 17
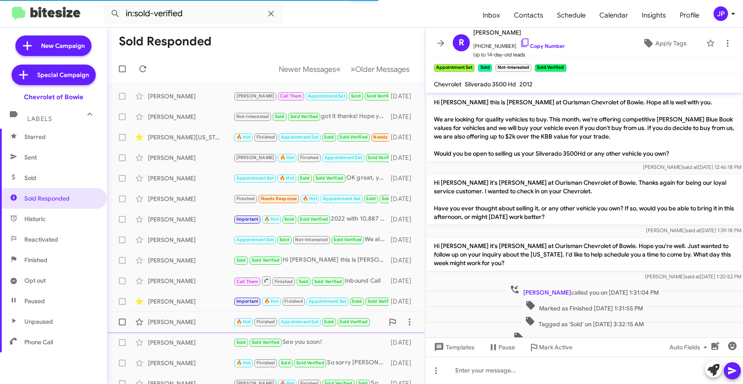
scroll to position [24, 0]
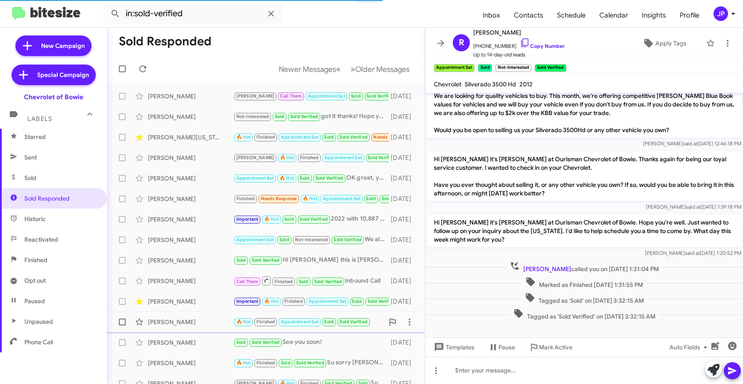
click at [191, 315] on div "Sunita Liddick 🔥 Hot Finished Appointment Set Sold Sold Verified 3 months ago" at bounding box center [266, 321] width 304 height 17
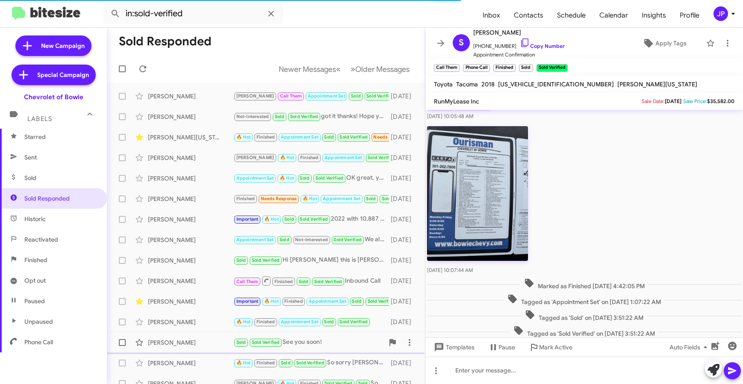
click at [194, 339] on div "Kaelin Lively" at bounding box center [190, 342] width 85 height 9
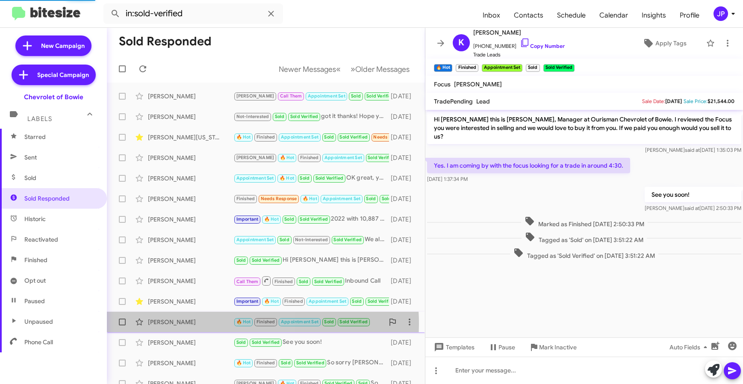
click at [194, 324] on div "Sunita Liddick" at bounding box center [190, 322] width 85 height 9
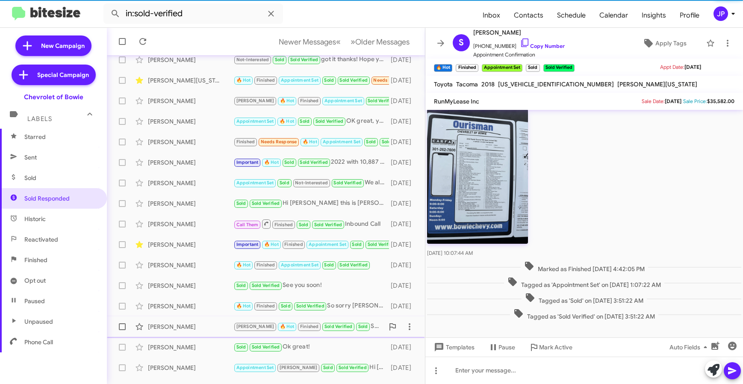
scroll to position [112, 0]
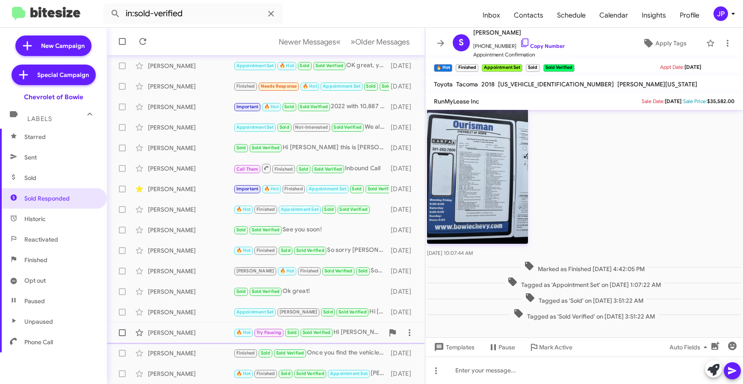
click at [197, 331] on div "Maurice Briddell" at bounding box center [190, 332] width 85 height 9
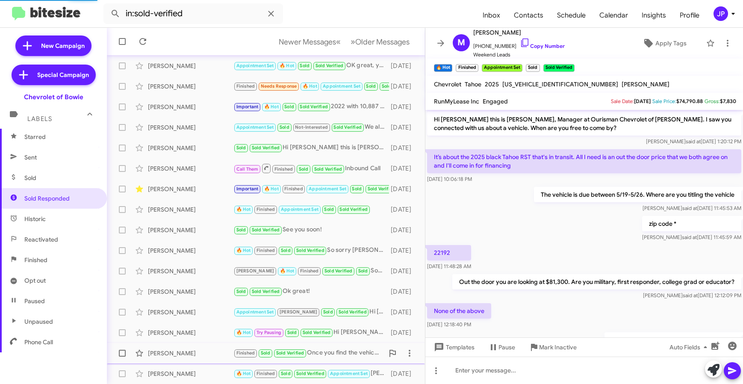
click at [200, 351] on div "David Nixon" at bounding box center [190, 353] width 85 height 9
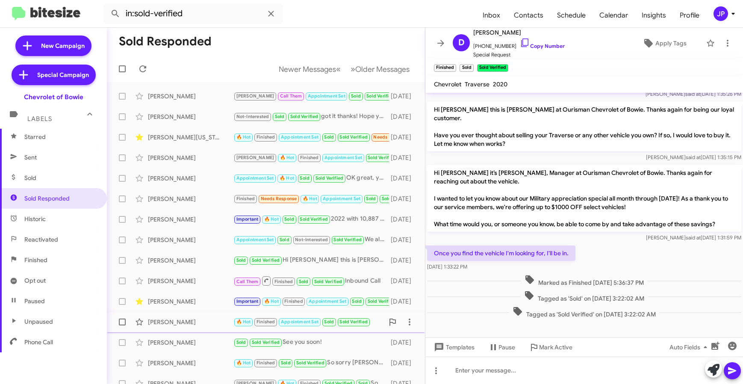
scroll to position [112, 0]
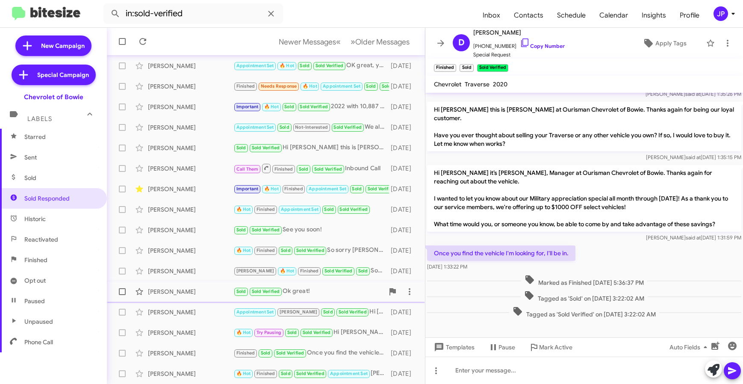
click at [188, 295] on div "Kimberly Grier" at bounding box center [190, 291] width 85 height 9
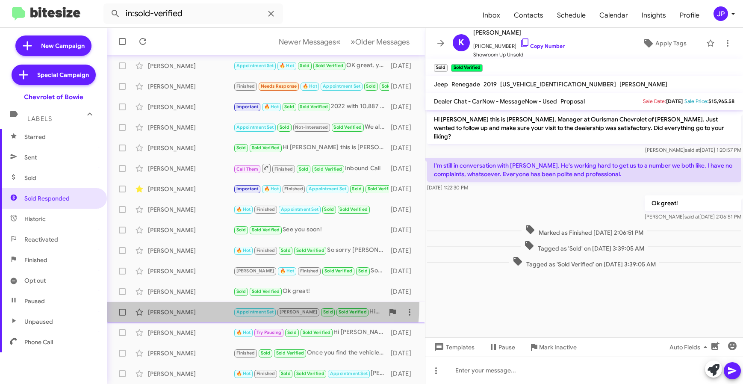
click at [189, 303] on span "Todd Wilhoit Appointment Set Brian Sold Sold Verified Hi Todd, it's Stephanie W…" at bounding box center [266, 312] width 318 height 21
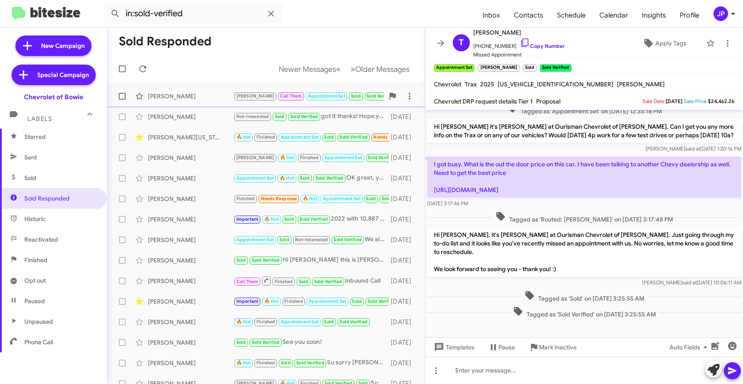
click at [200, 103] on div "Alicia Simmons Brian Call Them Appointment Set Sold Sold Verified ok we can cal…" at bounding box center [266, 96] width 304 height 17
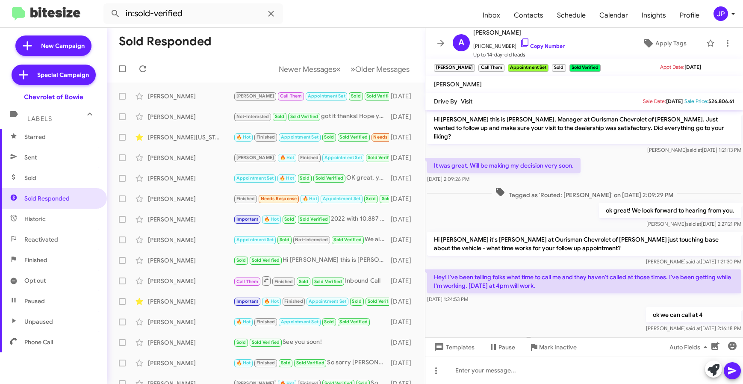
click at [306, 59] on mat-toolbar-row "Newer Messages « Previous » Next Older Messages" at bounding box center [266, 68] width 318 height 27
click at [305, 65] on span "Newer Messages" at bounding box center [307, 69] width 57 height 9
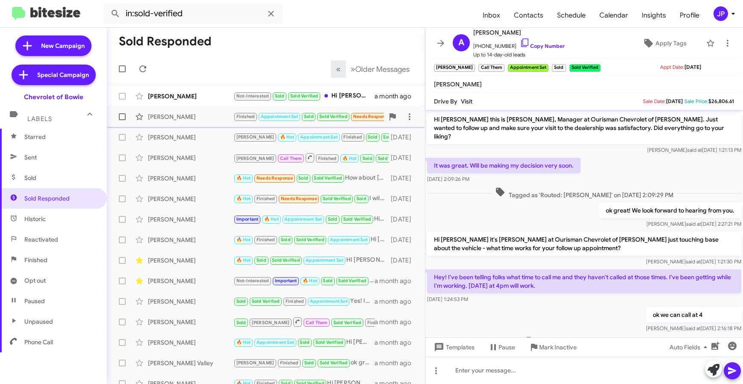
click at [209, 124] on div "Duy Nguyen Finished Appointment Set Sold Sold Verified Needs Response Hi 3 days…" at bounding box center [266, 116] width 304 height 17
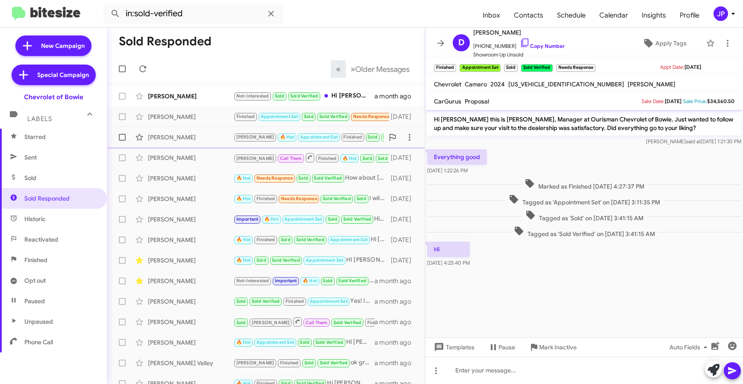
click at [206, 139] on div "Margaret Perkins" at bounding box center [190, 137] width 85 height 9
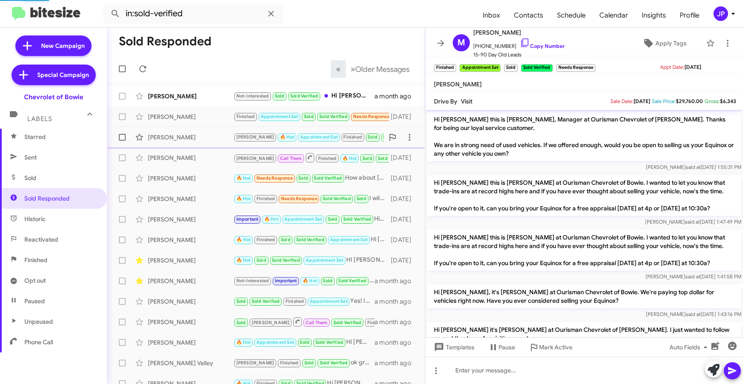
scroll to position [363, 0]
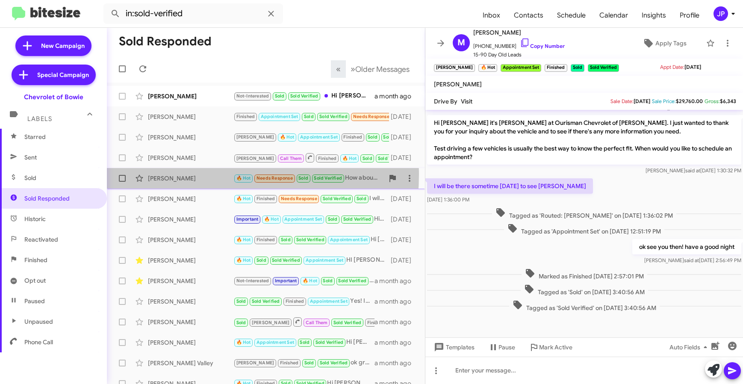
click at [196, 175] on div "Amila Hatharasinghe" at bounding box center [190, 178] width 85 height 9
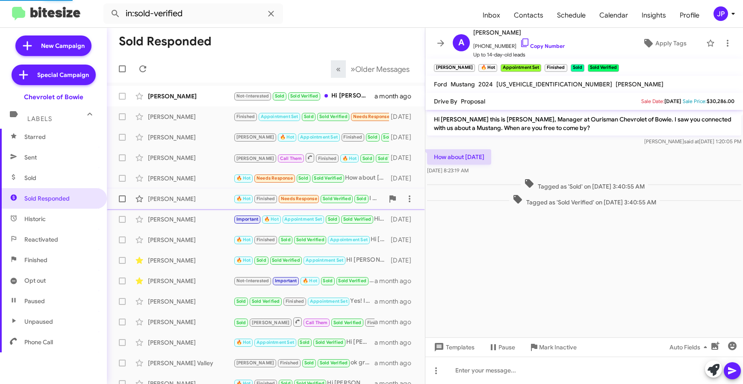
click at [194, 189] on span "Fletcher Bauman 🔥 Hot Finished Needs Response Sold Verified Sold I will need a …" at bounding box center [266, 199] width 318 height 21
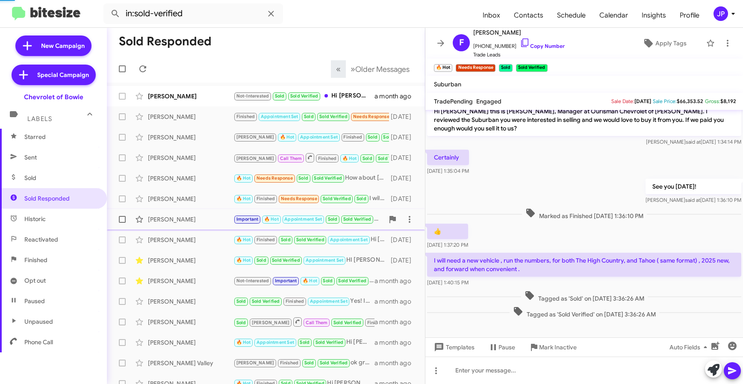
click at [197, 214] on div "Danny Perez Important 🔥 Hot Appointment Set Sold Sold Verified Hi Danny It's St…" at bounding box center [266, 219] width 304 height 17
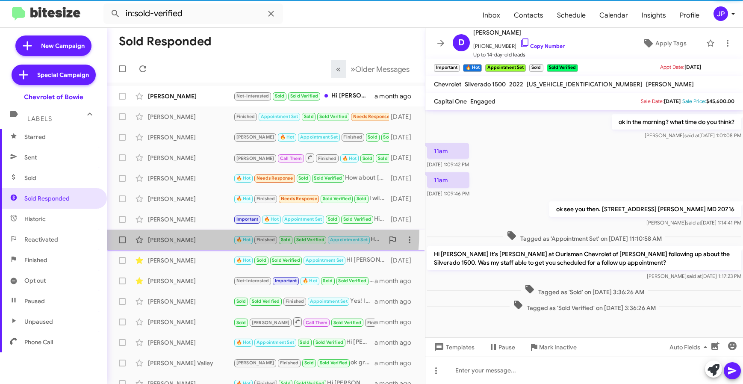
click at [196, 230] on span "Andrae Coley 🔥 Hot Finished Sold Sold Verified Appointment Set Hi Stephanie I d…" at bounding box center [266, 240] width 318 height 21
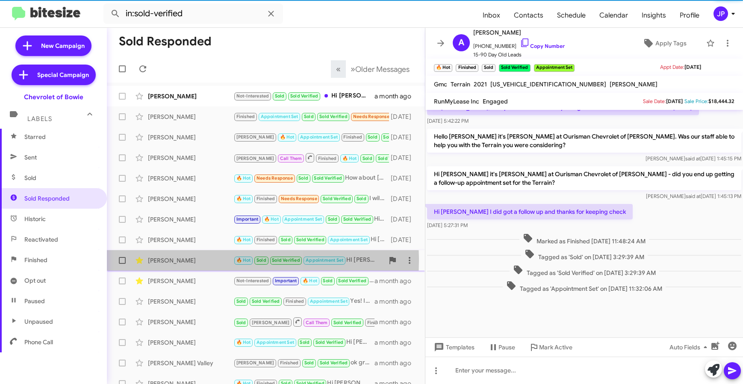
click at [198, 260] on div "Samuel Bennett" at bounding box center [190, 260] width 85 height 9
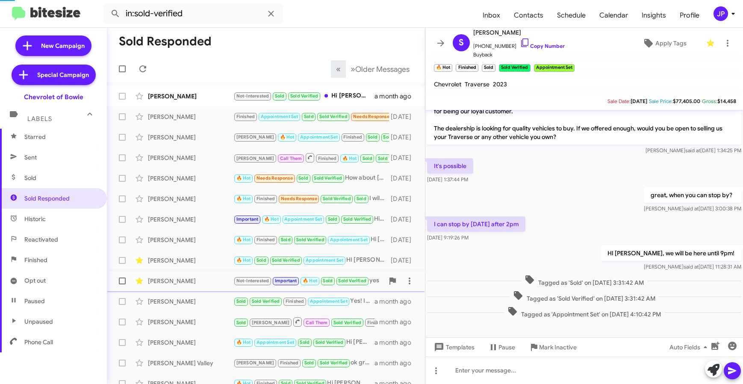
scroll to position [17, 0]
click at [192, 297] on div "Mia Minion" at bounding box center [190, 301] width 85 height 9
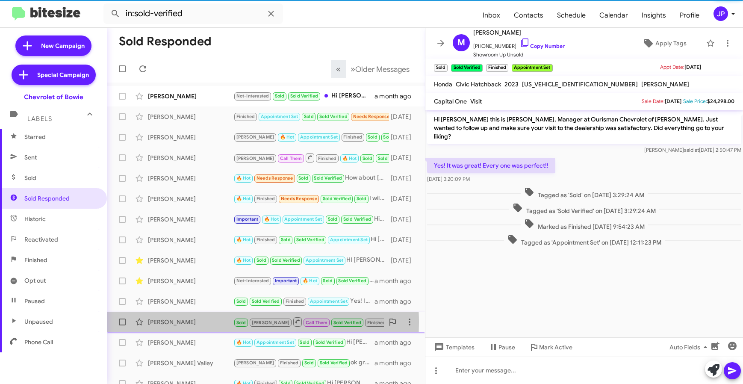
click at [195, 322] on div "Eddie Fowler" at bounding box center [190, 322] width 85 height 9
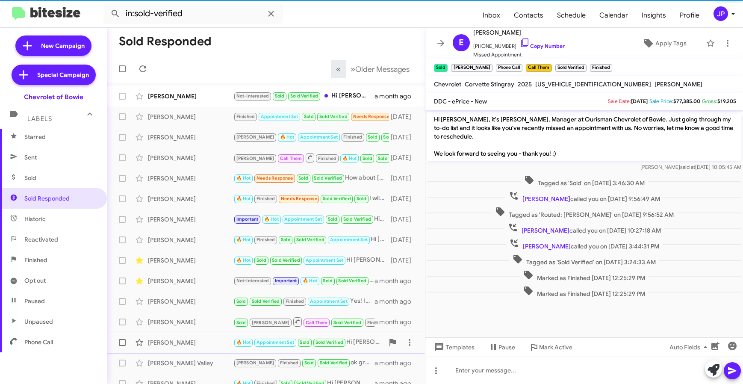
click at [194, 341] on div "Daniel Vararivera" at bounding box center [190, 342] width 85 height 9
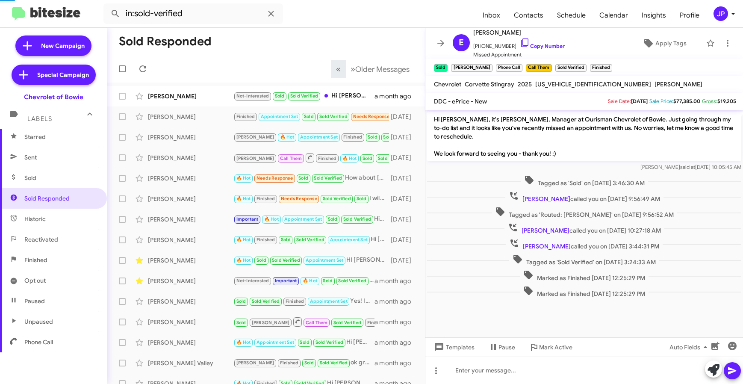
scroll to position [241, 0]
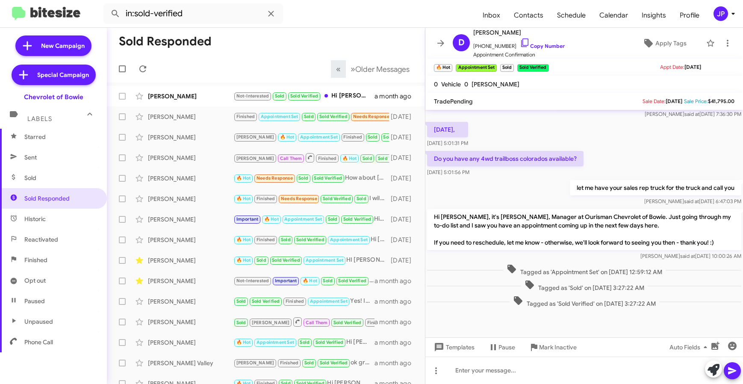
click at [720, 15] on div "JP" at bounding box center [720, 13] width 15 height 15
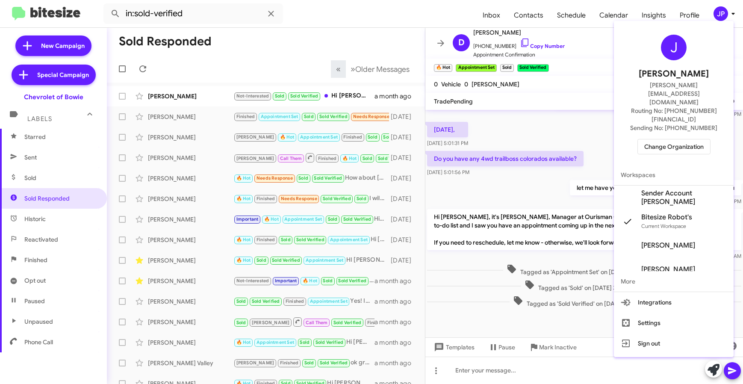
click at [692, 139] on span "Change Organization" at bounding box center [673, 146] width 59 height 15
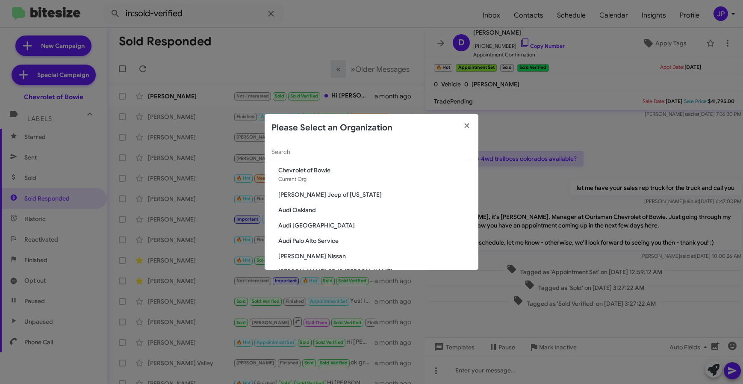
click at [365, 153] on input "Search" at bounding box center [371, 152] width 200 height 7
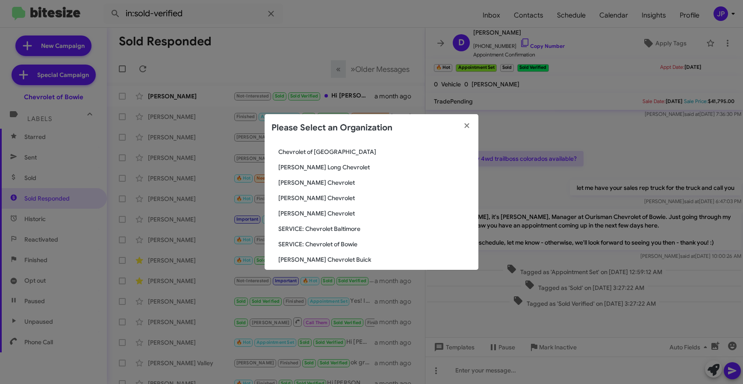
scroll to position [50, 0]
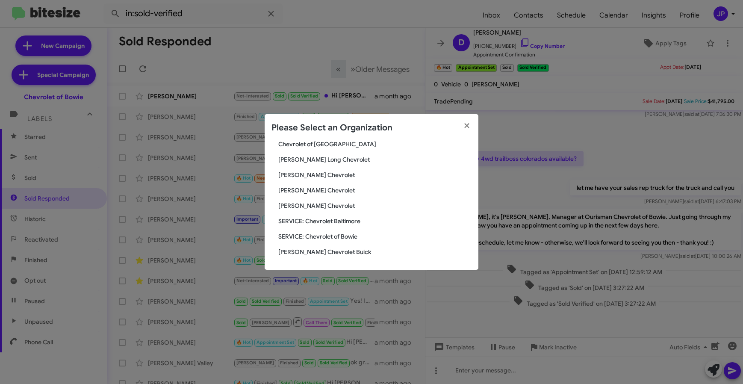
type input "chevr"
click at [311, 190] on span "[PERSON_NAME] Chevrolet" at bounding box center [374, 190] width 193 height 9
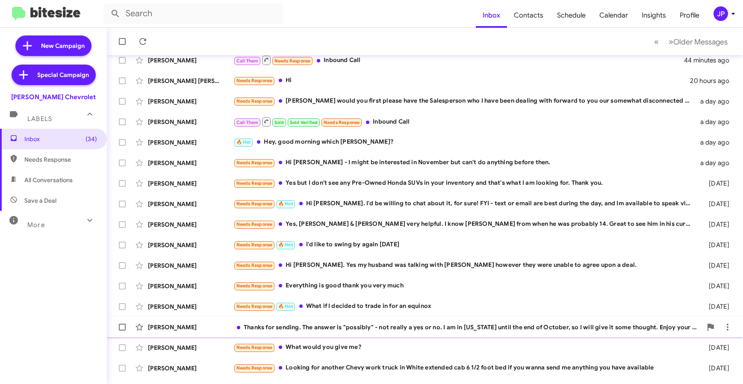
scroll to position [112, 0]
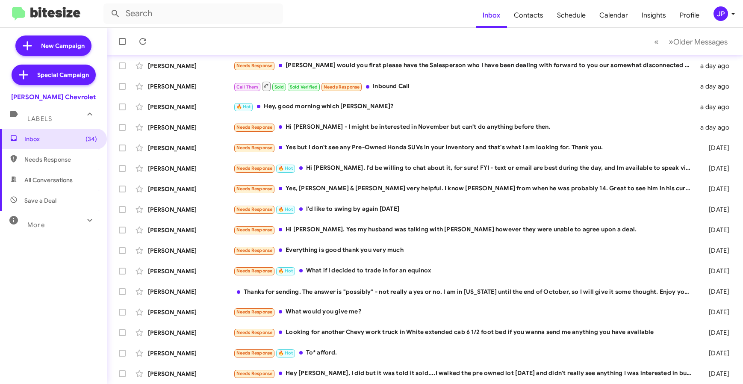
click at [51, 219] on div "More" at bounding box center [45, 221] width 76 height 16
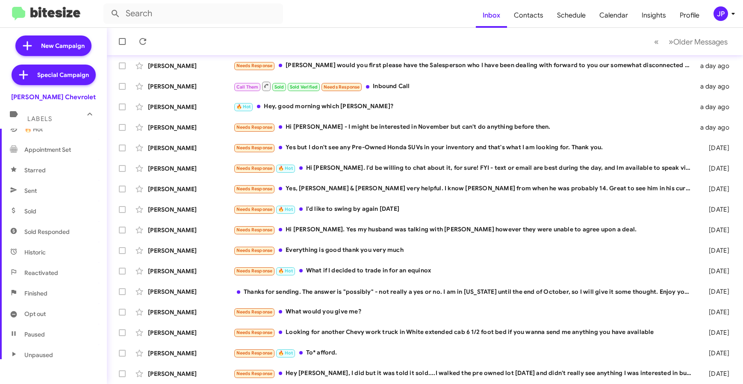
scroll to position [173, 0]
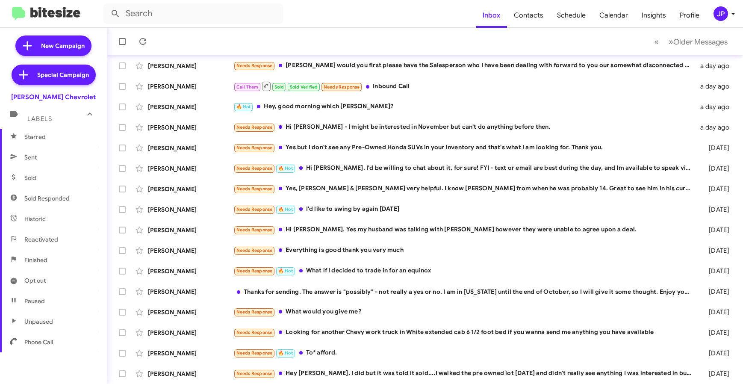
click at [53, 190] on span "Sold Responded" at bounding box center [53, 198] width 107 height 21
type input "in:sold-verified"
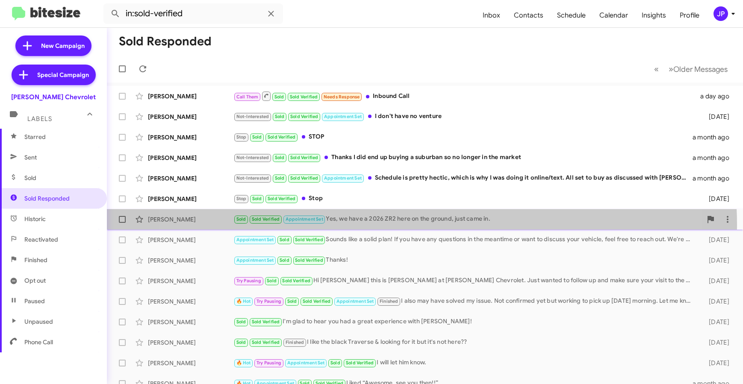
click at [393, 225] on div "[PERSON_NAME] Sold Sold Verified Appointment Set Yes, we have a 2026 ZR2 here o…" at bounding box center [425, 219] width 622 height 17
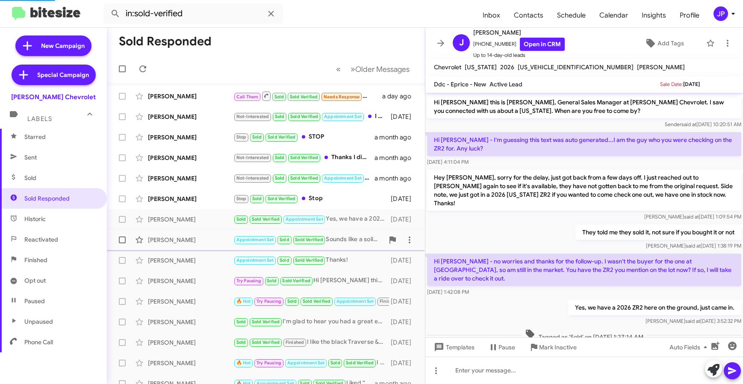
scroll to position [39, 0]
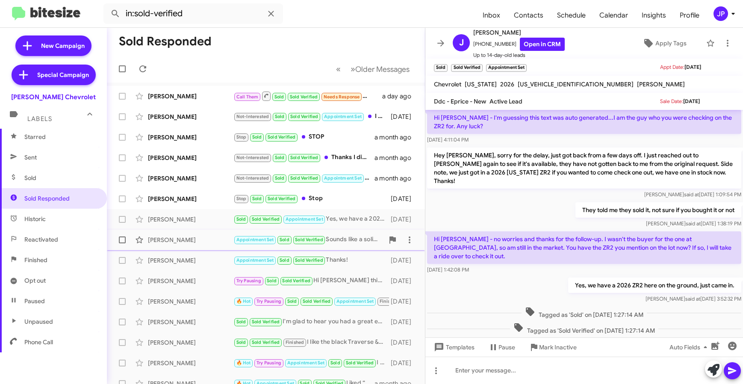
click at [203, 245] on div "[PERSON_NAME] Appointment Set Sold Sold Verified Sounds like a solid plan! If y…" at bounding box center [266, 239] width 304 height 17
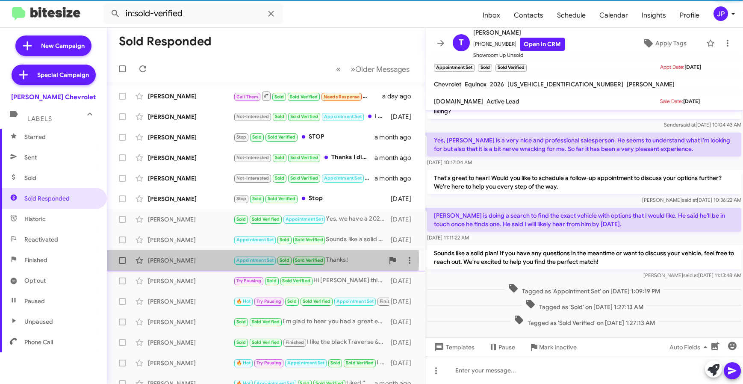
click at [204, 259] on div "[PERSON_NAME]" at bounding box center [190, 260] width 85 height 9
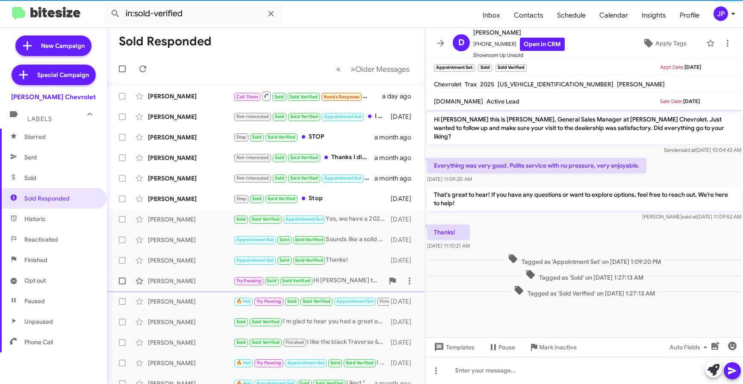
click at [203, 283] on div "[PERSON_NAME]" at bounding box center [190, 281] width 85 height 9
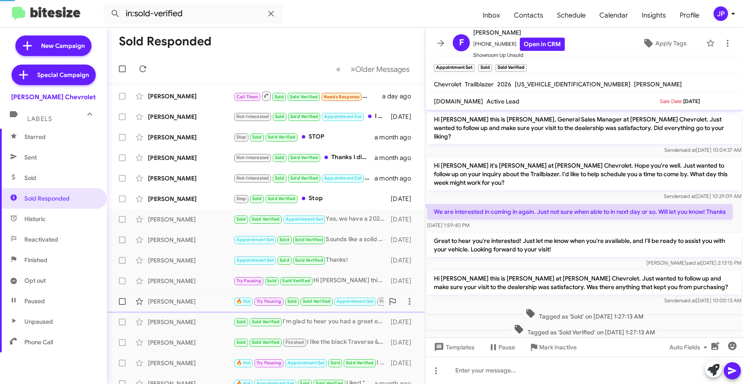
click at [201, 304] on div "[PERSON_NAME]" at bounding box center [190, 301] width 85 height 9
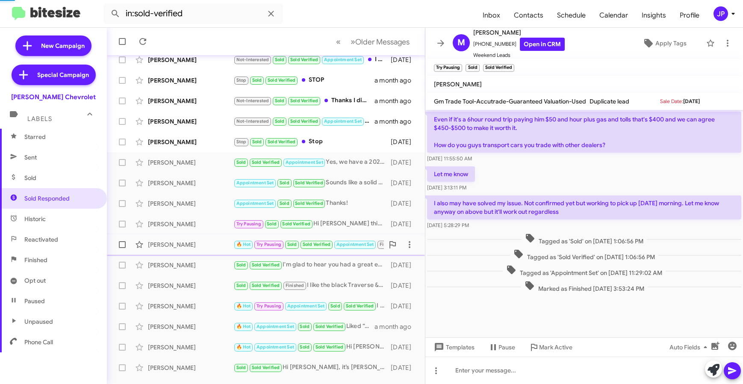
scroll to position [59, 0]
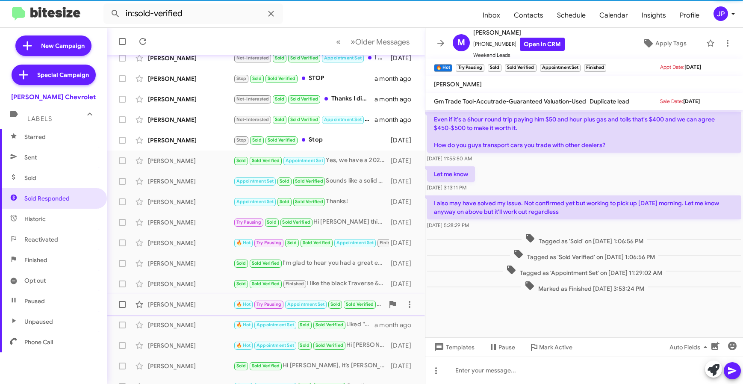
click at [201, 303] on div "[PERSON_NAME]" at bounding box center [190, 304] width 85 height 9
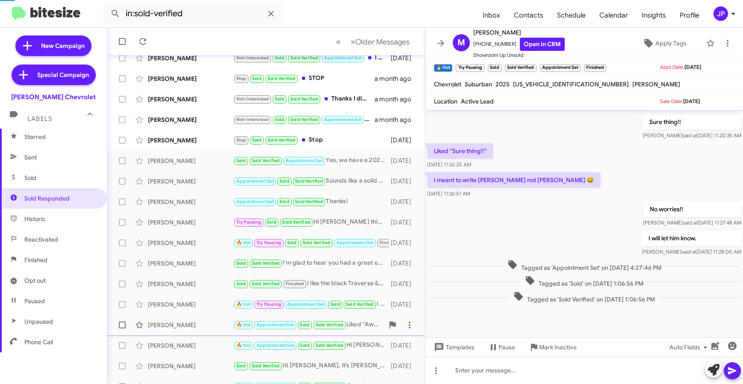
scroll to position [218, 0]
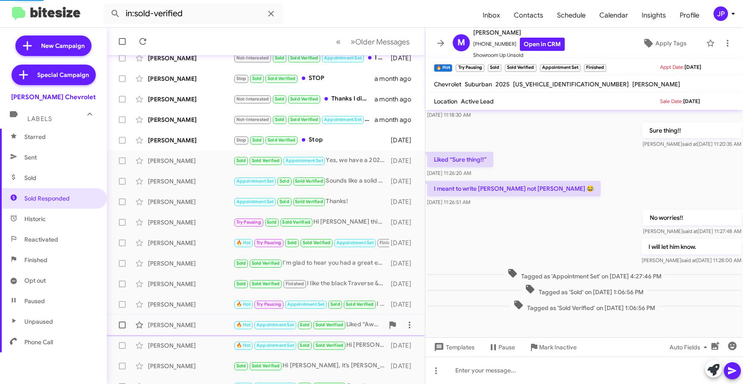
click at [201, 324] on div "[PERSON_NAME]" at bounding box center [190, 325] width 85 height 9
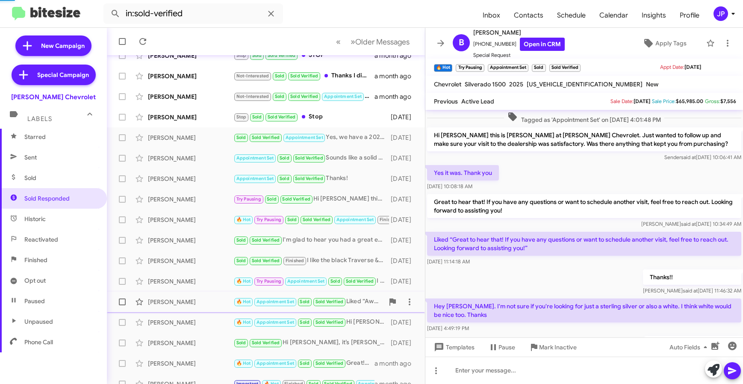
scroll to position [90, 0]
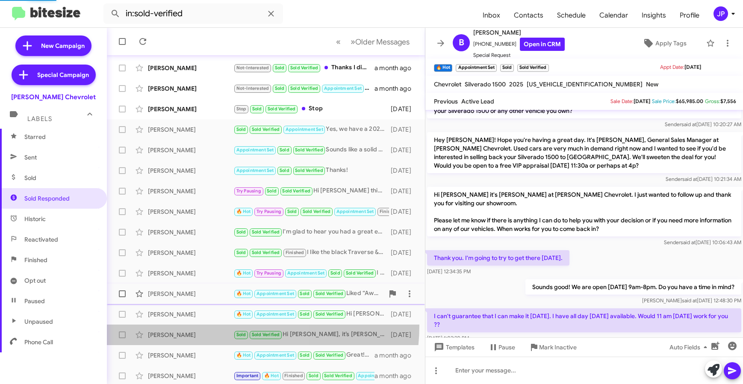
click at [201, 324] on span "[PERSON_NAME] Sold Sold Verified Hi [PERSON_NAME], it’s [PERSON_NAME] at [PERSO…" at bounding box center [266, 334] width 318 height 21
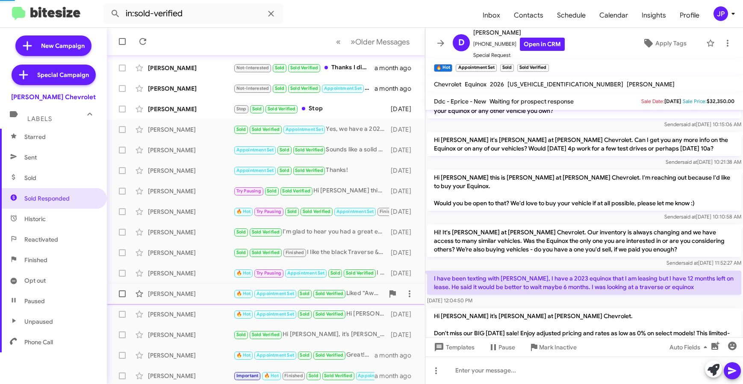
scroll to position [238, 0]
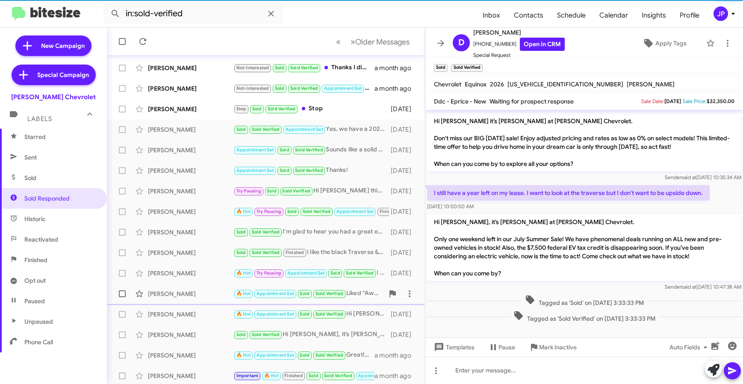
click at [201, 299] on div "[PERSON_NAME] 🔥 Hot Appointment Set Sold Sold Verified Liked “Awesome, see you …" at bounding box center [266, 293] width 304 height 17
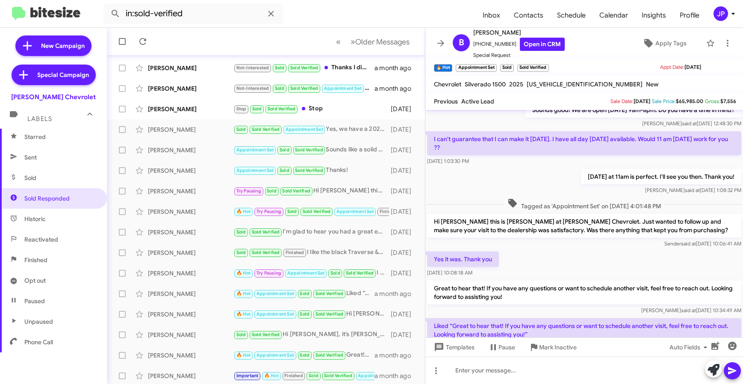
scroll to position [498, 0]
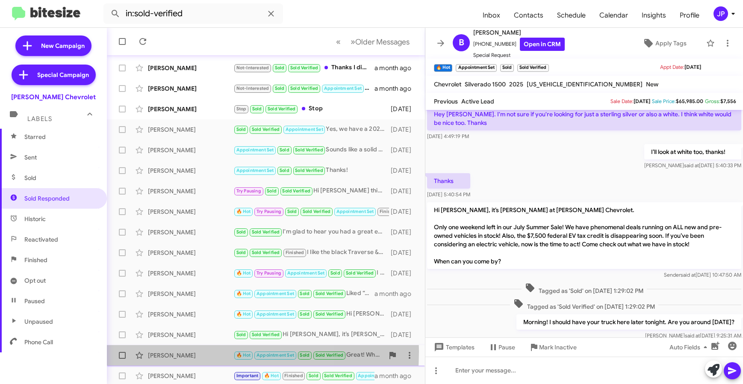
click at [159, 351] on div "[PERSON_NAME]" at bounding box center [190, 355] width 85 height 9
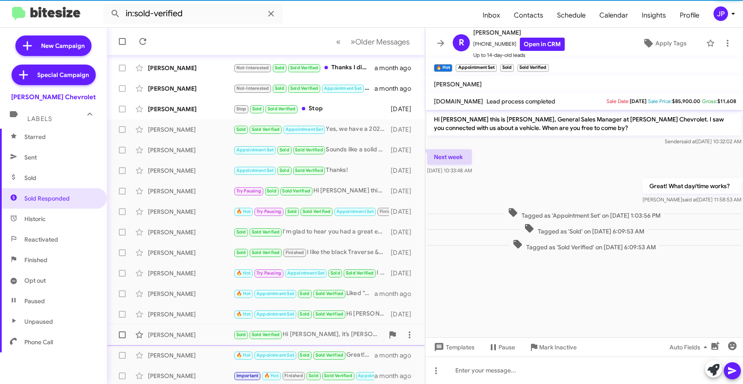
click at [164, 339] on div "[PERSON_NAME]" at bounding box center [190, 334] width 85 height 9
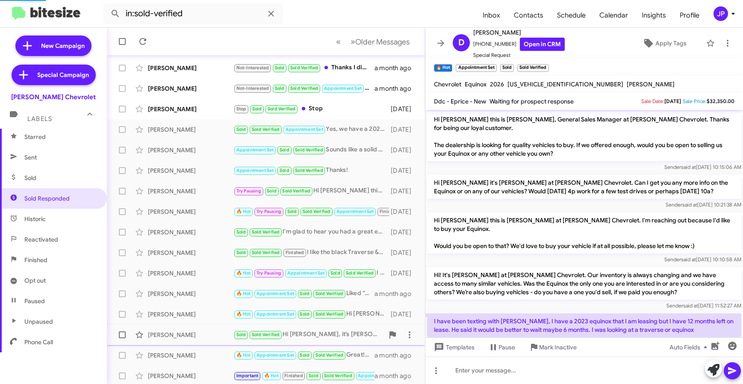
scroll to position [238, 0]
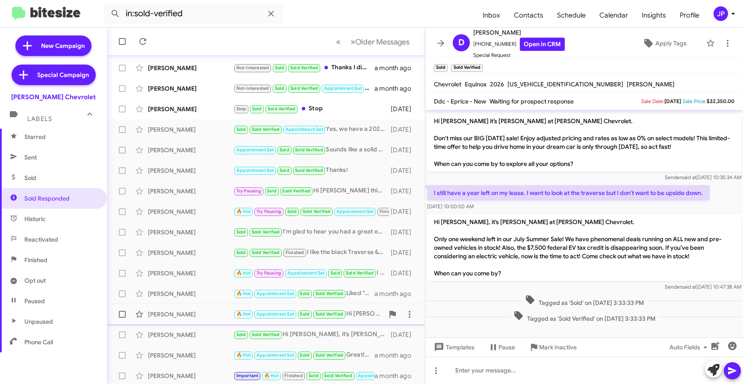
click at [173, 320] on div "[PERSON_NAME] 🔥 Hot Appointment Set Sold Sold Verified Hi [PERSON_NAME], it’s […" at bounding box center [266, 314] width 304 height 17
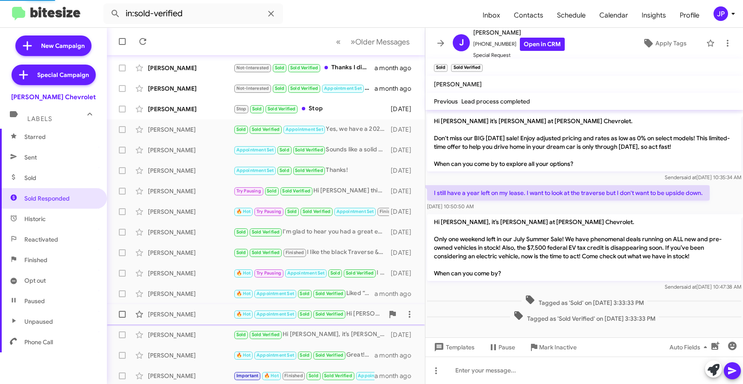
scroll to position [51, 0]
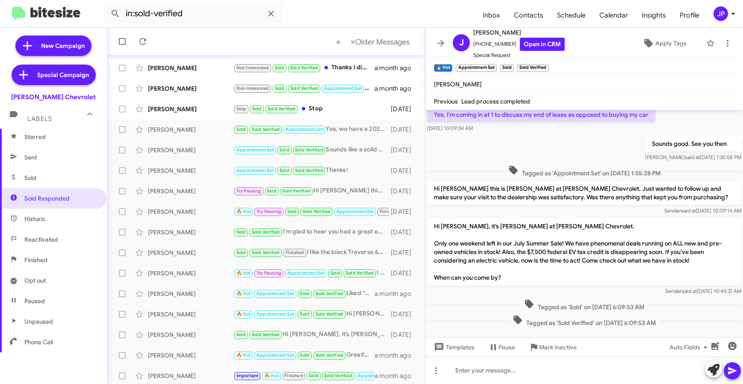
click at [729, 12] on icon at bounding box center [733, 14] width 10 height 10
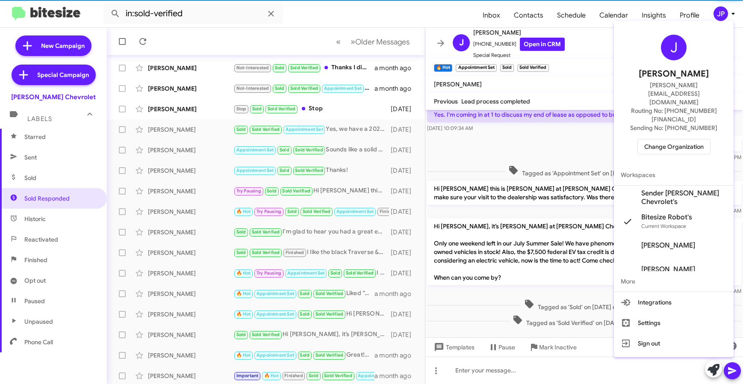
click at [684, 139] on span "Change Organization" at bounding box center [673, 146] width 59 height 15
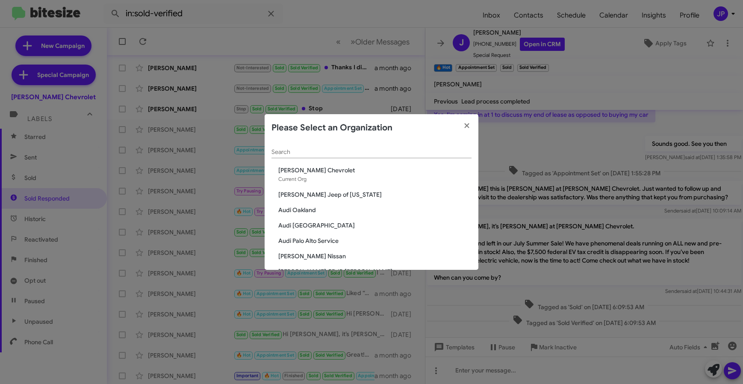
click at [363, 141] on div "Search" at bounding box center [371, 149] width 200 height 17
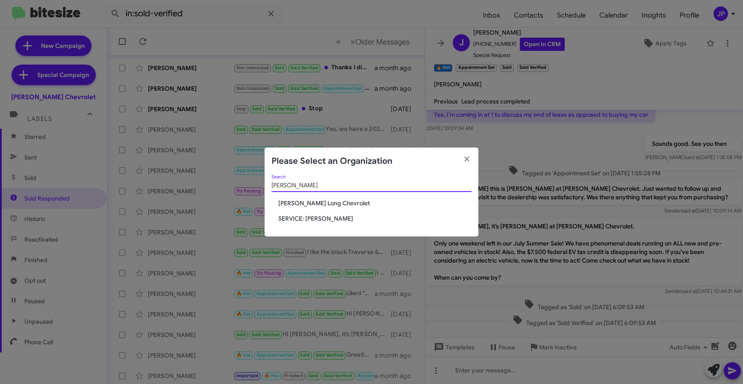
type input "[PERSON_NAME]"
click at [316, 208] on div "[PERSON_NAME] Search [PERSON_NAME] Long Chevrolet SERVICE: [PERSON_NAME] Long" at bounding box center [372, 206] width 214 height 62
click at [319, 203] on span "[PERSON_NAME] Long Chevrolet" at bounding box center [374, 203] width 193 height 9
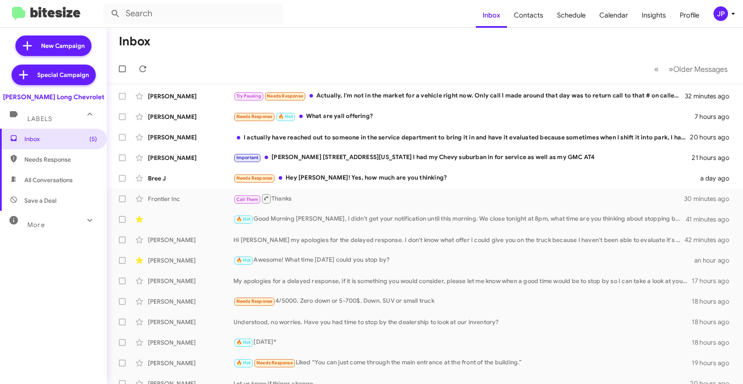
click at [29, 230] on mat-expansion-panel-header "More" at bounding box center [53, 221] width 107 height 21
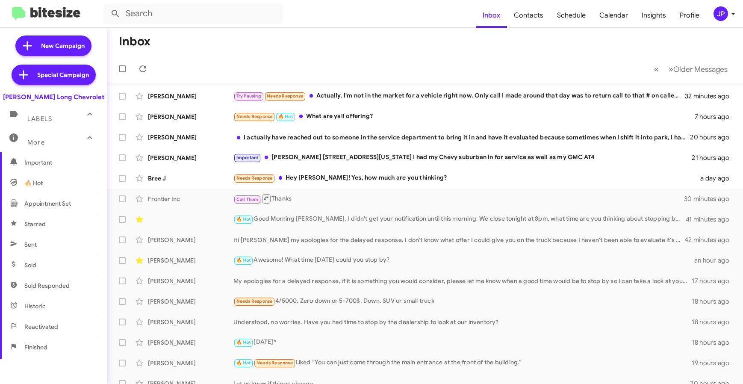
scroll to position [131, 0]
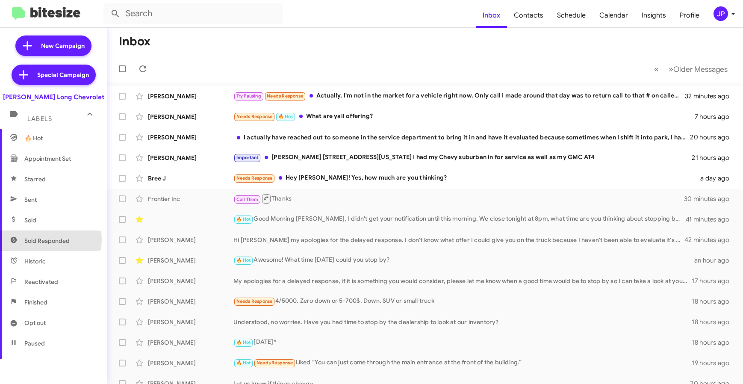
click at [46, 239] on span "Sold Responded" at bounding box center [46, 240] width 45 height 9
type input "in:sold-verified"
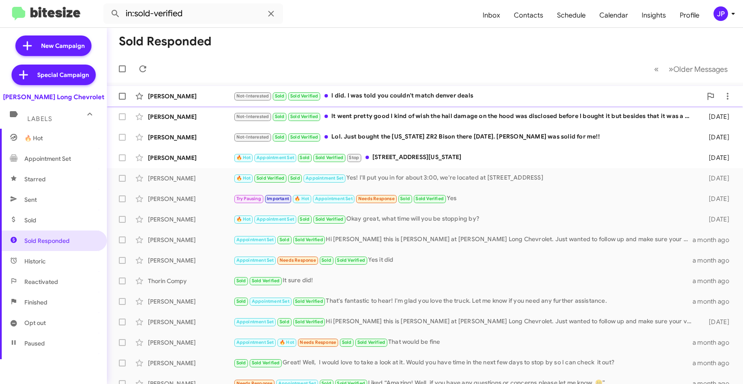
click at [184, 90] on div "[PERSON_NAME] Not-Interested Sold Sold Verified I did. I was told you couldn't …" at bounding box center [425, 96] width 622 height 17
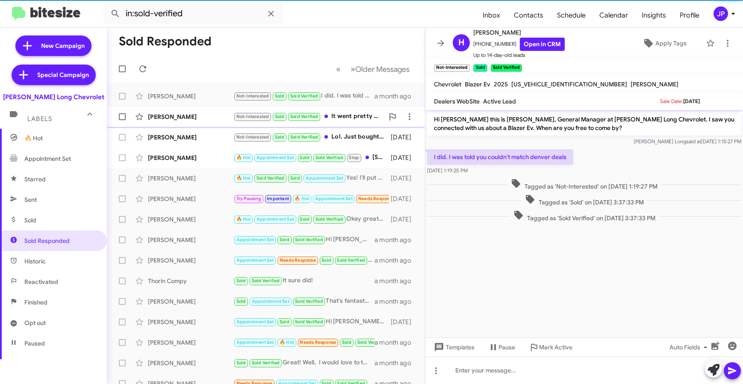
click at [194, 113] on div "[PERSON_NAME]" at bounding box center [190, 116] width 85 height 9
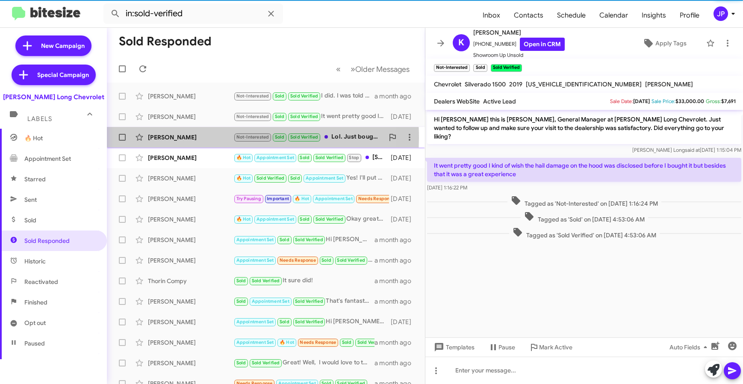
click at [190, 138] on div "[PERSON_NAME]" at bounding box center [190, 137] width 85 height 9
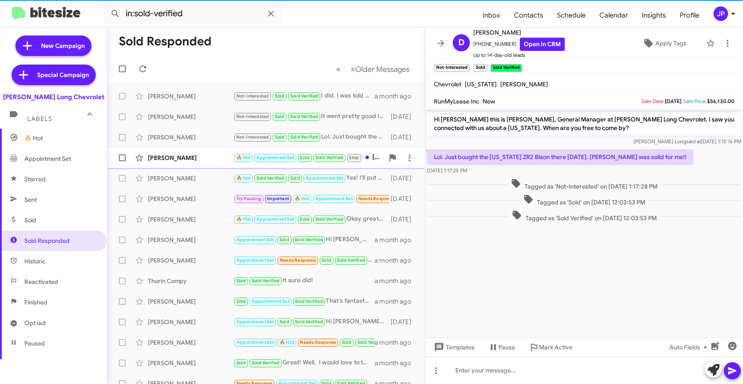
click at [188, 163] on div "[PERSON_NAME] 🔥 Hot Appointment Set Sold Sold Verified Stop [STREET_ADDRESS][US…" at bounding box center [266, 157] width 304 height 17
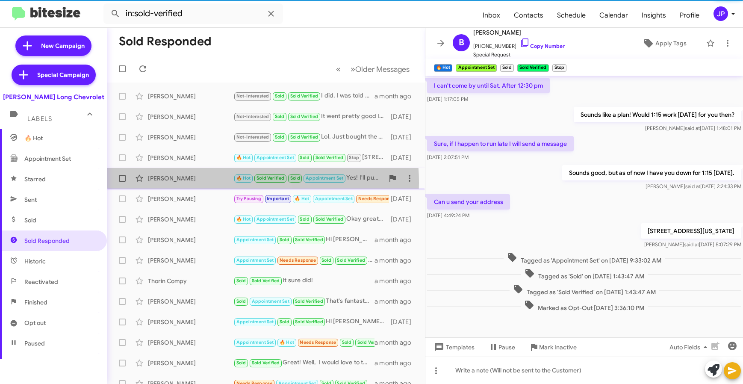
click at [192, 183] on div "[PERSON_NAME] 🔥 Hot Sold Verified Sold Appointment Set Yes! I'll put you in for…" at bounding box center [266, 178] width 304 height 17
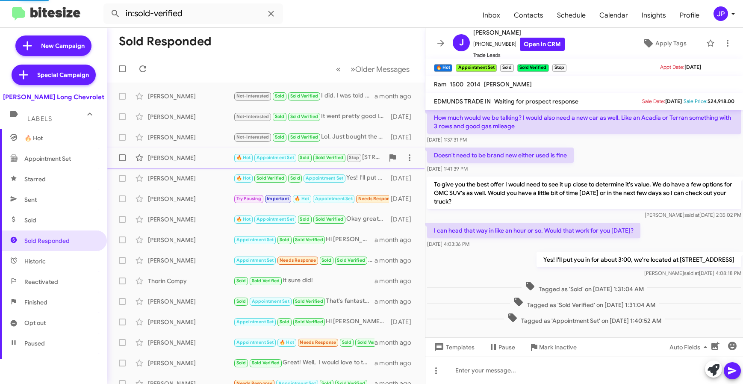
click at [192, 163] on div "[PERSON_NAME] 🔥 Hot Appointment Set Sold Sold Verified Stop [STREET_ADDRESS][US…" at bounding box center [266, 157] width 304 height 17
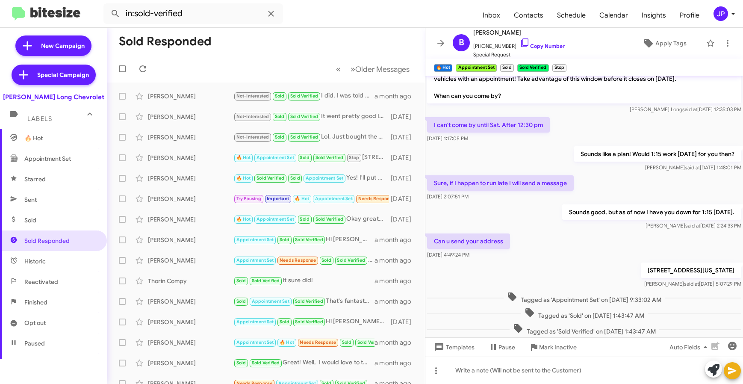
scroll to position [88, 0]
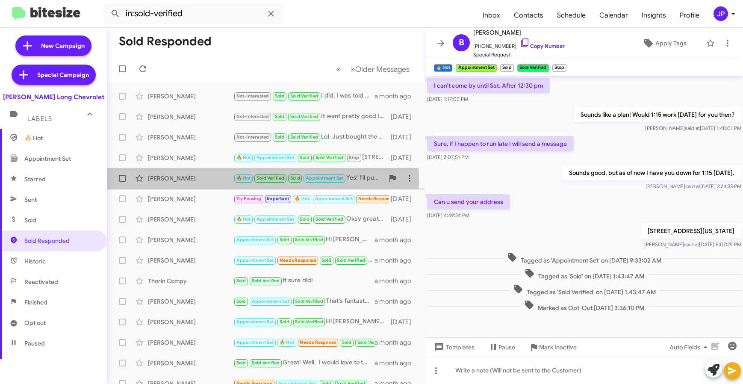
click at [203, 180] on div "[PERSON_NAME]" at bounding box center [190, 178] width 85 height 9
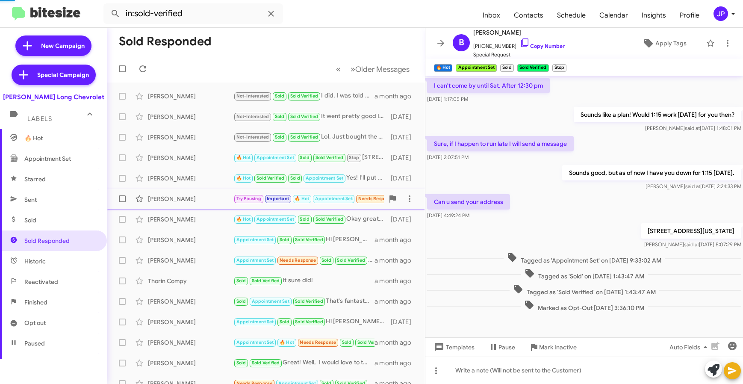
scroll to position [48, 0]
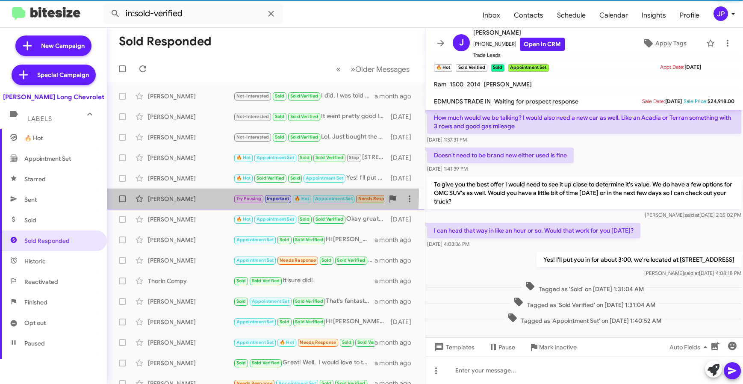
click at [201, 194] on div "[PERSON_NAME] Try Pausing Important 🔥 Hot Appointment Set Needs Response Sold S…" at bounding box center [266, 198] width 304 height 17
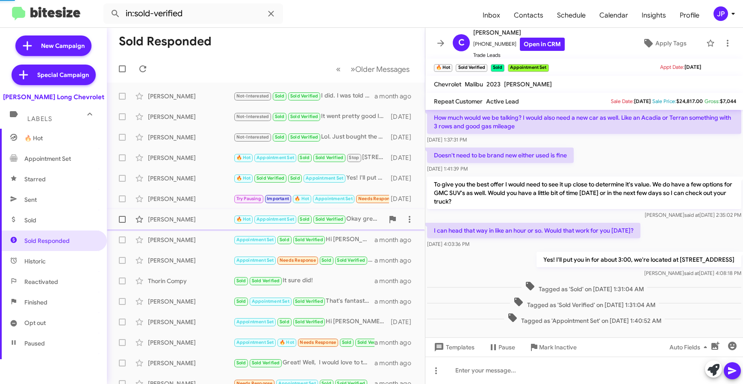
scroll to position [276, 0]
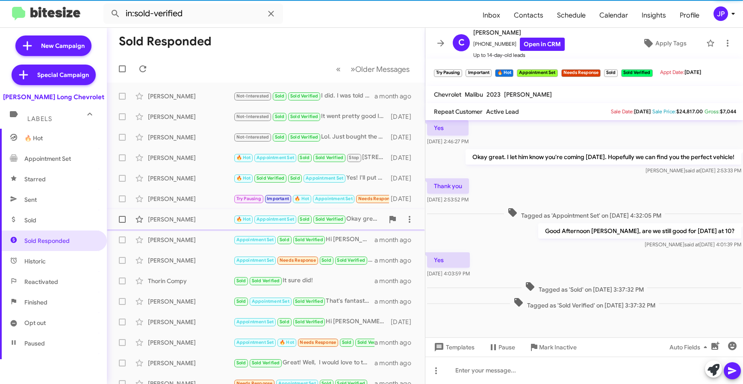
click at [195, 212] on div "[PERSON_NAME] 🔥 Hot Appointment Set Sold Sold Verified Okay great, what time wi…" at bounding box center [266, 219] width 304 height 17
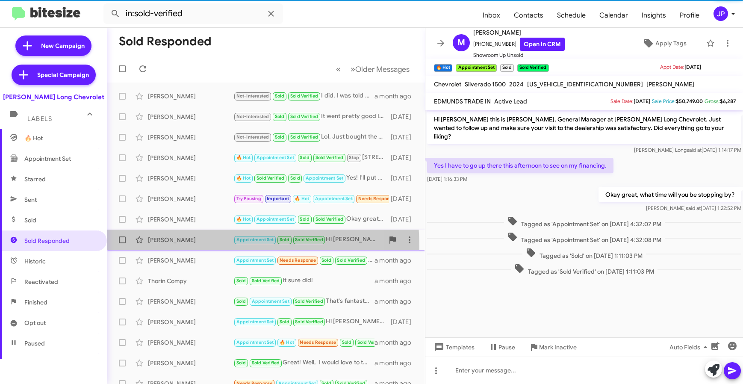
click at [184, 247] on div "[PERSON_NAME] Appointment Set Sold Sold Verified Hi [PERSON_NAME] this is [PERS…" at bounding box center [266, 239] width 304 height 17
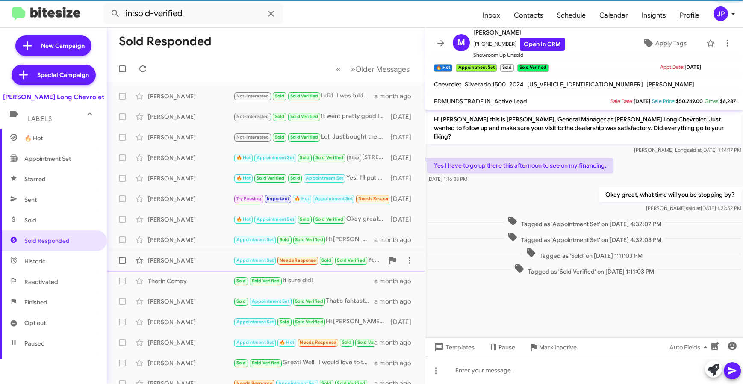
scroll to position [159, 0]
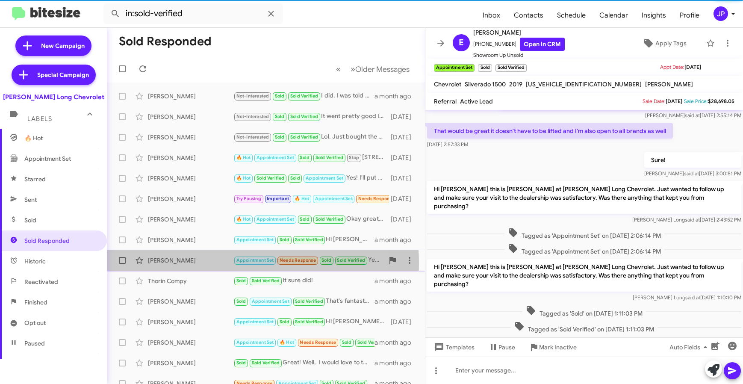
click at [186, 264] on div "[PERSON_NAME]" at bounding box center [190, 260] width 85 height 9
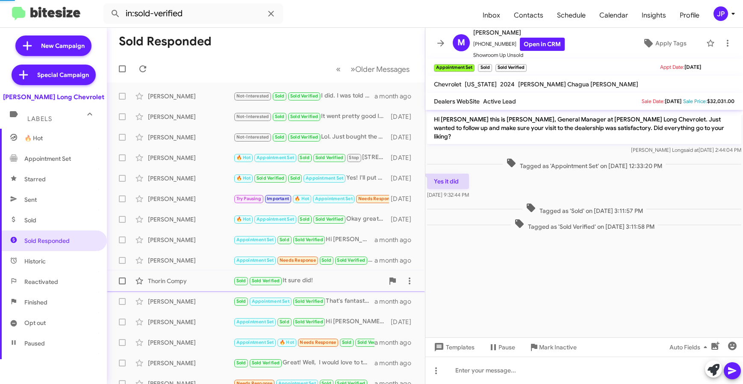
click at [184, 278] on div "Thorin Compy" at bounding box center [190, 281] width 85 height 9
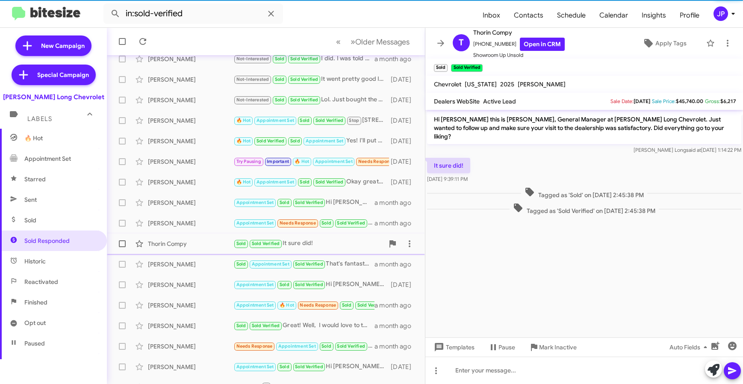
scroll to position [44, 0]
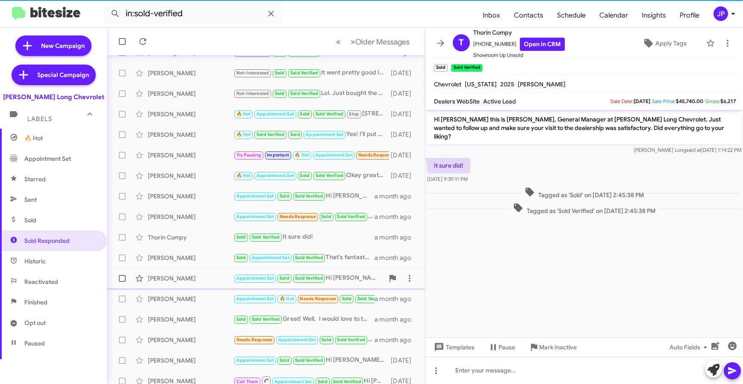
click at [186, 284] on div "[PERSON_NAME] Appointment Set Sold Sold Verified Hi [PERSON_NAME] this is [PERS…" at bounding box center [266, 278] width 304 height 17
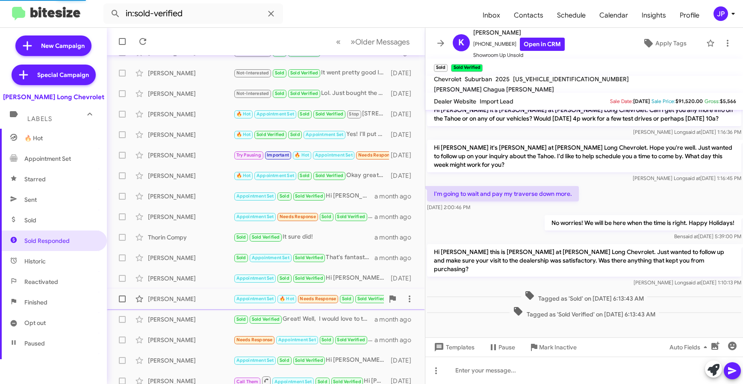
click at [185, 297] on div "[PERSON_NAME]" at bounding box center [190, 299] width 85 height 9
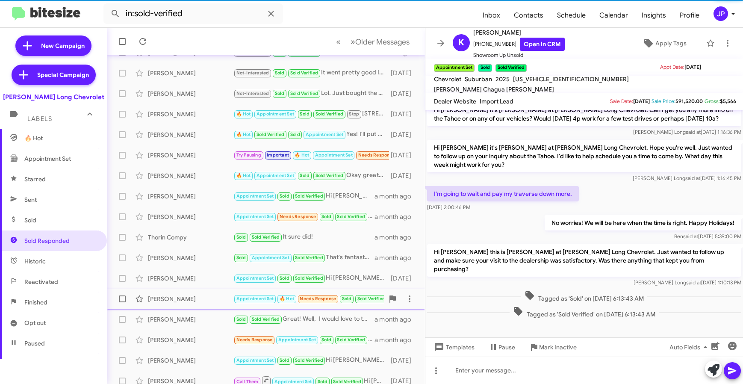
scroll to position [210, 0]
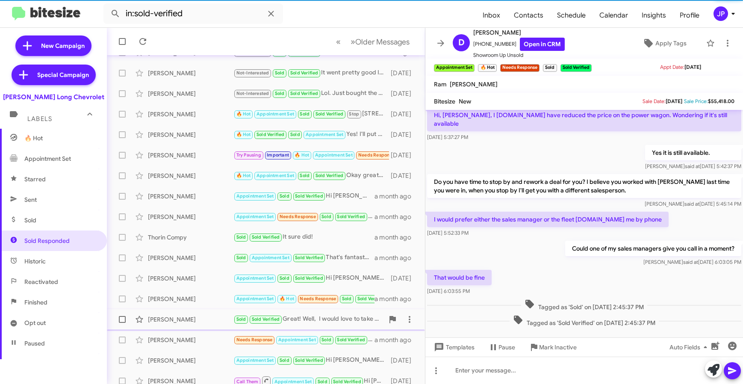
click at [184, 318] on div "[PERSON_NAME]" at bounding box center [190, 319] width 85 height 9
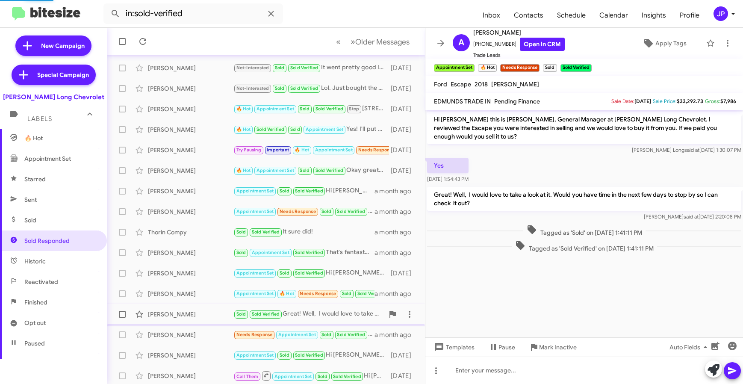
scroll to position [56, 0]
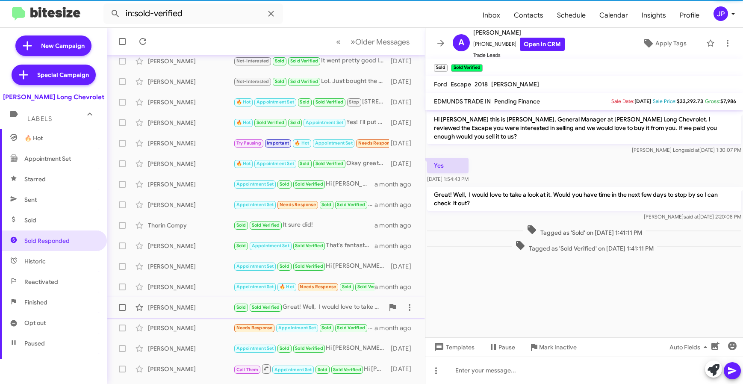
click at [184, 319] on div "[PERSON_NAME] Needs Response Appointment Set Sold Sold Verified Liked “Amazing!…" at bounding box center [266, 327] width 304 height 17
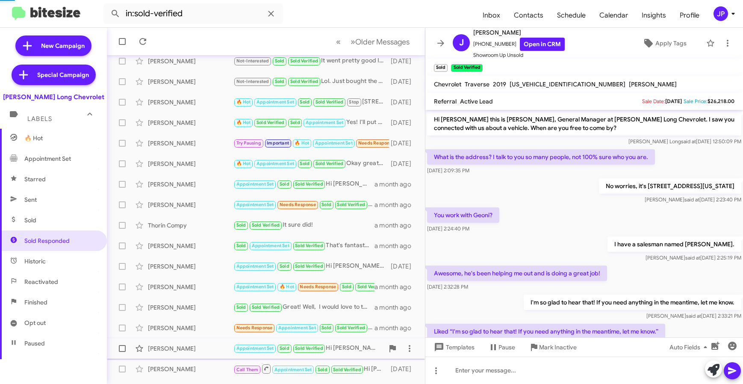
scroll to position [218, 0]
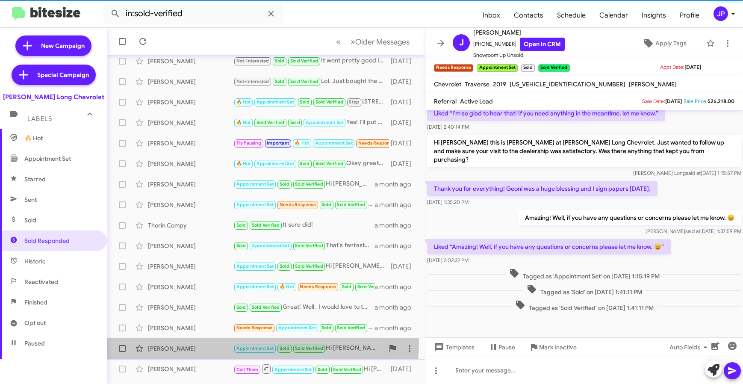
click at [183, 342] on div "Beth Birky Appointment Set Sold Sold Verified Hi Beth this is Mike Manning at D…" at bounding box center [266, 348] width 304 height 17
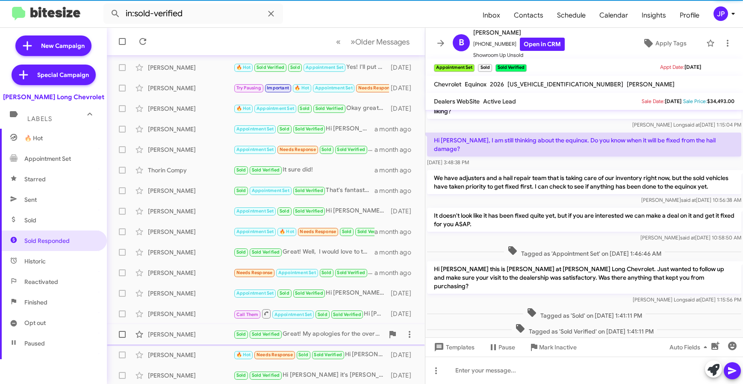
scroll to position [112, 0]
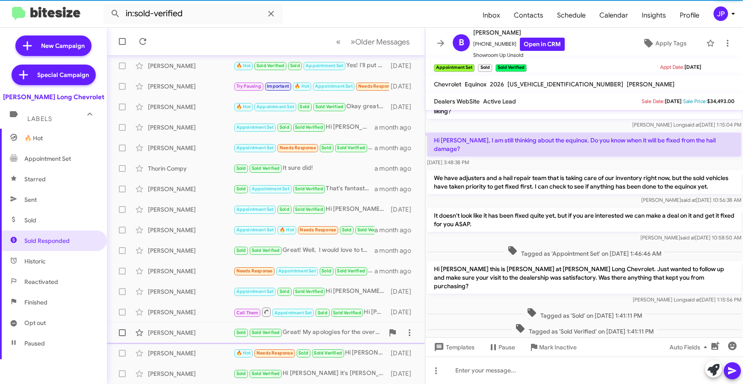
click at [183, 339] on div "Teresa E Heltibridle Sold Sold Verified Great! My apologies for the oversight. …" at bounding box center [266, 332] width 304 height 17
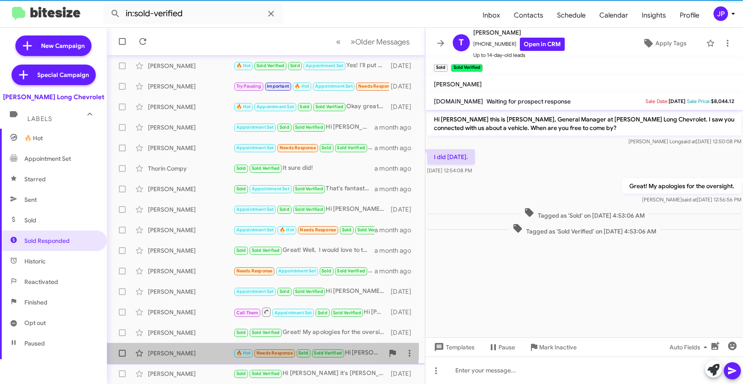
click at [182, 349] on div "Nevaeh Dexter" at bounding box center [190, 353] width 85 height 9
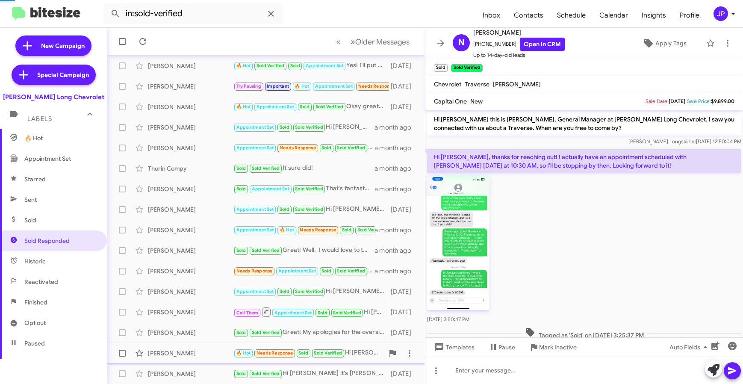
scroll to position [28, 0]
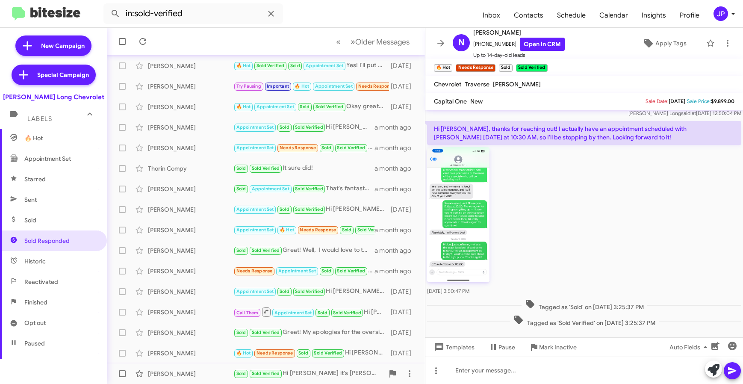
click at [189, 377] on div "Daniel Tose" at bounding box center [190, 373] width 85 height 9
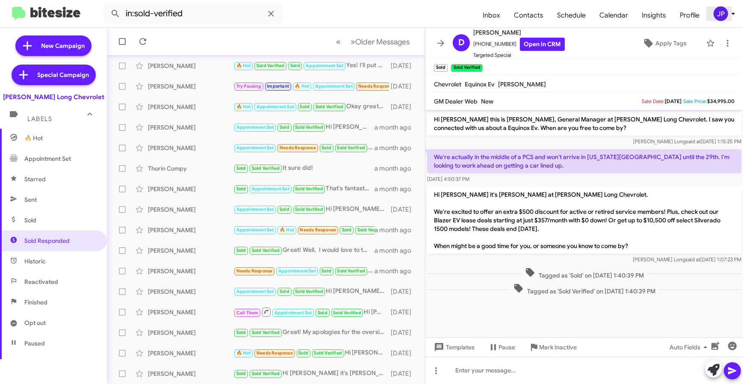
click at [728, 15] on icon at bounding box center [733, 14] width 10 height 10
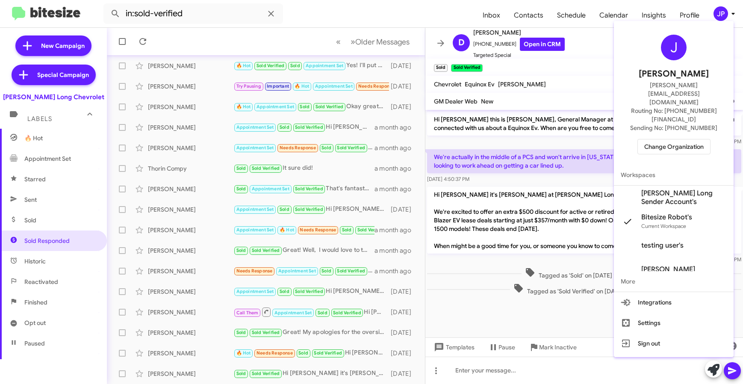
click at [692, 139] on span "Change Organization" at bounding box center [673, 146] width 59 height 15
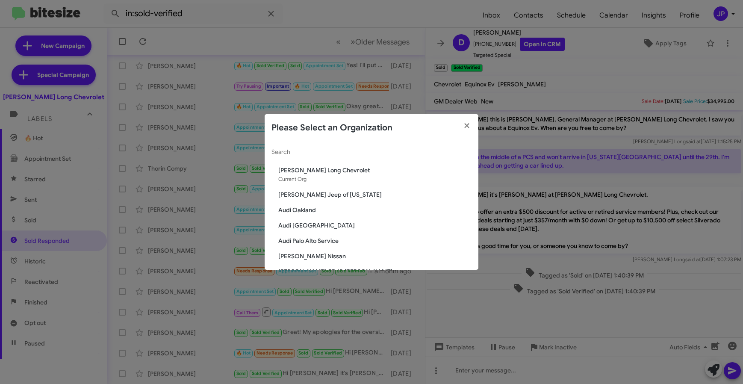
click at [312, 150] on input "Search" at bounding box center [371, 152] width 200 height 7
type input "Chev"
click at [321, 242] on span "CHEVY: Pine Belt Chevy" at bounding box center [374, 240] width 193 height 9
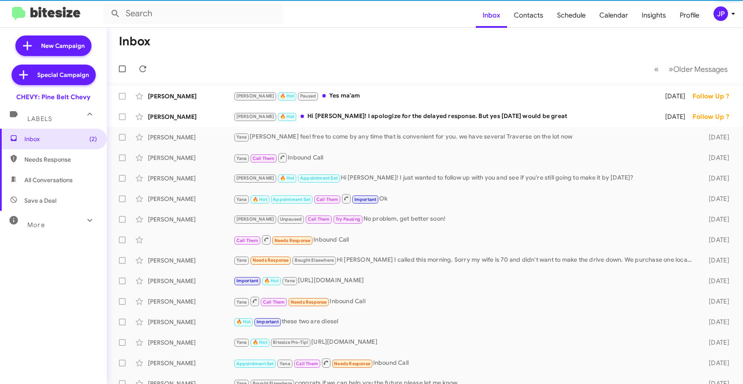
click at [71, 228] on div "More" at bounding box center [45, 221] width 76 height 16
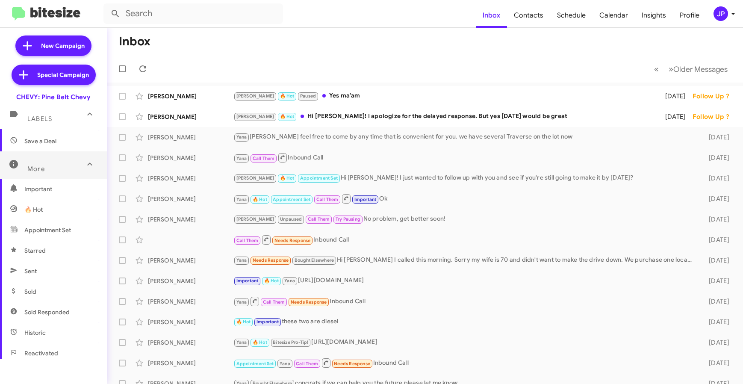
scroll to position [173, 0]
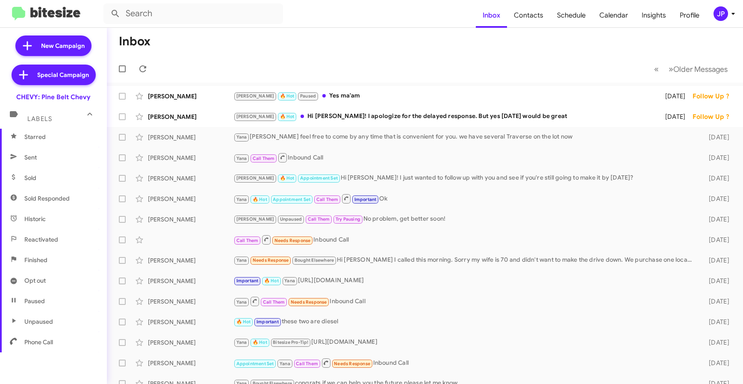
click at [58, 197] on span "Sold Responded" at bounding box center [46, 198] width 45 height 9
type input "in:sold-verified"
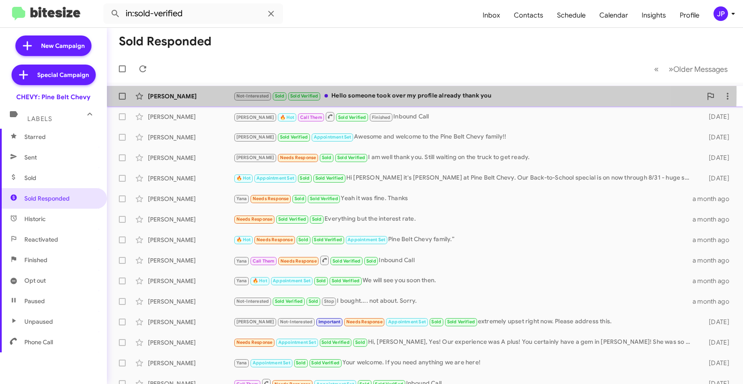
click at [215, 92] on div "Keyanna Booth" at bounding box center [190, 96] width 85 height 9
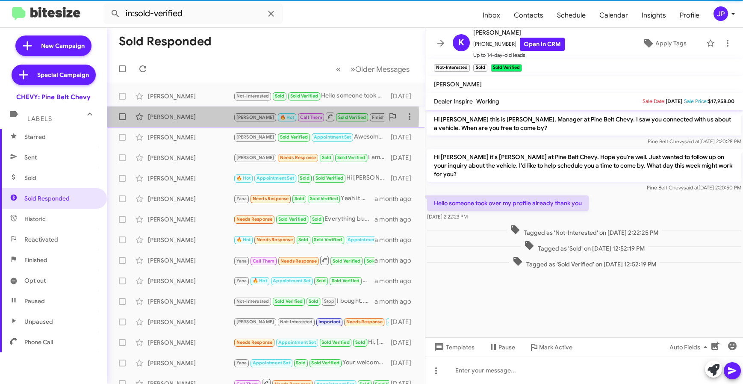
click at [201, 115] on div "Kalisha Barber" at bounding box center [190, 116] width 85 height 9
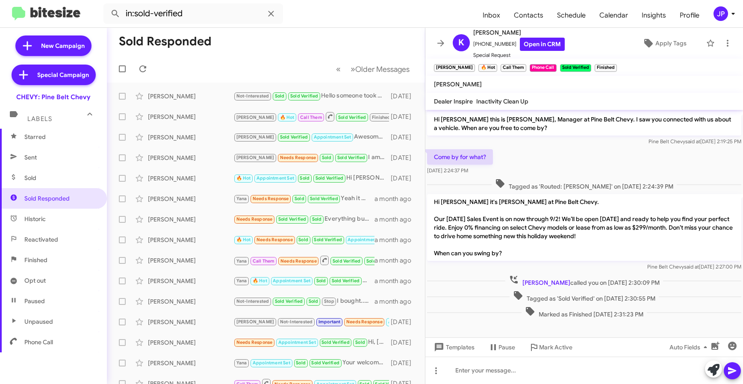
click at [724, 17] on div "JP" at bounding box center [720, 13] width 15 height 15
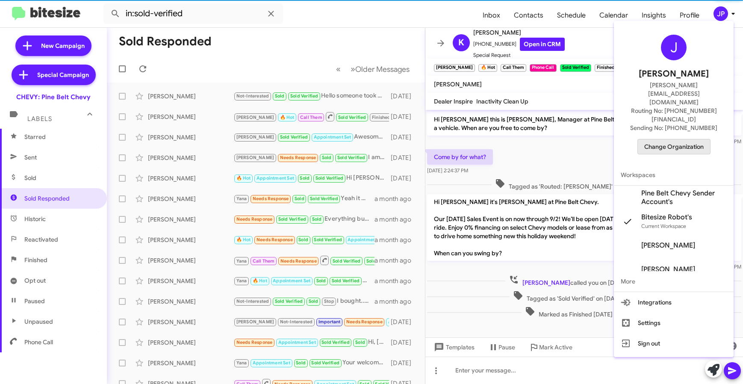
click at [679, 139] on span "Change Organization" at bounding box center [673, 146] width 59 height 15
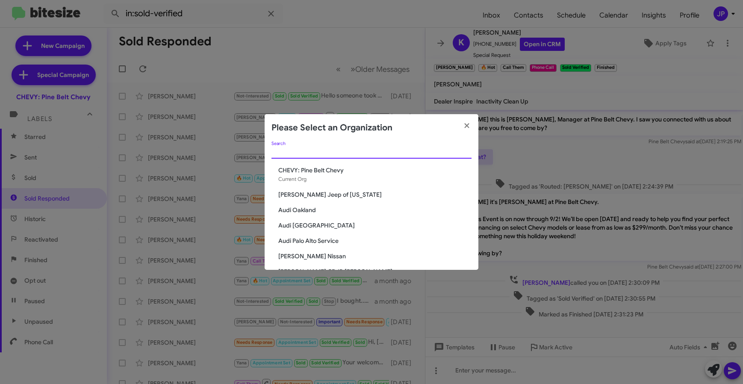
click at [304, 153] on input "Search" at bounding box center [371, 152] width 200 height 7
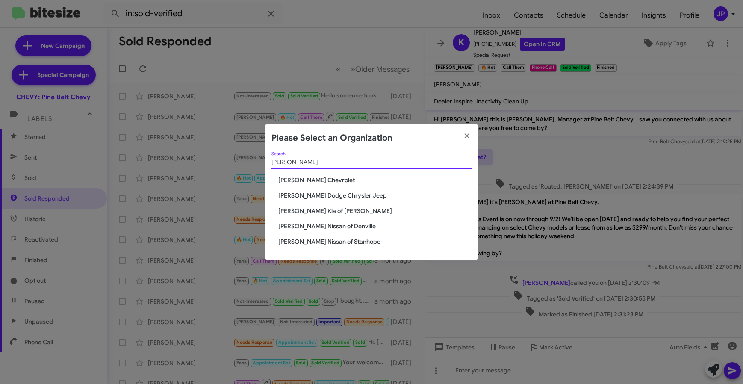
type input "NIelsen"
click at [289, 191] on span "[PERSON_NAME] Dodge Chrysler Jeep" at bounding box center [374, 195] width 193 height 9
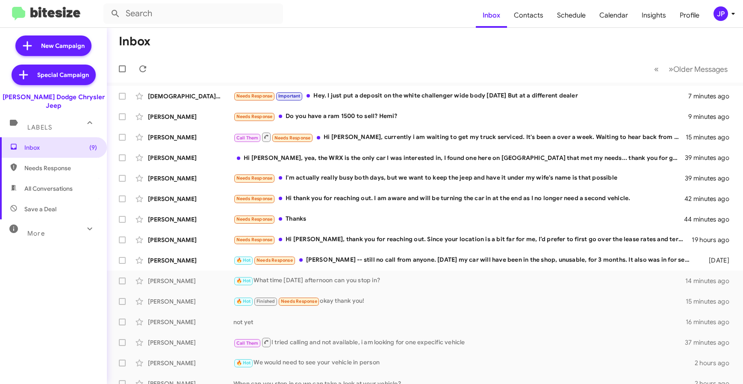
click at [41, 222] on div "More" at bounding box center [45, 230] width 76 height 16
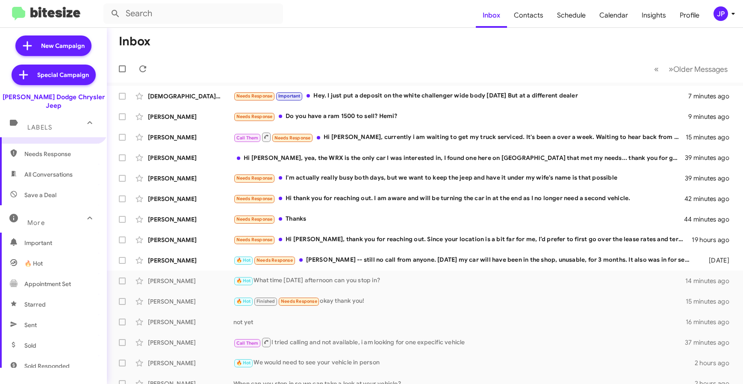
scroll to position [15, 0]
click at [70, 355] on span "Sold Responded" at bounding box center [53, 365] width 107 height 21
type input "in:sold-verified"
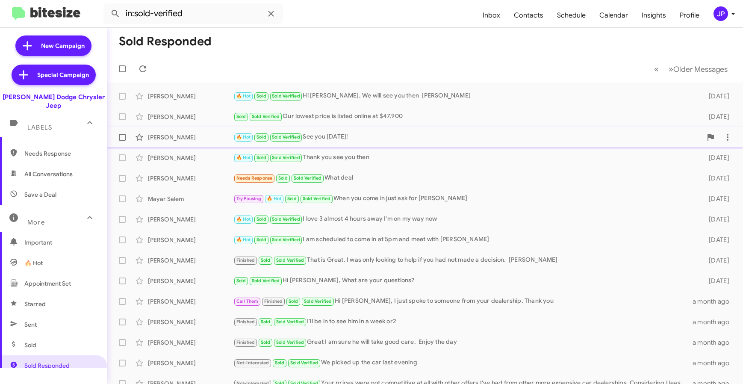
click at [202, 130] on div "[PERSON_NAME] 🔥 Hot Sold Sold Verified See you [DATE]! [DATE]" at bounding box center [425, 137] width 622 height 17
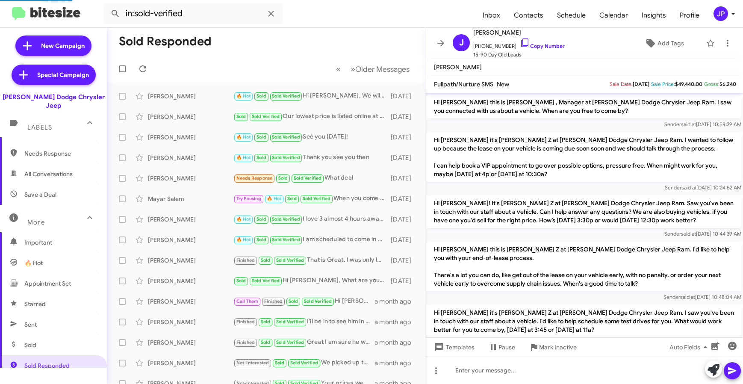
scroll to position [331, 0]
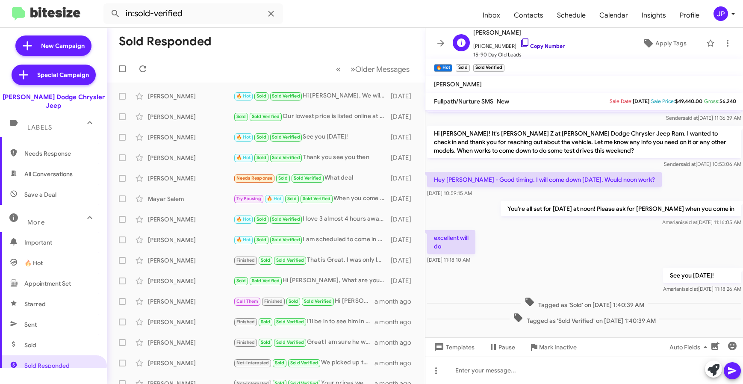
click at [523, 44] on link "Copy Number" at bounding box center [542, 46] width 45 height 6
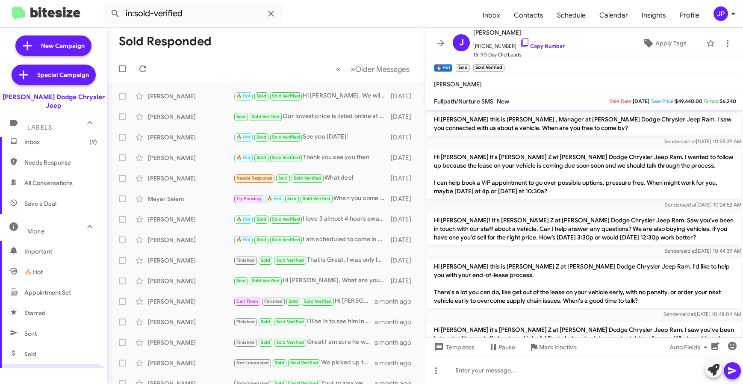
scroll to position [0, 0]
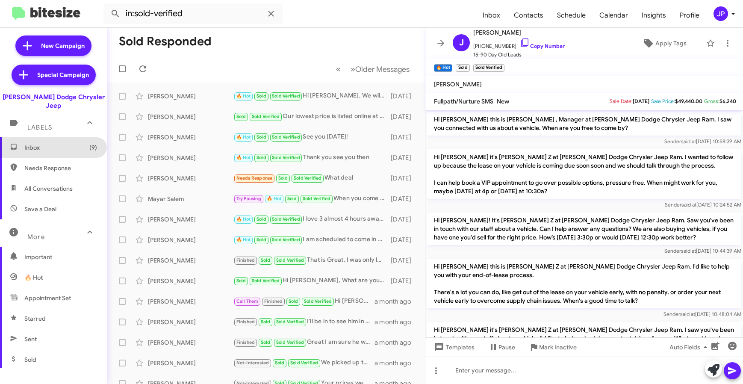
click at [56, 143] on span "Inbox (9)" at bounding box center [60, 147] width 73 height 9
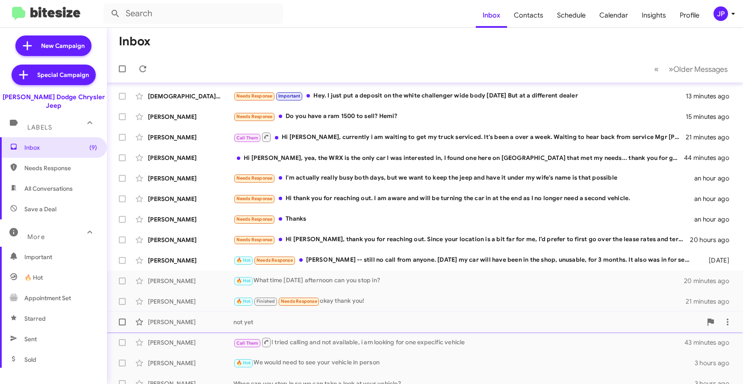
scroll to position [112, 0]
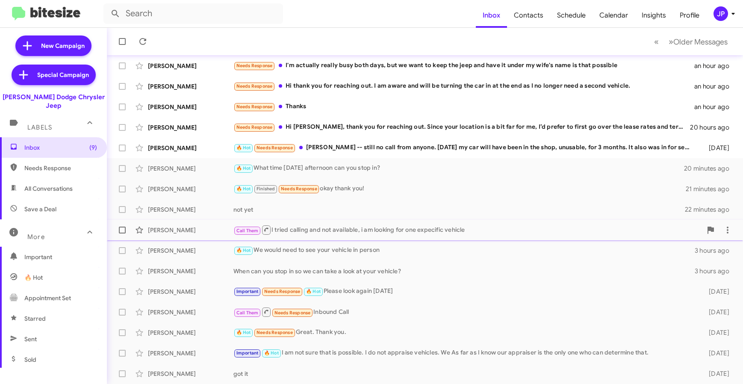
click at [325, 223] on div "[PERSON_NAME] Call Them I tried calling and not available, i am looking for one…" at bounding box center [425, 229] width 622 height 17
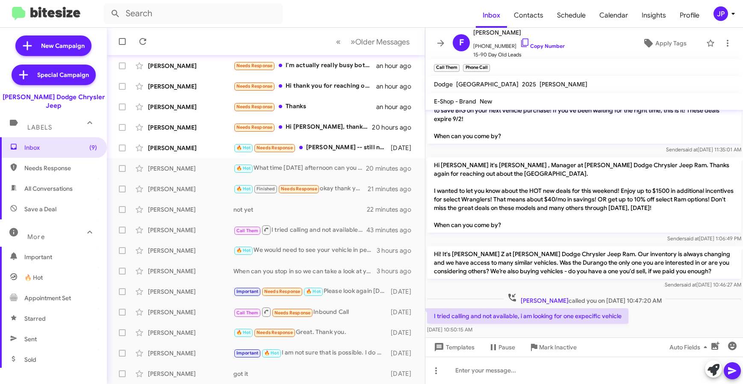
scroll to position [132, 0]
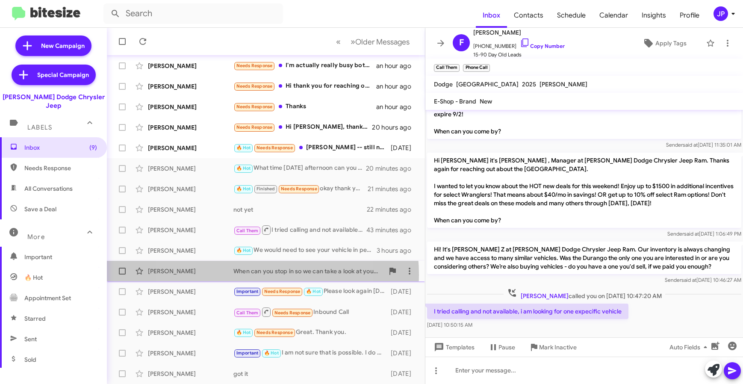
click at [233, 275] on div "When can you stop in so we can take a look at your vehicle?" at bounding box center [308, 271] width 150 height 9
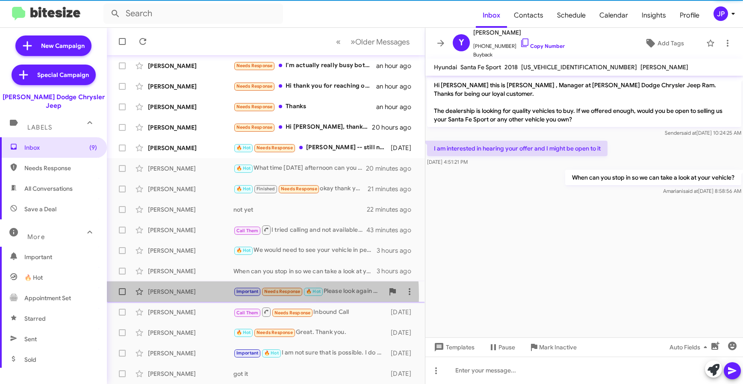
click at [204, 295] on div "[PERSON_NAME]" at bounding box center [190, 291] width 85 height 9
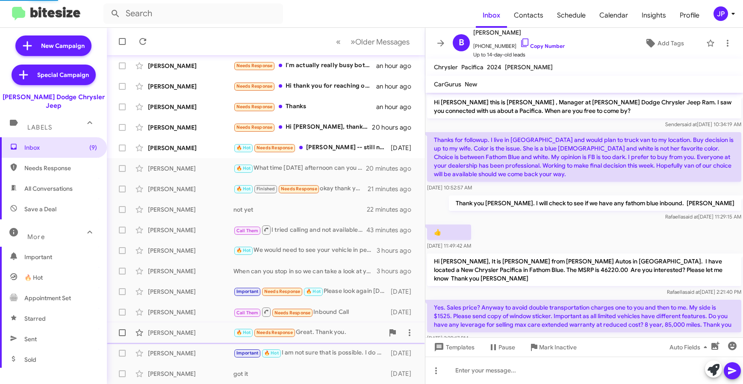
scroll to position [122, 0]
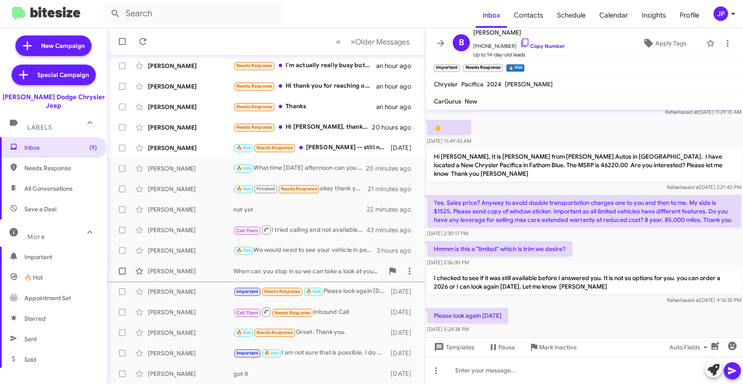
click at [212, 277] on div "[PERSON_NAME] When can you stop in so we can take a look at your vehicle? 3 hou…" at bounding box center [266, 270] width 304 height 17
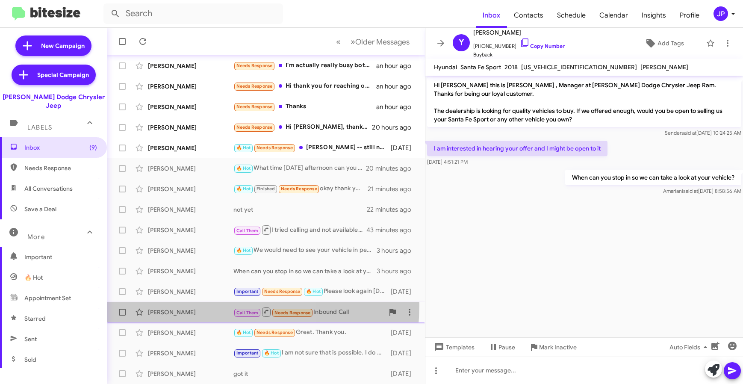
click at [205, 304] on div "[PERSON_NAME] Call Them Needs Response Inbound Call [DATE]" at bounding box center [266, 312] width 304 height 17
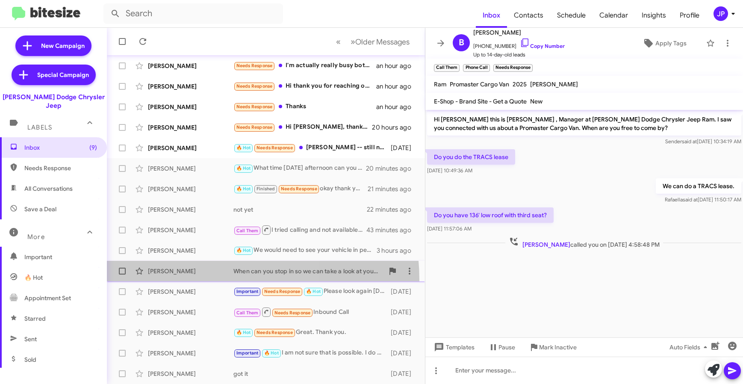
click at [206, 280] on span "[PERSON_NAME] When can you stop in so we can take a look at your vehicle? 3 hou…" at bounding box center [266, 271] width 318 height 21
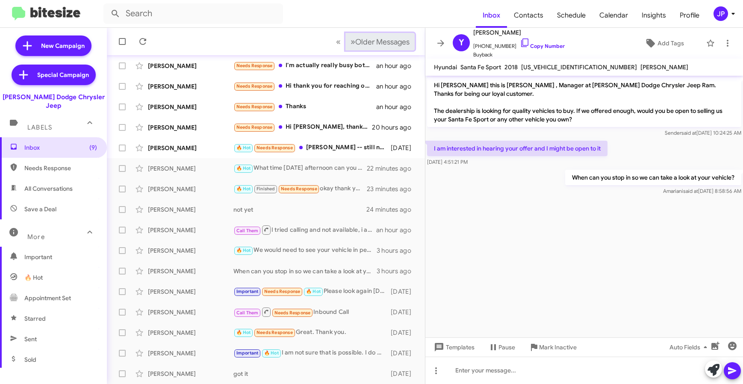
click at [383, 43] on span "Older Messages" at bounding box center [382, 41] width 54 height 9
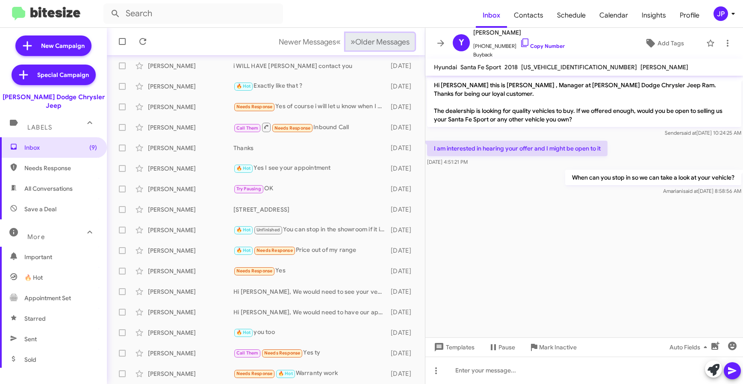
click at [387, 43] on span "Older Messages" at bounding box center [382, 41] width 54 height 9
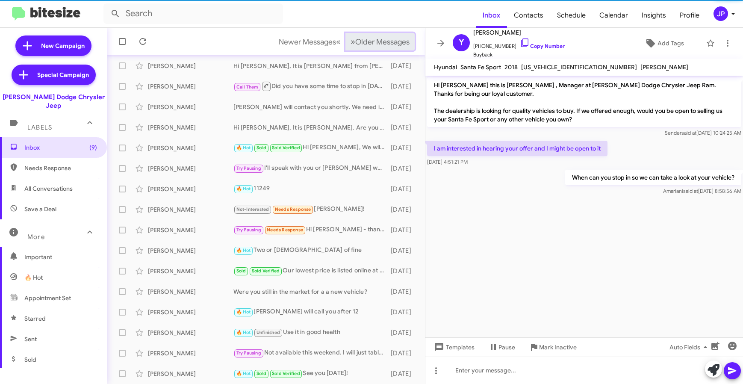
click at [387, 43] on span "Older Messages" at bounding box center [382, 41] width 54 height 9
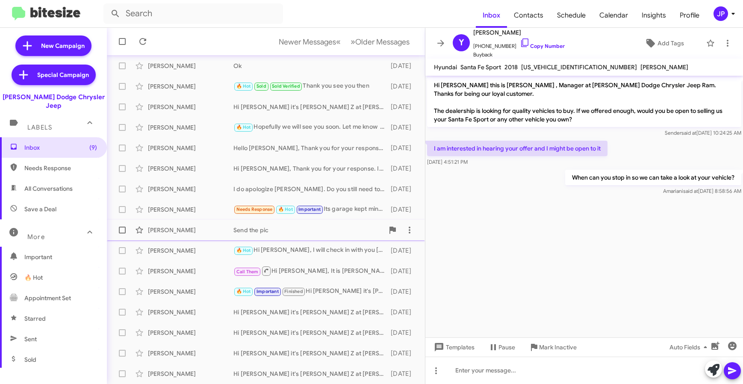
click at [180, 235] on div "[PERSON_NAME] Send the pic [DATE]" at bounding box center [266, 229] width 304 height 17
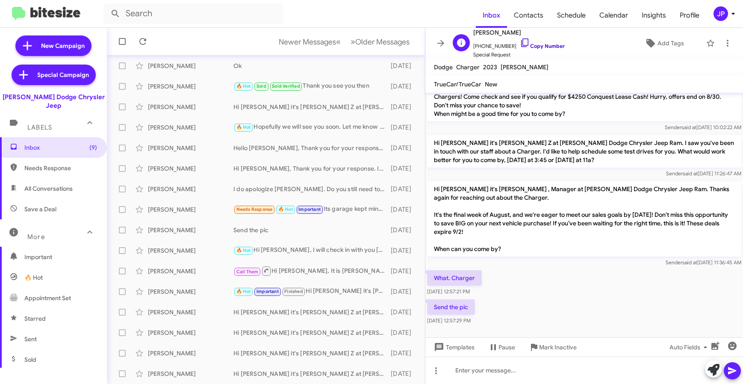
click at [547, 44] on link "Copy Number" at bounding box center [542, 46] width 45 height 6
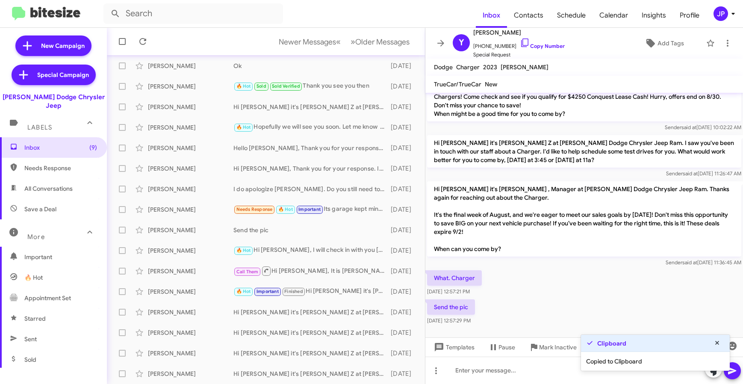
click at [577, 303] on div "Send the pic [DATE] 12:57:29 PM" at bounding box center [584, 312] width 318 height 29
click at [646, 41] on icon at bounding box center [650, 43] width 9 height 9
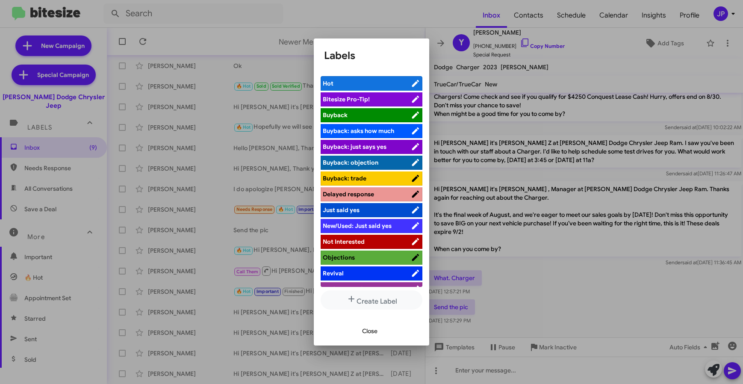
click at [401, 101] on span "Bitesize Pro-Tip!" at bounding box center [367, 99] width 88 height 9
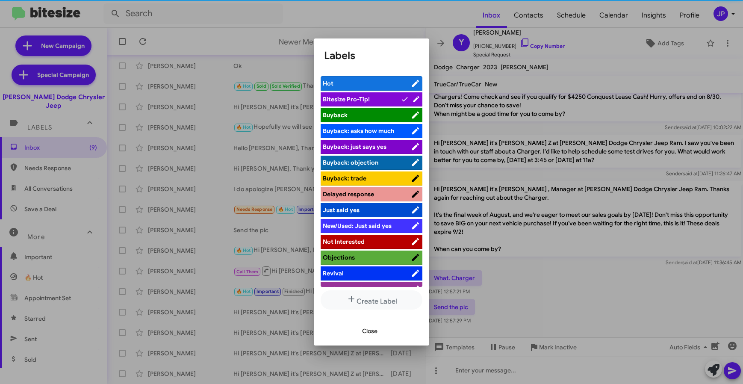
click at [631, 286] on div at bounding box center [371, 192] width 743 height 384
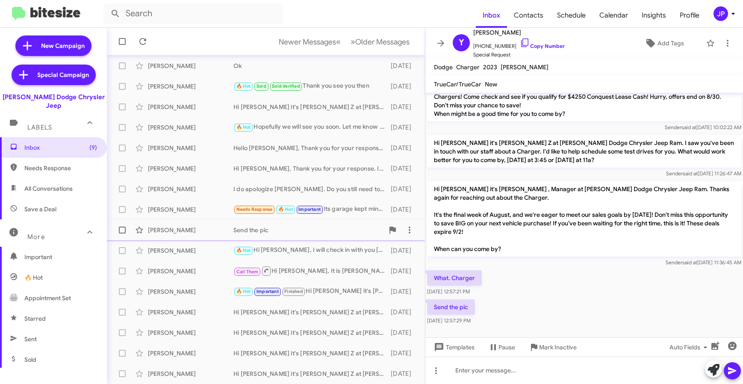
click at [120, 228] on span at bounding box center [122, 230] width 7 height 7
click at [122, 233] on input "checkbox" at bounding box center [122, 233] width 0 height 0
checkbox input "true"
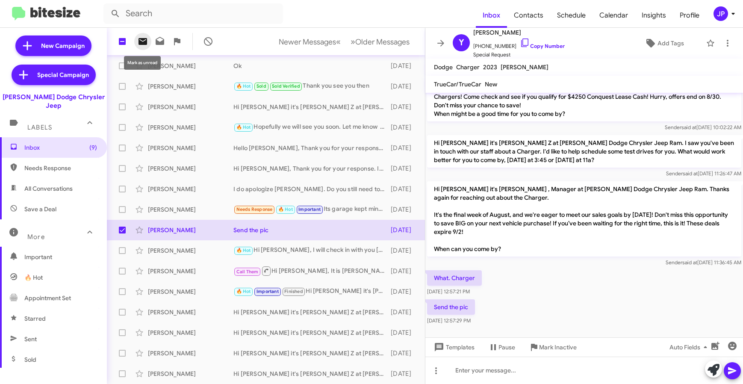
click at [143, 46] on icon at bounding box center [143, 41] width 10 height 10
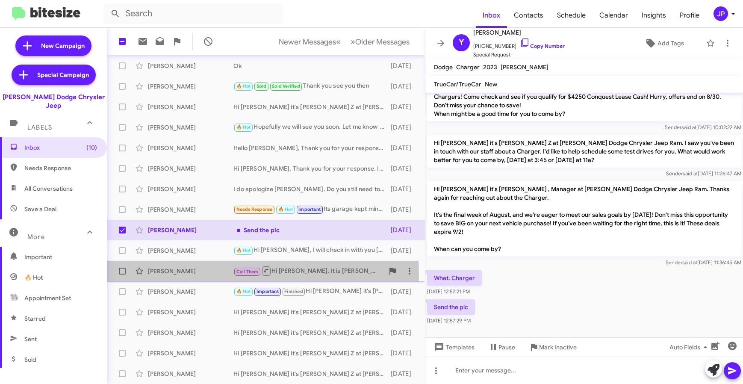
click at [200, 274] on div "[PERSON_NAME]" at bounding box center [190, 271] width 85 height 9
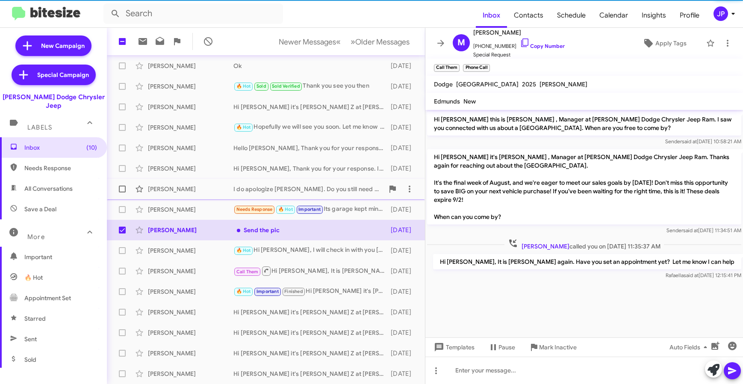
click at [199, 192] on div "[PERSON_NAME]" at bounding box center [190, 189] width 85 height 9
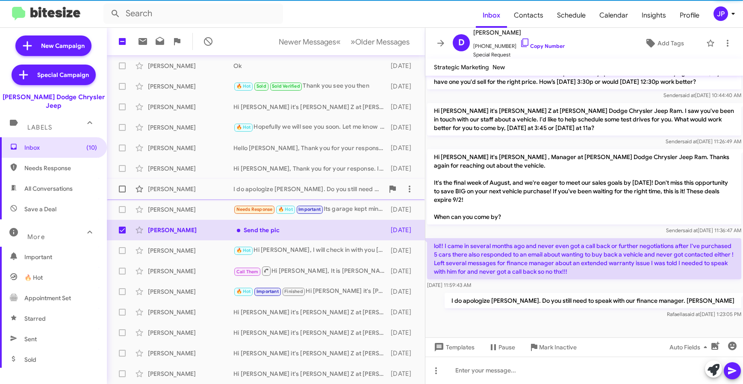
scroll to position [150, 0]
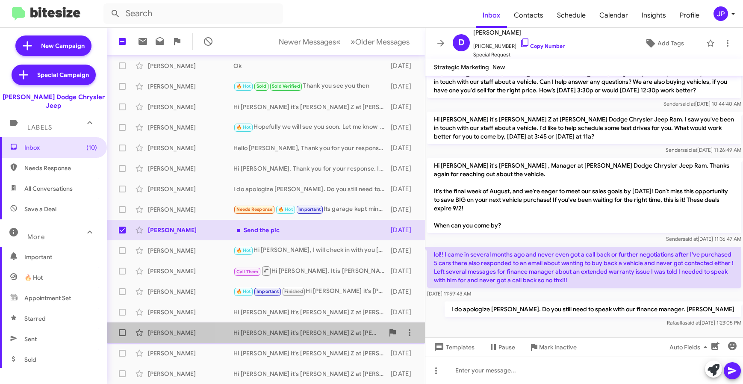
click at [301, 340] on div "[PERSON_NAME] Hi [PERSON_NAME] it's [PERSON_NAME] Z at [PERSON_NAME] Dodge Chry…" at bounding box center [266, 332] width 304 height 17
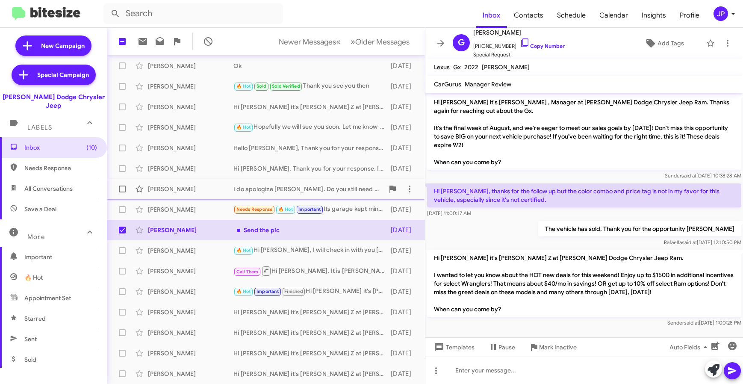
click at [260, 186] on div "I do apologize [PERSON_NAME]. Do you still need to speak with our finance manag…" at bounding box center [308, 189] width 150 height 9
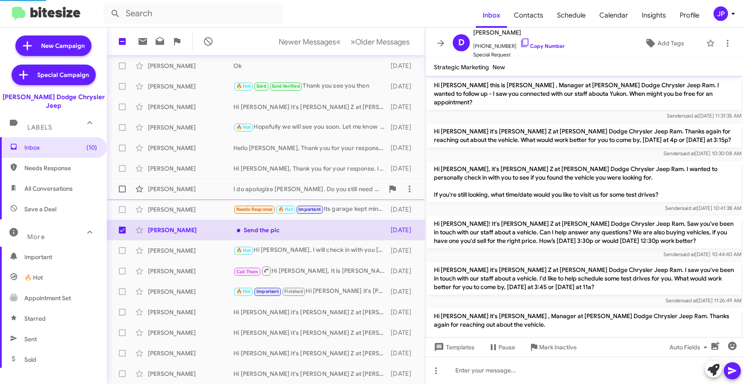
scroll to position [150, 0]
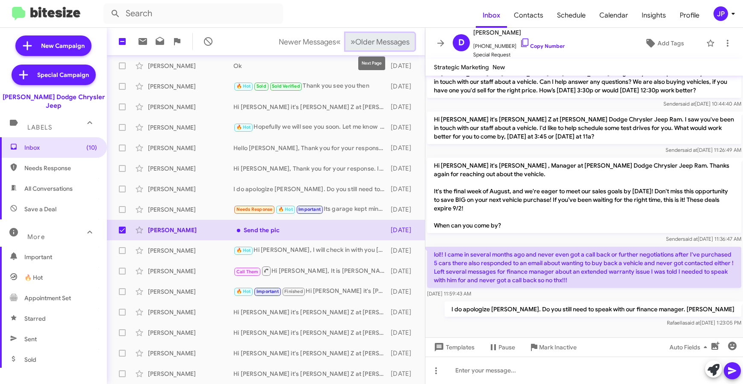
click at [398, 44] on span "Older Messages" at bounding box center [382, 41] width 54 height 9
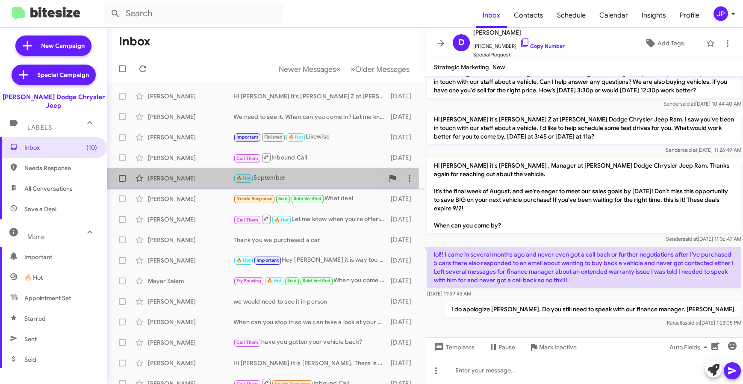
click at [234, 179] on small "🔥 Hot" at bounding box center [243, 178] width 18 height 8
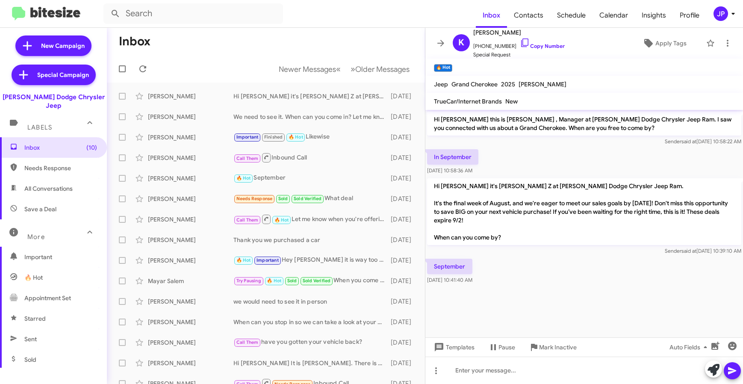
click at [617, 302] on cdk-virtual-scroll-viewport "Hi [PERSON_NAME] this is [PERSON_NAME] , Manager at [PERSON_NAME] Dodge Chrysle…" at bounding box center [584, 223] width 318 height 227
click at [655, 43] on span "Apply Tags" at bounding box center [670, 42] width 31 height 15
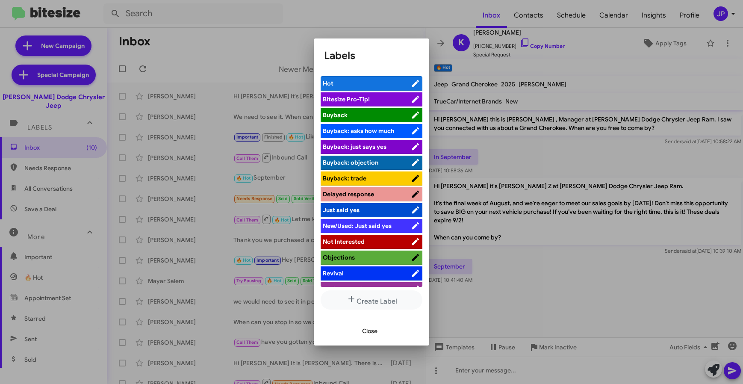
click at [381, 99] on span "Bitesize Pro-Tip!" at bounding box center [367, 99] width 88 height 9
click at [574, 289] on div at bounding box center [371, 192] width 743 height 384
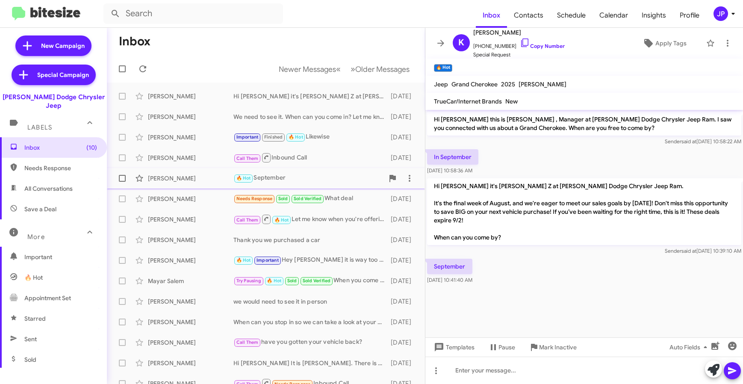
click at [121, 179] on span at bounding box center [122, 178] width 7 height 7
click at [122, 182] on input "checkbox" at bounding box center [122, 182] width 0 height 0
checkbox input "true"
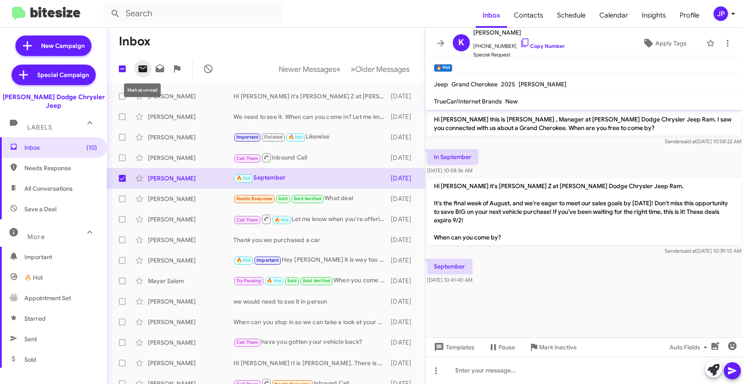
click at [146, 69] on icon at bounding box center [143, 68] width 9 height 7
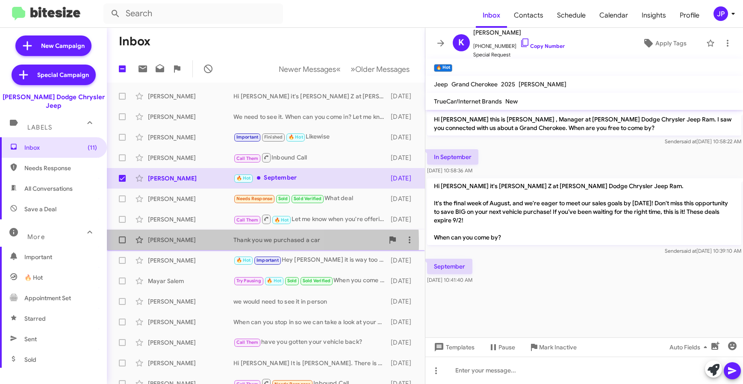
click at [209, 242] on div "[PERSON_NAME]" at bounding box center [190, 240] width 85 height 9
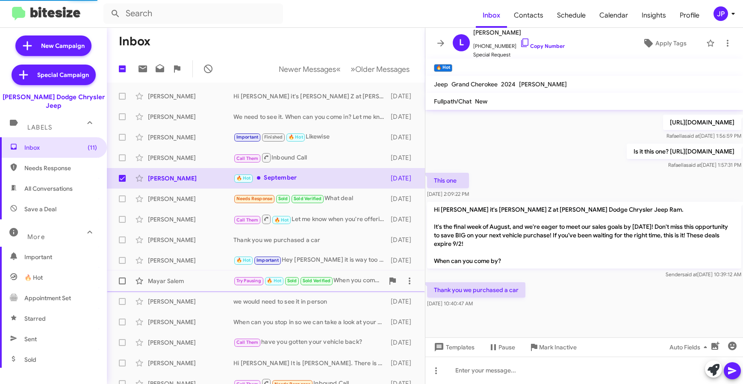
scroll to position [238, 0]
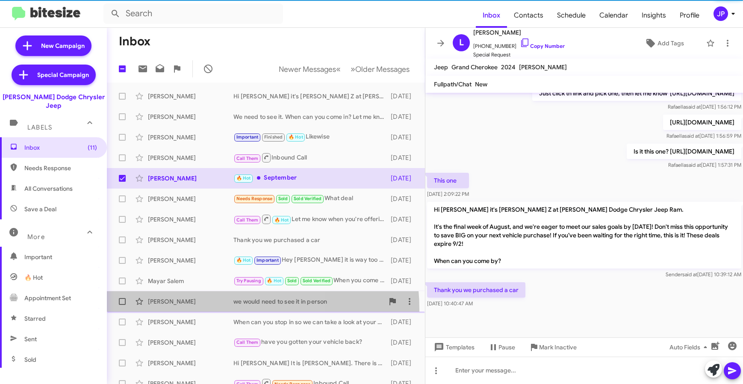
click at [209, 309] on div "[PERSON_NAME] we would need to see it in person [DATE]" at bounding box center [266, 301] width 304 height 17
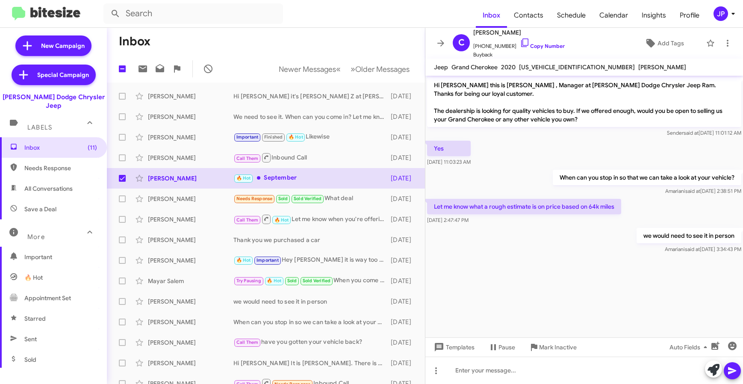
click at [649, 307] on cdk-virtual-scroll-viewport "Hi [PERSON_NAME] this is [PERSON_NAME] , Manager at [PERSON_NAME] Dodge Chrysle…" at bounding box center [584, 207] width 318 height 262
click at [205, 342] on div "[PERSON_NAME]" at bounding box center [190, 342] width 85 height 9
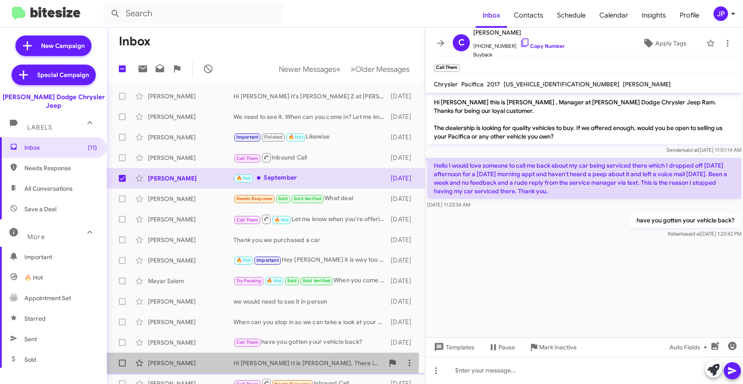
click at [209, 359] on div "[PERSON_NAME]" at bounding box center [190, 363] width 85 height 9
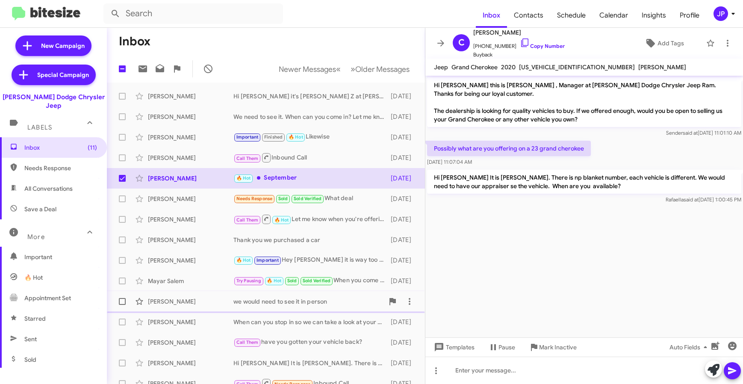
click at [210, 297] on div "[PERSON_NAME]" at bounding box center [190, 301] width 85 height 9
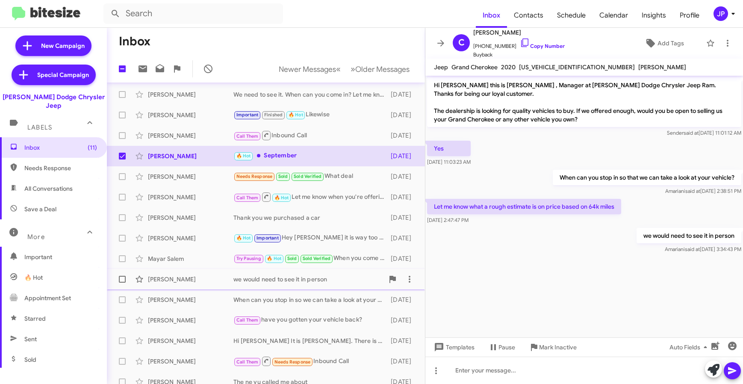
scroll to position [40, 0]
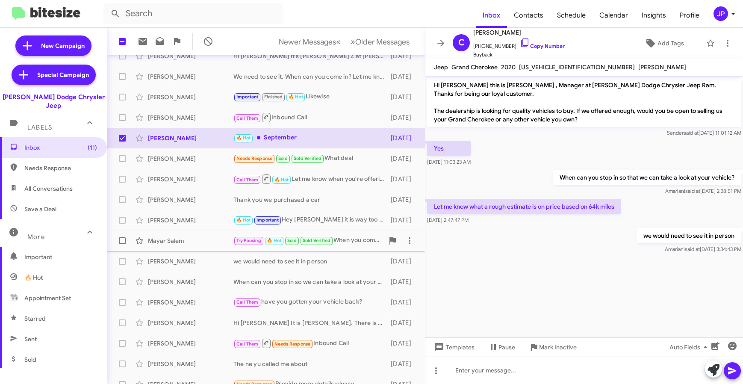
click at [216, 244] on div "Mayar Salem" at bounding box center [190, 240] width 85 height 9
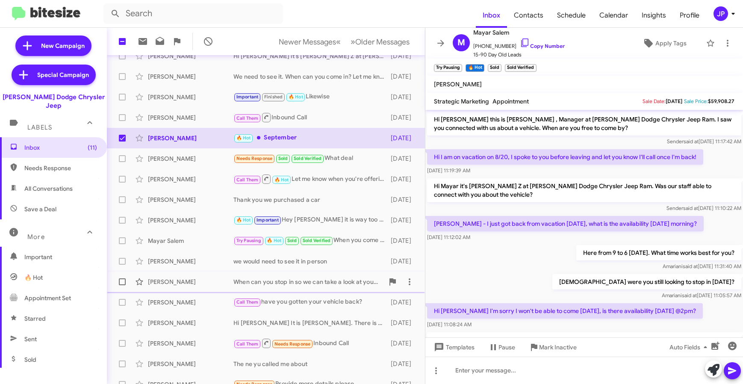
scroll to position [112, 0]
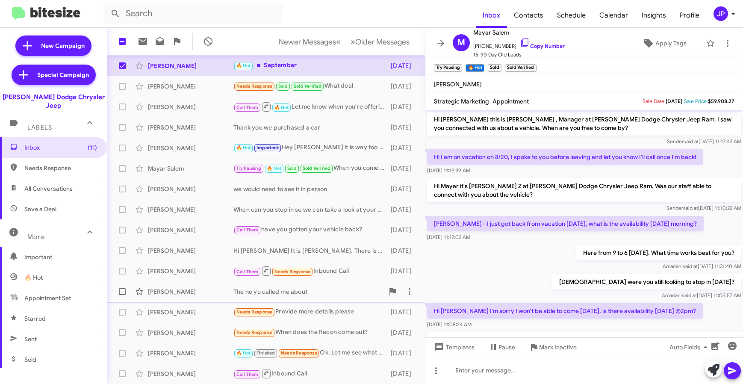
click at [227, 298] on div "[PERSON_NAME] The ne yu called me about [DATE]" at bounding box center [266, 291] width 304 height 17
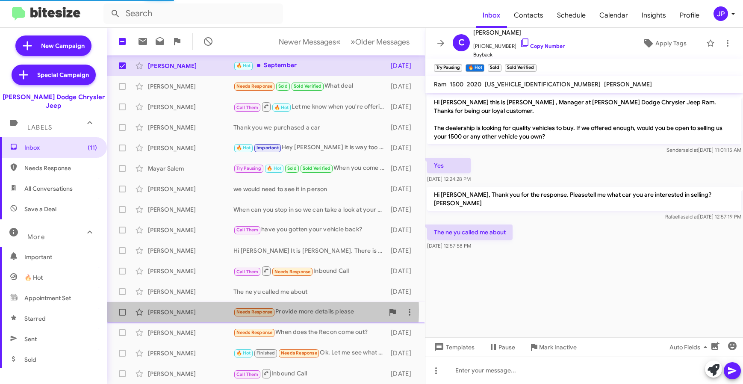
click at [211, 310] on div "[PERSON_NAME]" at bounding box center [190, 312] width 85 height 9
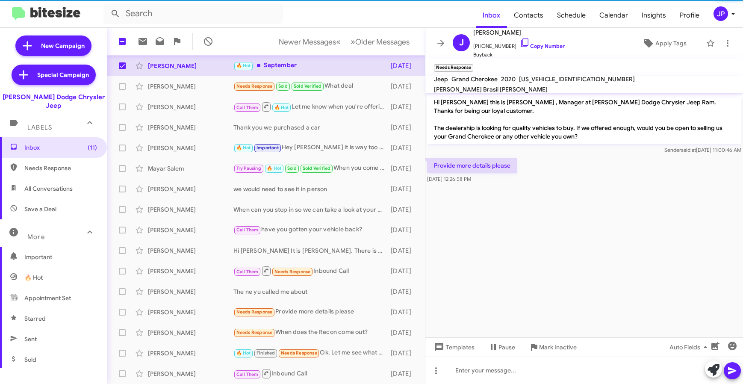
click at [620, 268] on cdk-virtual-scroll-viewport "Hi [PERSON_NAME] this is [PERSON_NAME] , Manager at [PERSON_NAME] Dodge Chrysle…" at bounding box center [584, 215] width 318 height 245
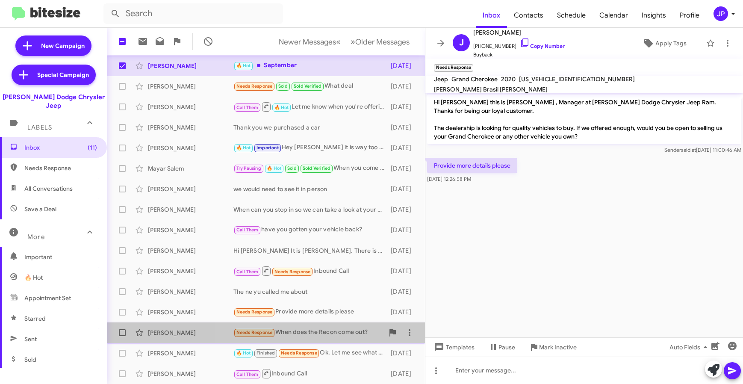
click at [308, 336] on div "Needs Response When does the Recon come out?" at bounding box center [308, 332] width 150 height 10
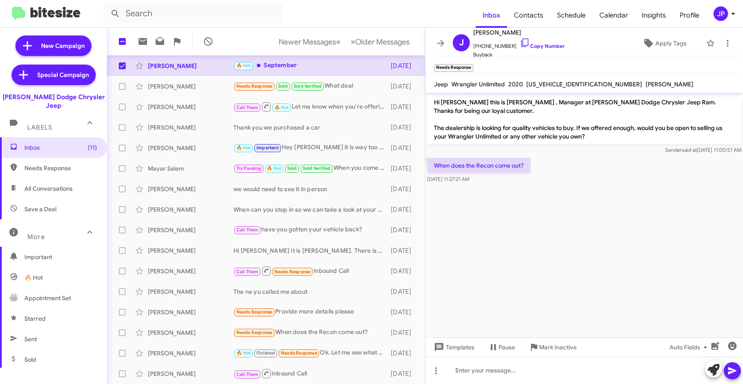
click at [512, 251] on cdk-virtual-scroll-viewport "Hi [PERSON_NAME] this is [PERSON_NAME] , Manager at [PERSON_NAME] Dodge Chrysle…" at bounding box center [584, 215] width 318 height 245
click at [647, 42] on icon at bounding box center [648, 43] width 10 height 10
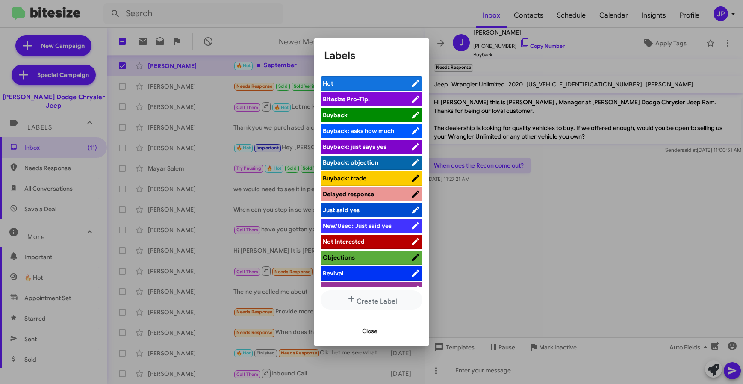
click at [396, 96] on span "Bitesize Pro-Tip!" at bounding box center [367, 99] width 88 height 9
click at [584, 236] on div at bounding box center [371, 192] width 743 height 384
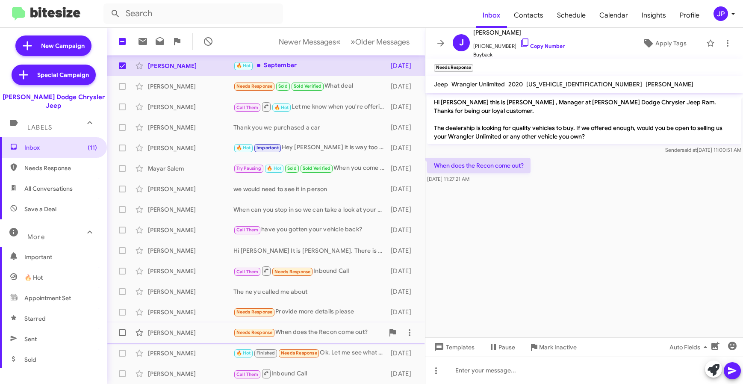
click at [122, 332] on span at bounding box center [122, 332] width 7 height 7
click at [122, 336] on input "checkbox" at bounding box center [122, 336] width 0 height 0
checkbox input "true"
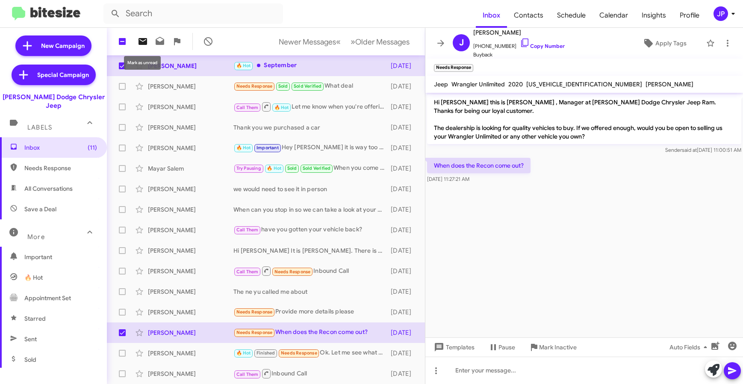
click at [139, 44] on icon at bounding box center [143, 41] width 9 height 7
click at [348, 356] on div "🔥 Hot Finished Needs Response Ok. Let me see what I can do." at bounding box center [308, 353] width 150 height 10
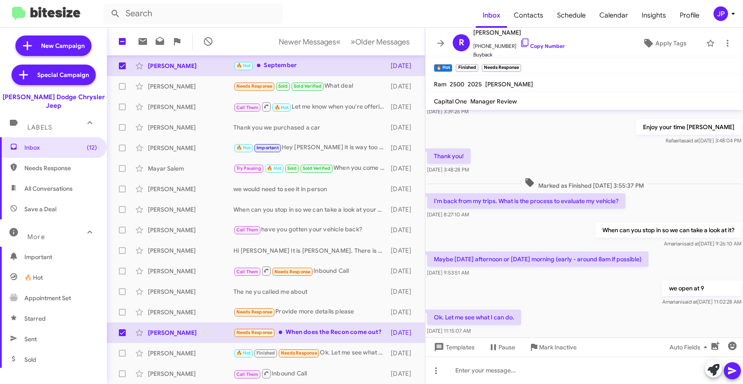
scroll to position [177, 0]
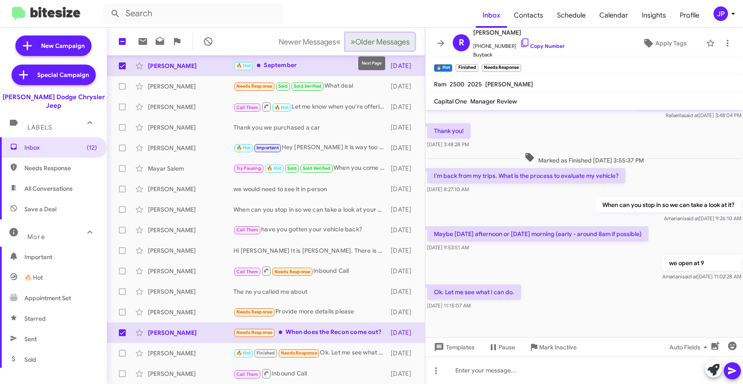
click at [381, 46] on span "Older Messages" at bounding box center [382, 41] width 54 height 9
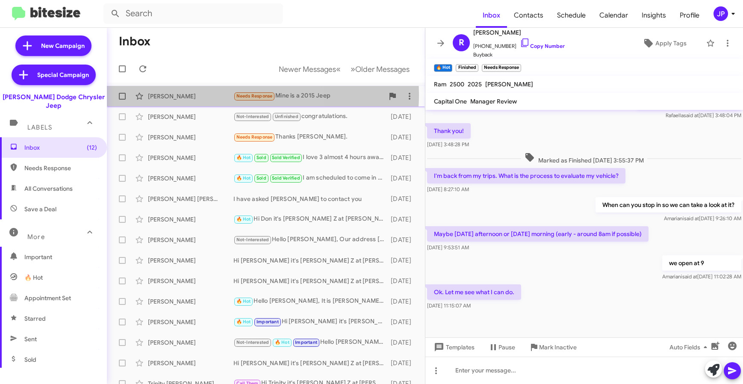
click at [209, 94] on div "[PERSON_NAME]" at bounding box center [190, 96] width 85 height 9
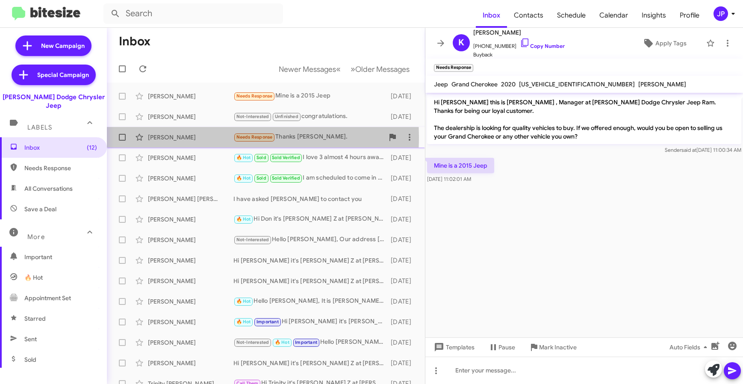
click at [211, 137] on div "[PERSON_NAME]" at bounding box center [190, 137] width 85 height 9
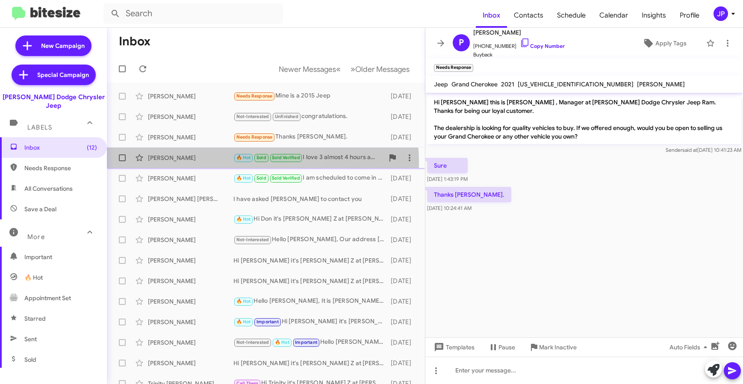
click at [209, 162] on div "[PERSON_NAME] 🔥 Hot Sold Sold Verified I love 3 almost 4 hours away I'm on my w…" at bounding box center [266, 157] width 304 height 17
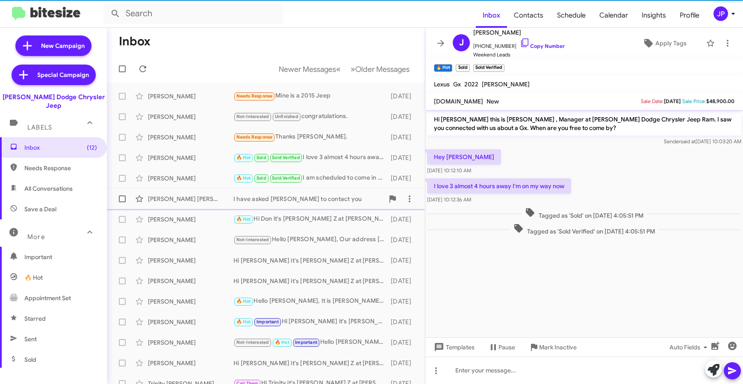
click at [201, 203] on div "[PERSON_NAME] [PERSON_NAME]" at bounding box center [190, 199] width 85 height 9
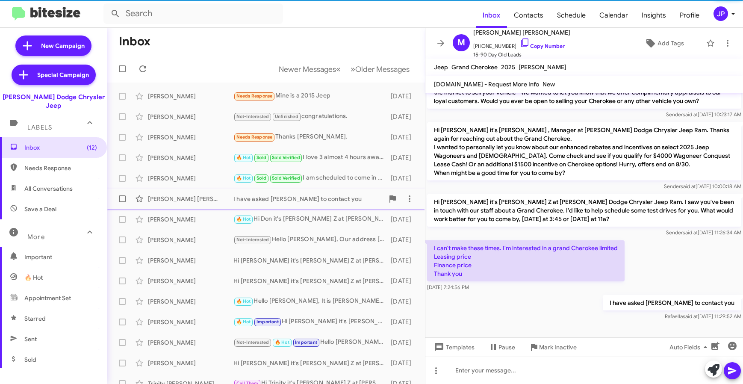
scroll to position [111, 0]
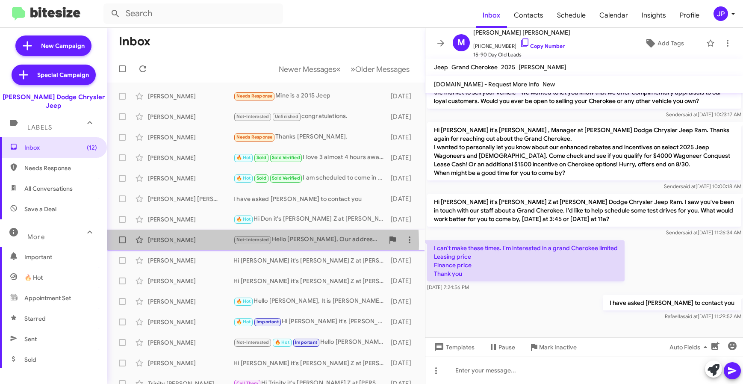
click at [206, 243] on div "[PERSON_NAME]" at bounding box center [190, 240] width 85 height 9
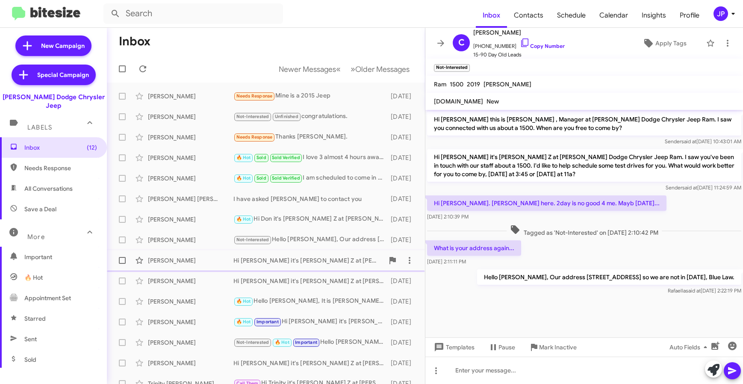
click at [204, 263] on div "[PERSON_NAME]" at bounding box center [190, 260] width 85 height 9
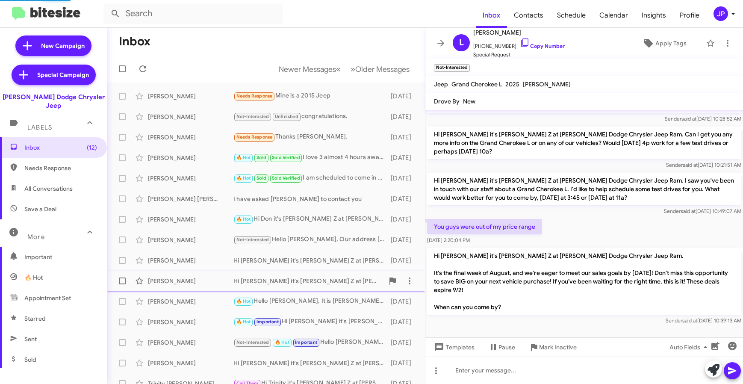
scroll to position [6, 0]
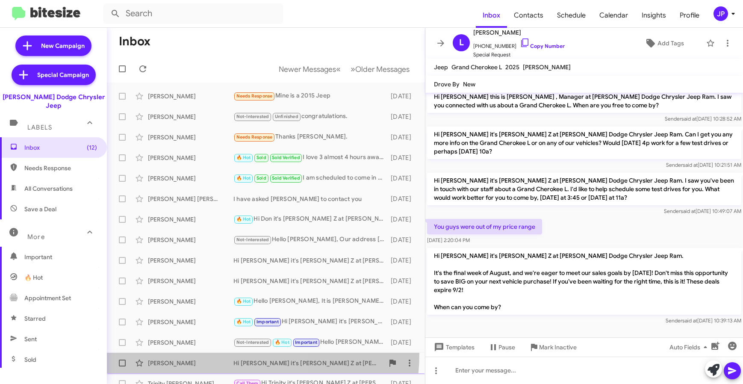
click at [200, 353] on span "[PERSON_NAME] Hi [PERSON_NAME] it's [PERSON_NAME] Z at [PERSON_NAME] Dodge Chry…" at bounding box center [266, 363] width 318 height 21
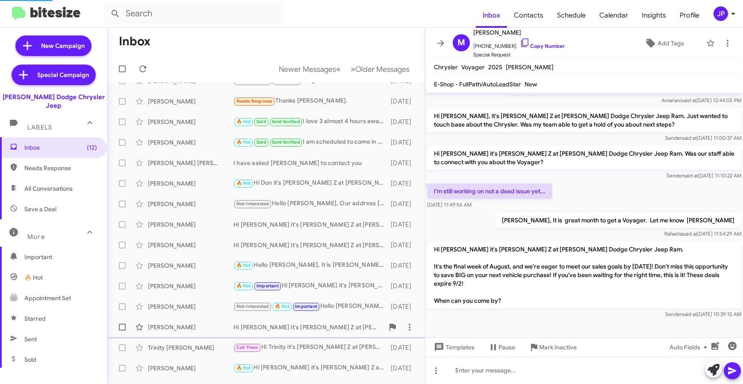
scroll to position [112, 0]
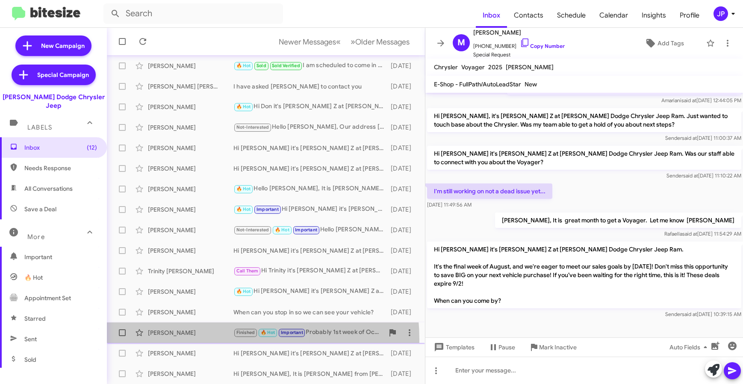
click at [201, 340] on div "[PERSON_NAME] Finished 🔥 Hot Important Probably 1st week of [DATE][DATE]" at bounding box center [266, 332] width 304 height 17
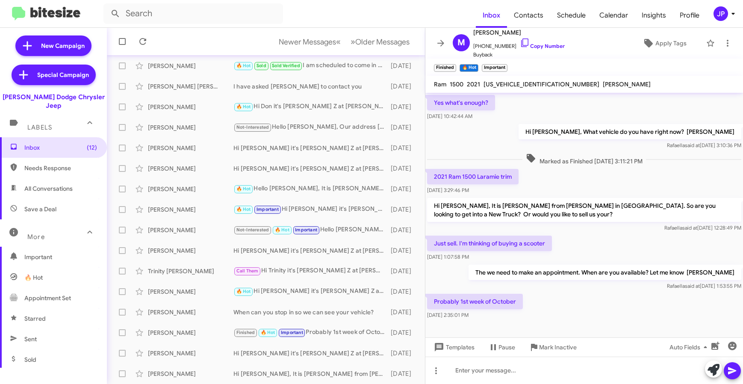
scroll to position [66, 0]
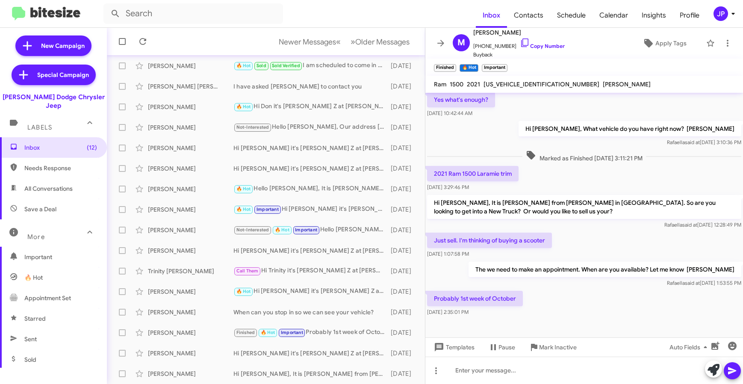
click at [633, 321] on div at bounding box center [584, 327] width 318 height 19
click at [174, 271] on div "Trinity [PERSON_NAME]" at bounding box center [190, 271] width 85 height 9
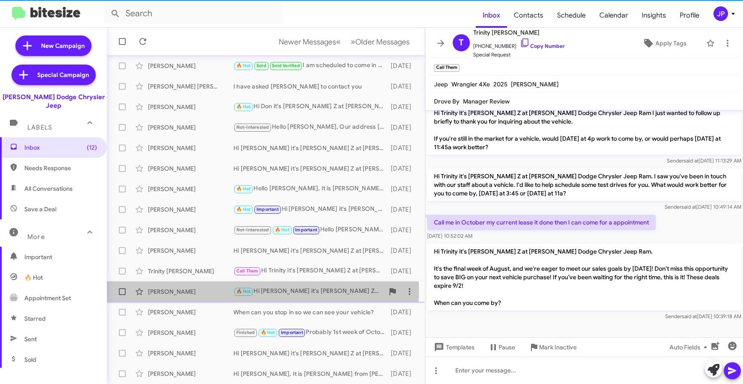
click at [177, 290] on div "[PERSON_NAME]" at bounding box center [190, 291] width 85 height 9
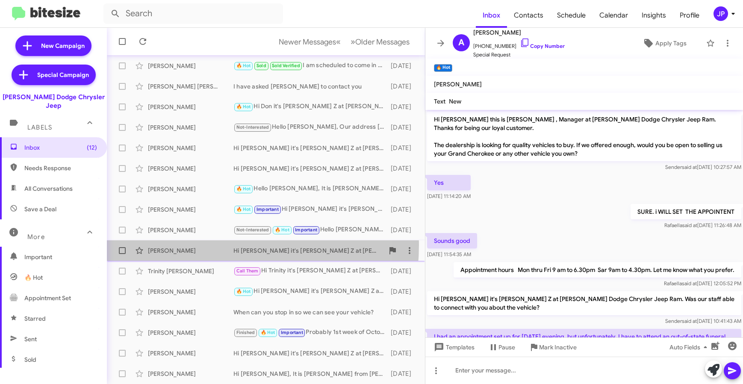
click at [188, 245] on div "[PERSON_NAME] Hi [PERSON_NAME] it's [PERSON_NAME] Z at [PERSON_NAME] Dodge Chry…" at bounding box center [266, 250] width 304 height 17
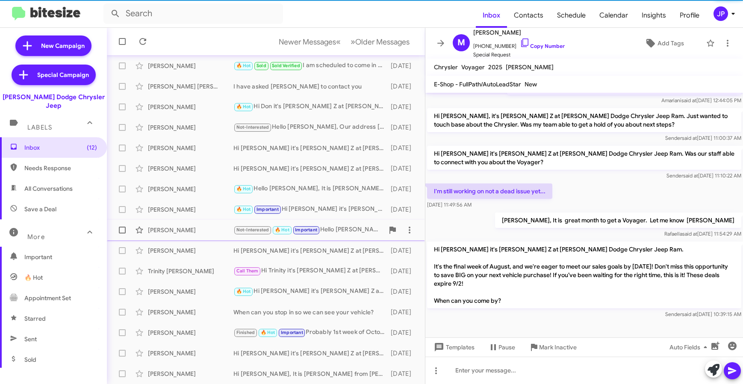
scroll to position [82, 0]
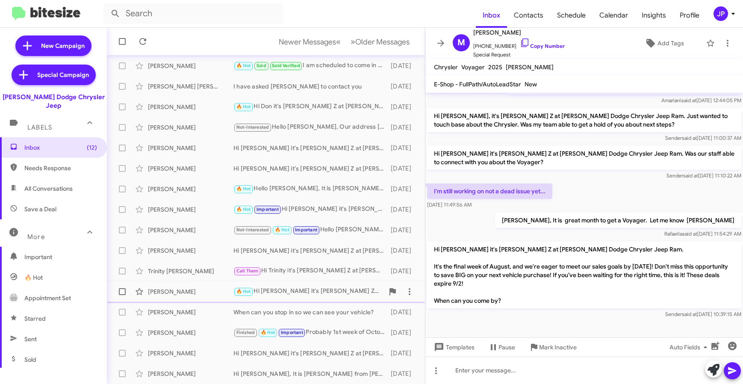
click at [189, 292] on div "[PERSON_NAME]" at bounding box center [190, 291] width 85 height 9
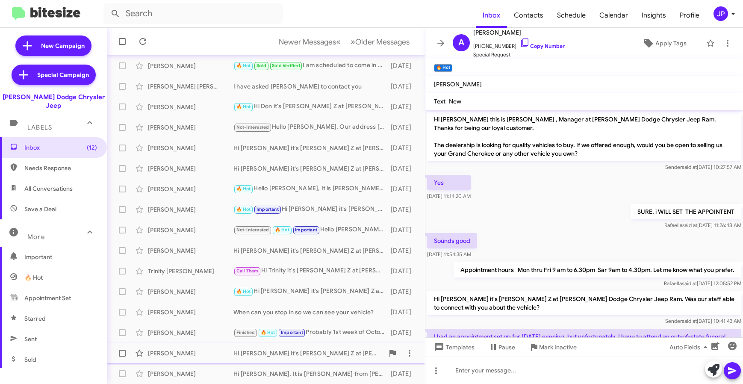
click at [223, 354] on div "[PERSON_NAME]" at bounding box center [190, 353] width 85 height 9
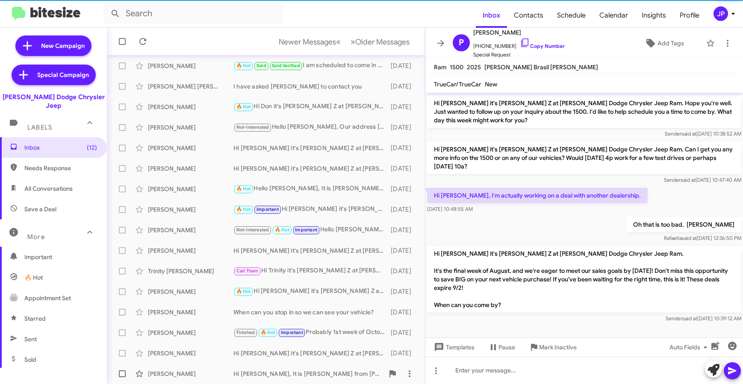
scroll to position [28, 0]
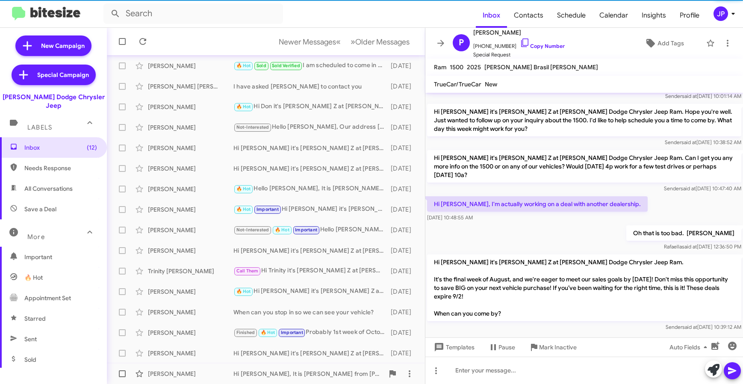
click at [197, 366] on div "[PERSON_NAME] Hi [PERSON_NAME], It is [PERSON_NAME] from [PERSON_NAME] in [GEOG…" at bounding box center [266, 373] width 304 height 17
